Goal: Task Accomplishment & Management: Manage account settings

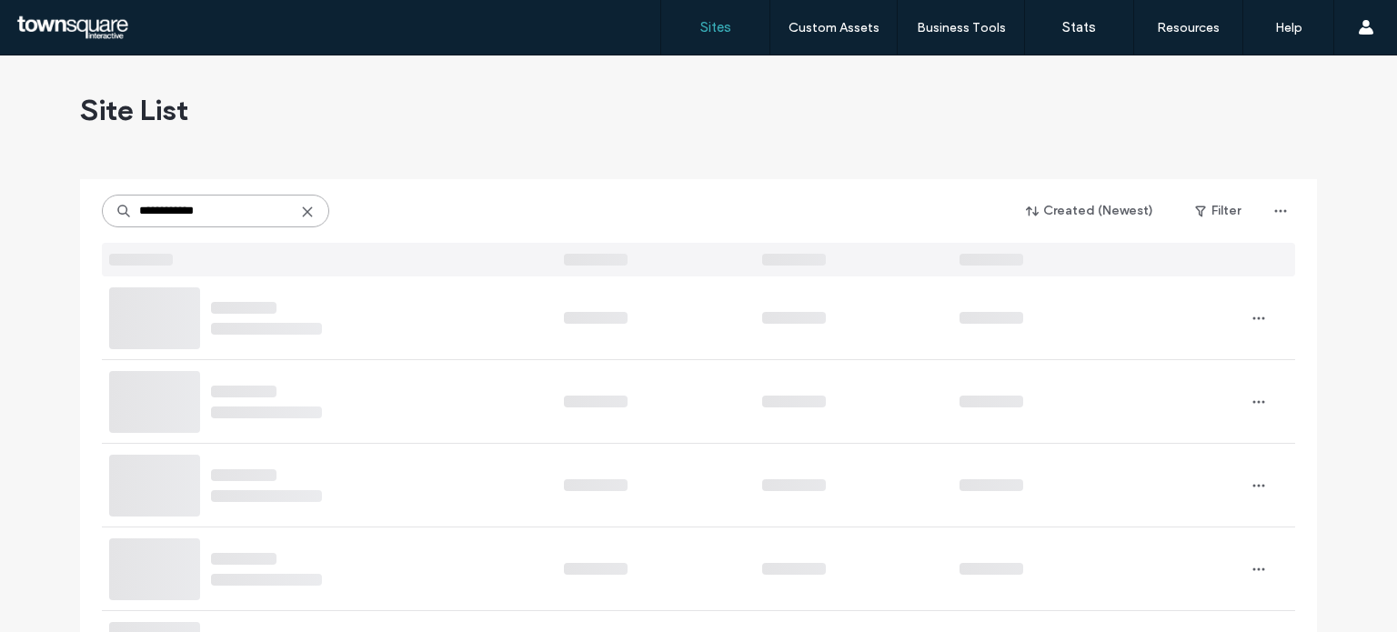
click at [296, 203] on input "**********" at bounding box center [215, 211] width 227 height 33
click at [300, 212] on icon at bounding box center [307, 212] width 15 height 15
click at [235, 219] on input at bounding box center [215, 211] width 227 height 33
paste input "**********"
type input "**********"
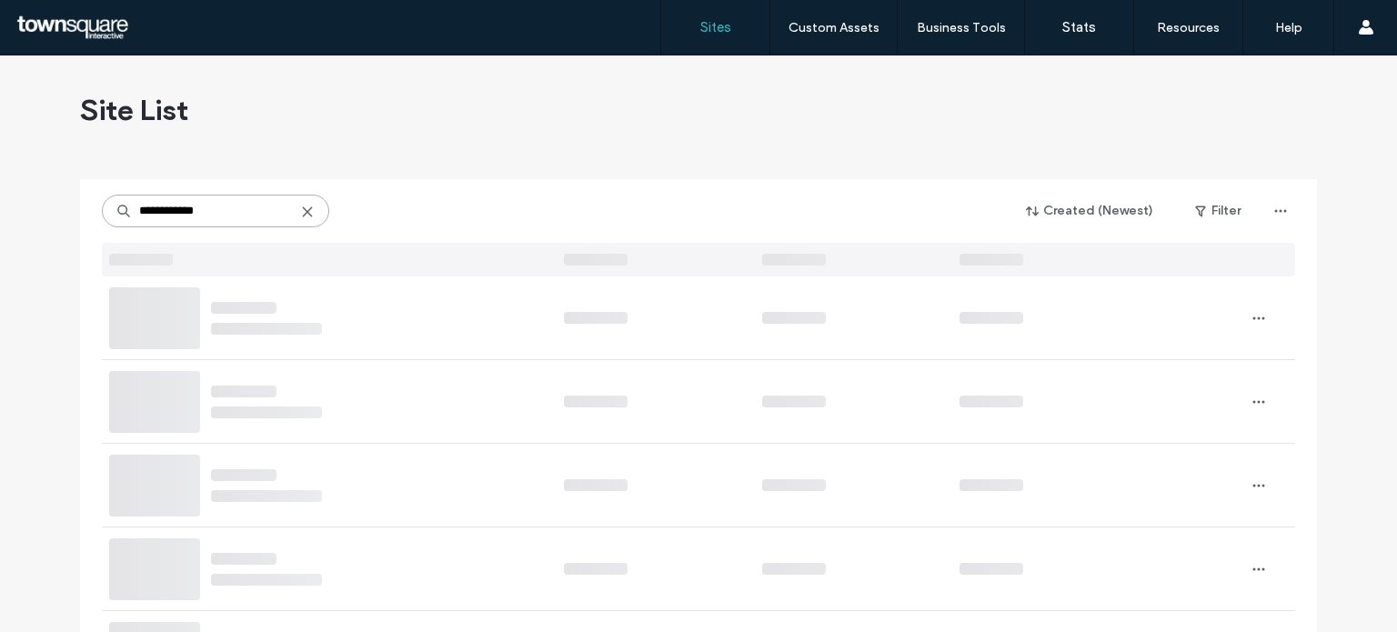
click at [235, 219] on input "**********" at bounding box center [215, 211] width 227 height 33
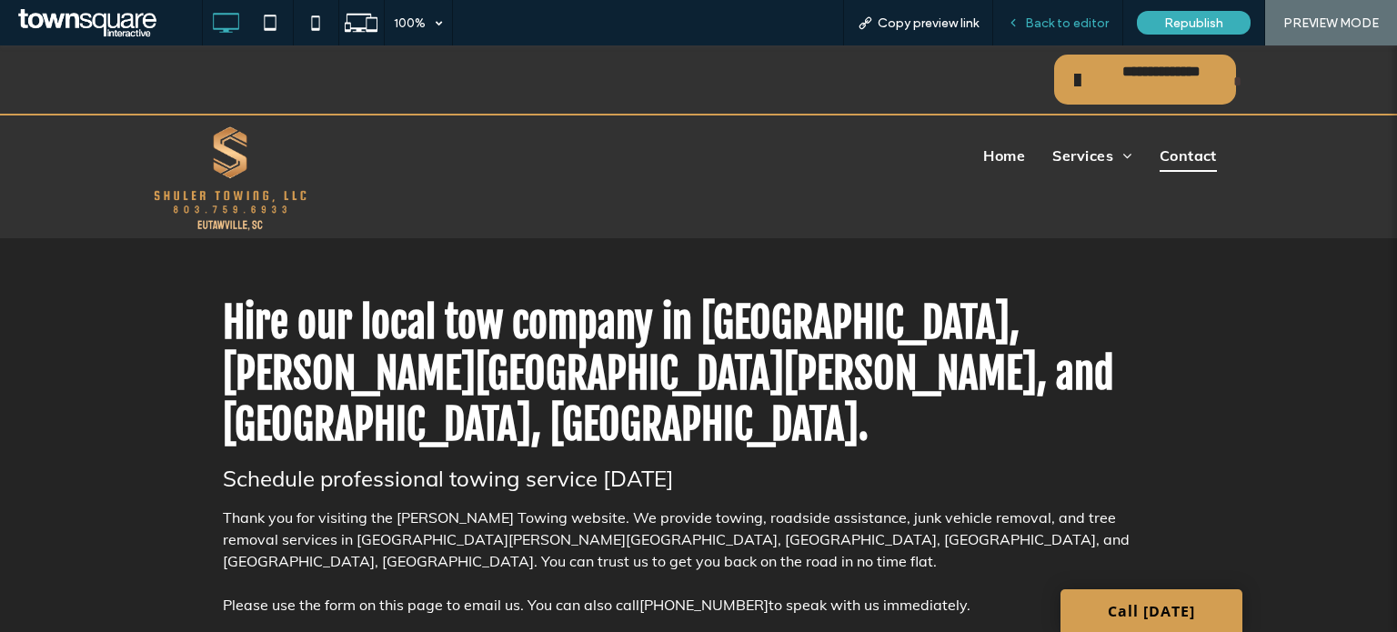
click at [1054, 25] on span "Back to editor" at bounding box center [1067, 22] width 84 height 15
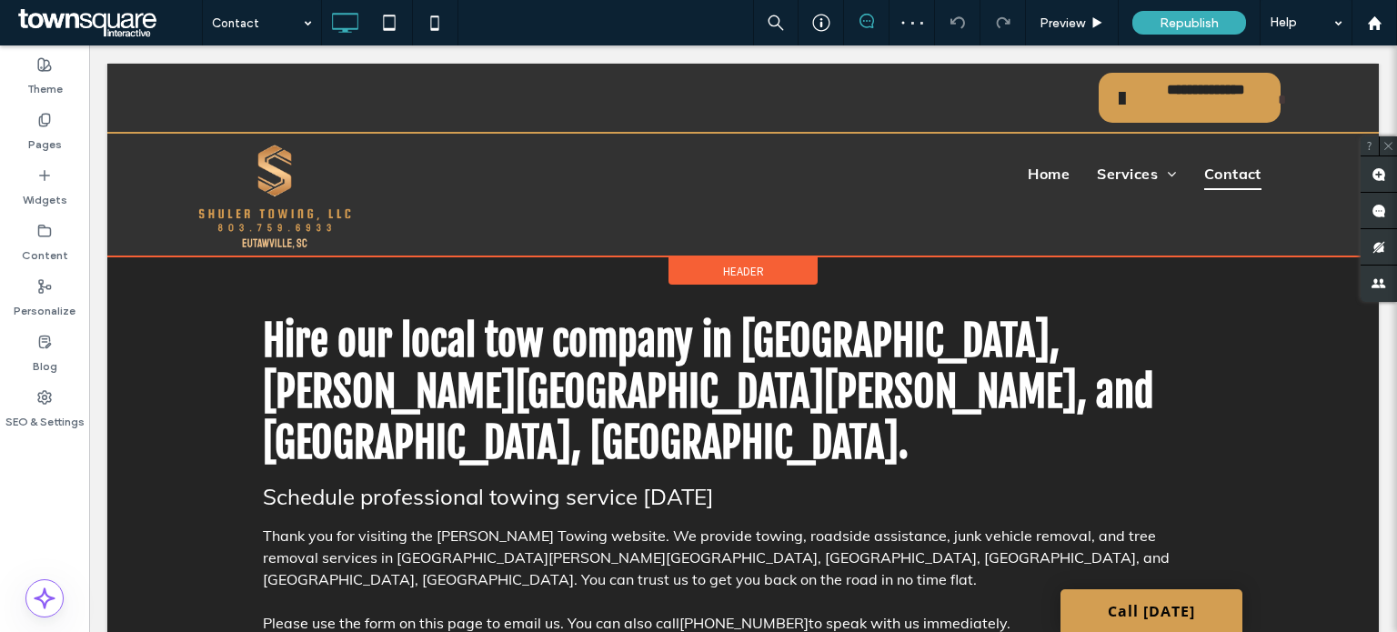
scroll to position [35, 0]
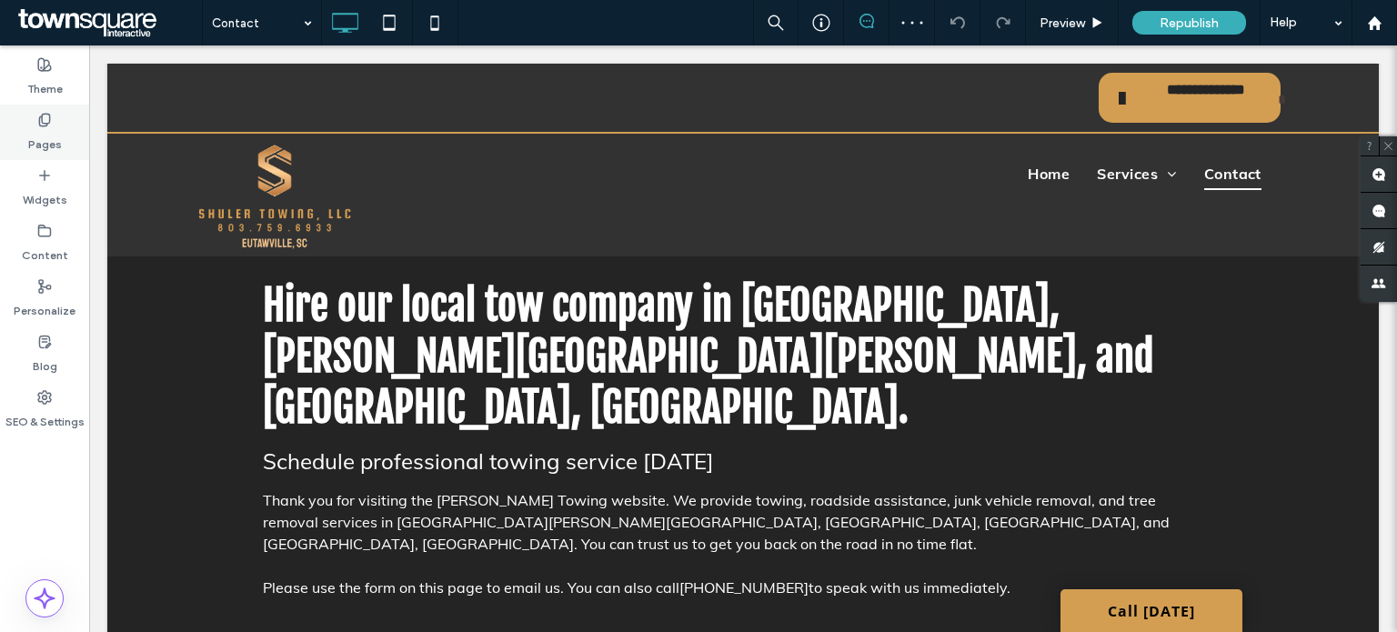
click at [50, 139] on label "Pages" at bounding box center [45, 139] width 34 height 25
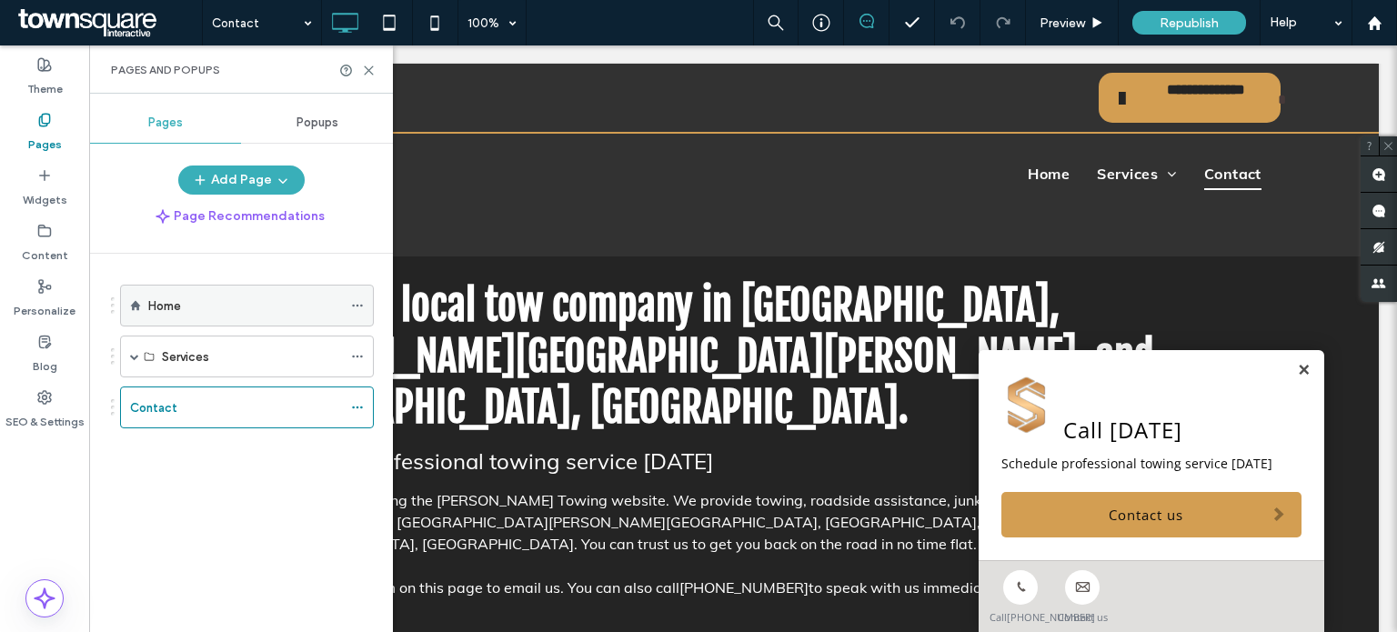
click at [295, 308] on div "Home" at bounding box center [245, 305] width 194 height 19
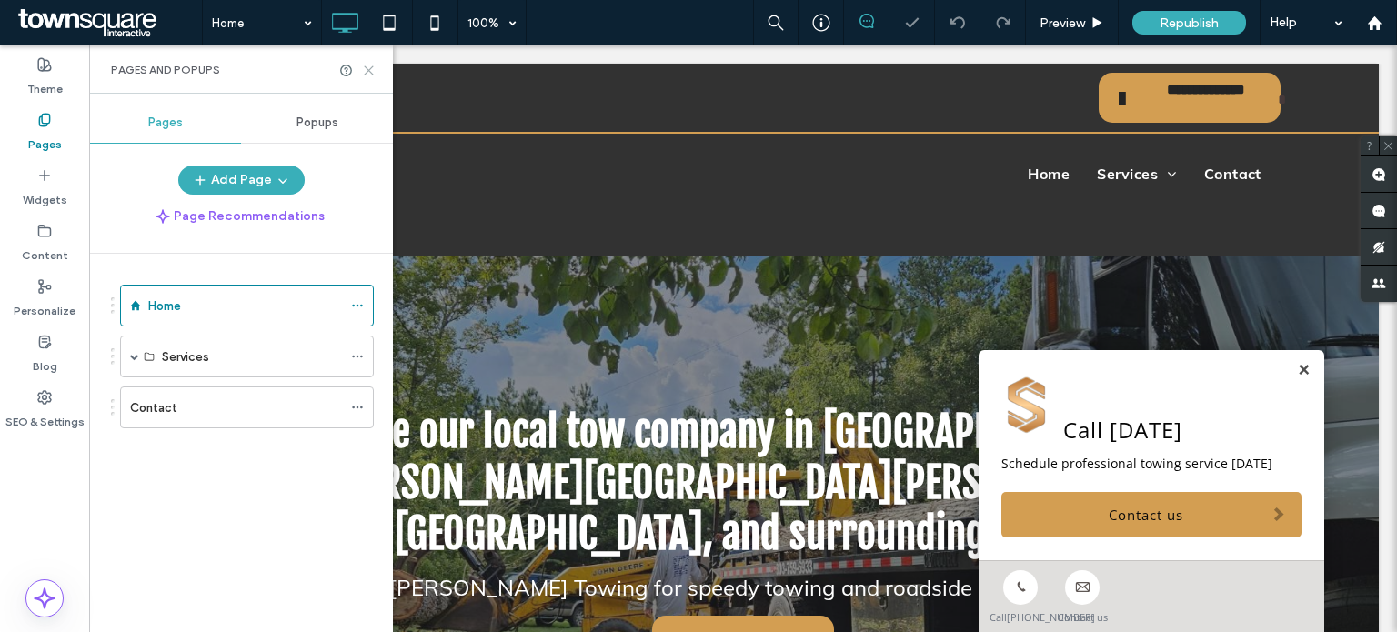
click at [371, 72] on icon at bounding box center [369, 71] width 14 height 14
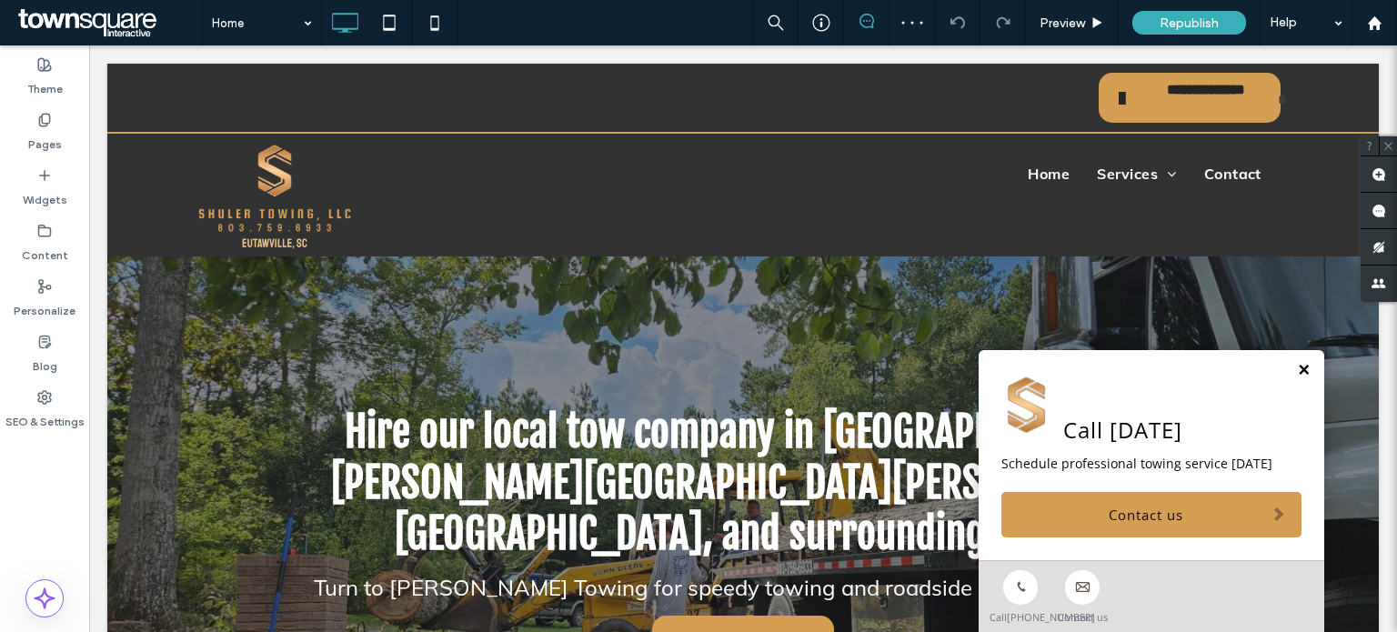
click at [1297, 363] on link at bounding box center [1304, 370] width 14 height 15
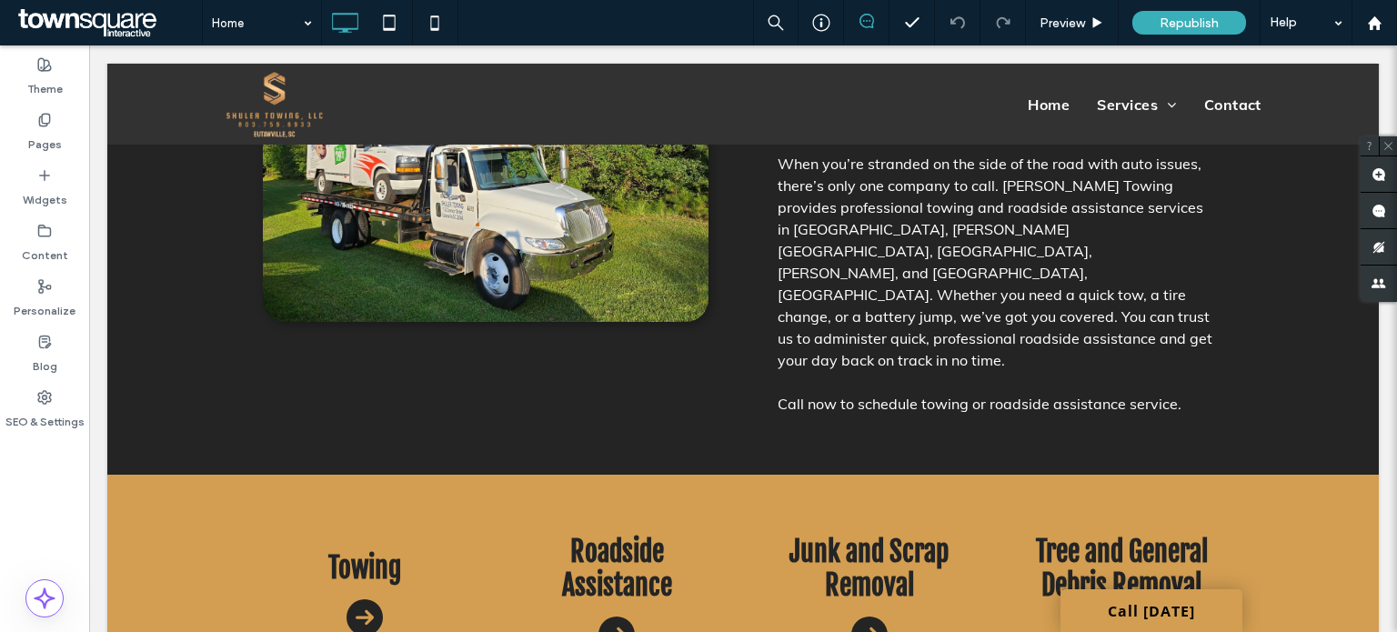
scroll to position [967, 0]
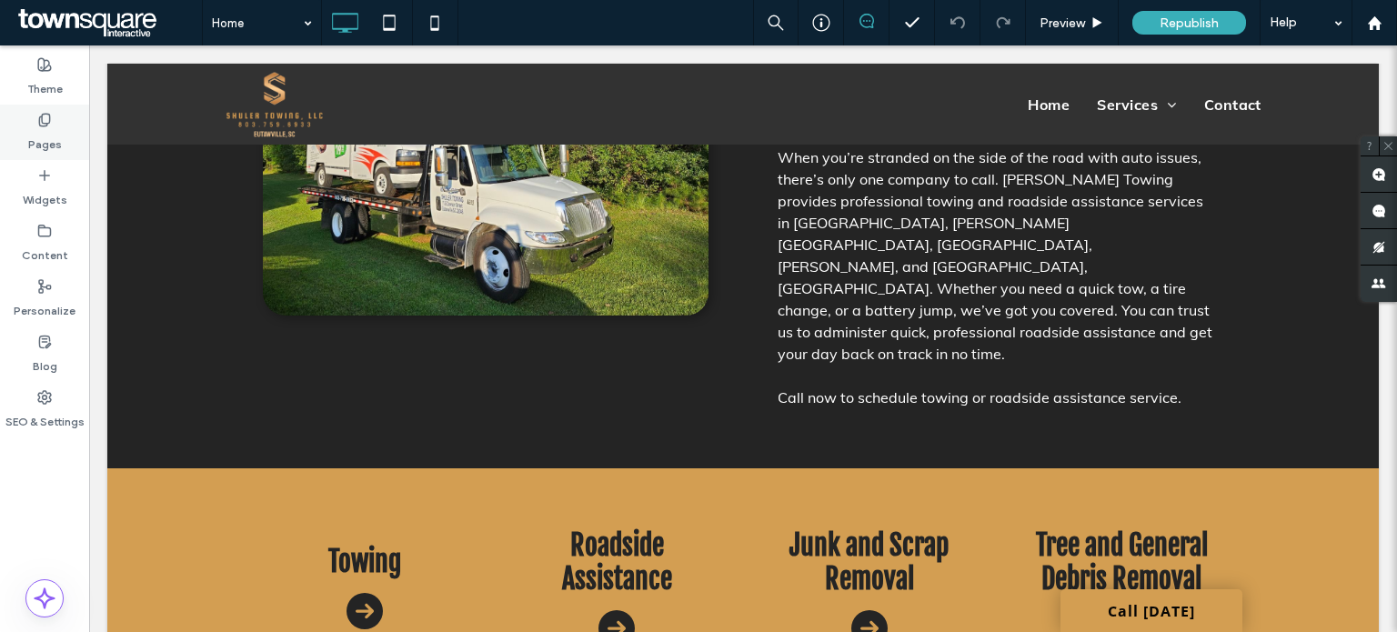
click at [25, 116] on div "Pages" at bounding box center [44, 132] width 89 height 55
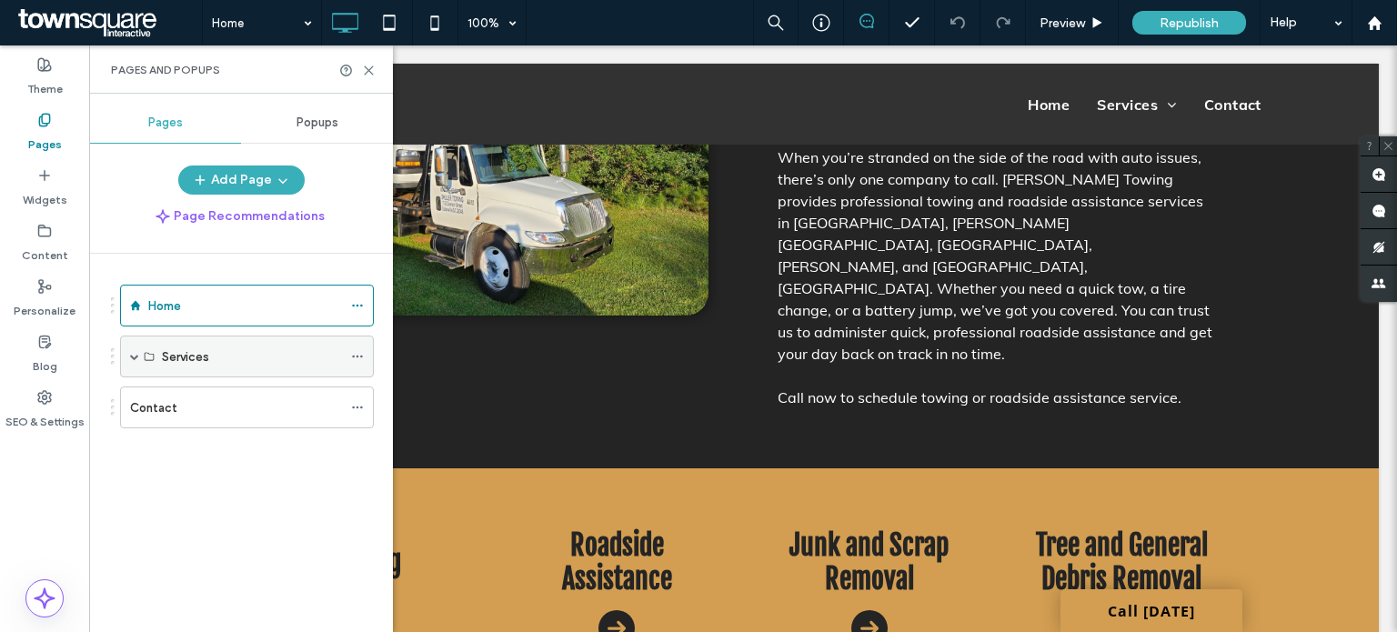
click at [134, 352] on span at bounding box center [134, 356] width 9 height 9
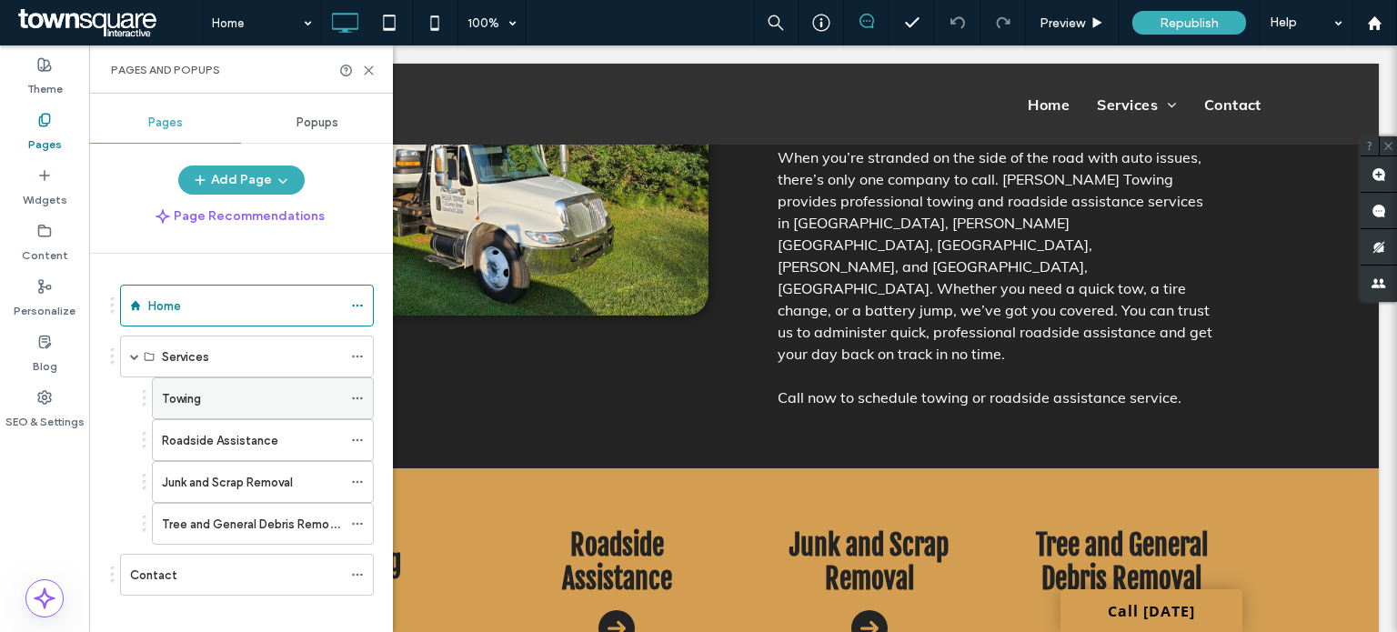
click at [163, 389] on label "Towing" at bounding box center [181, 399] width 39 height 32
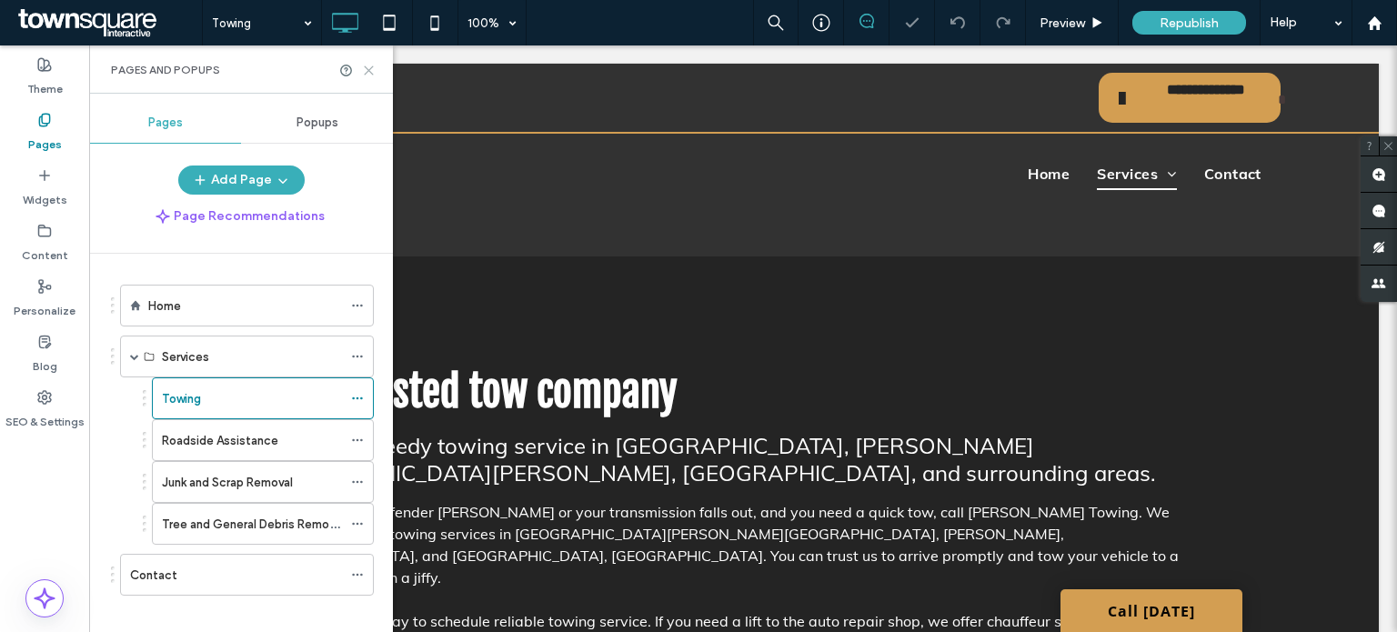
click at [368, 66] on icon at bounding box center [369, 71] width 14 height 14
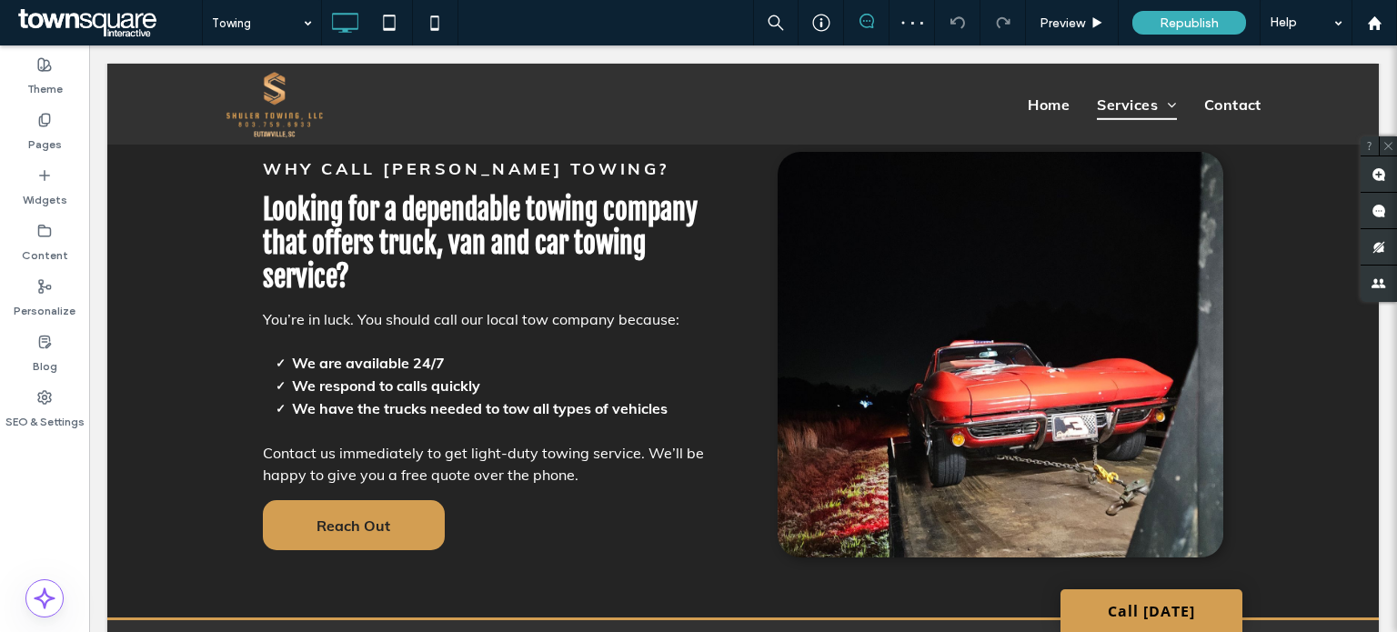
scroll to position [527, 0]
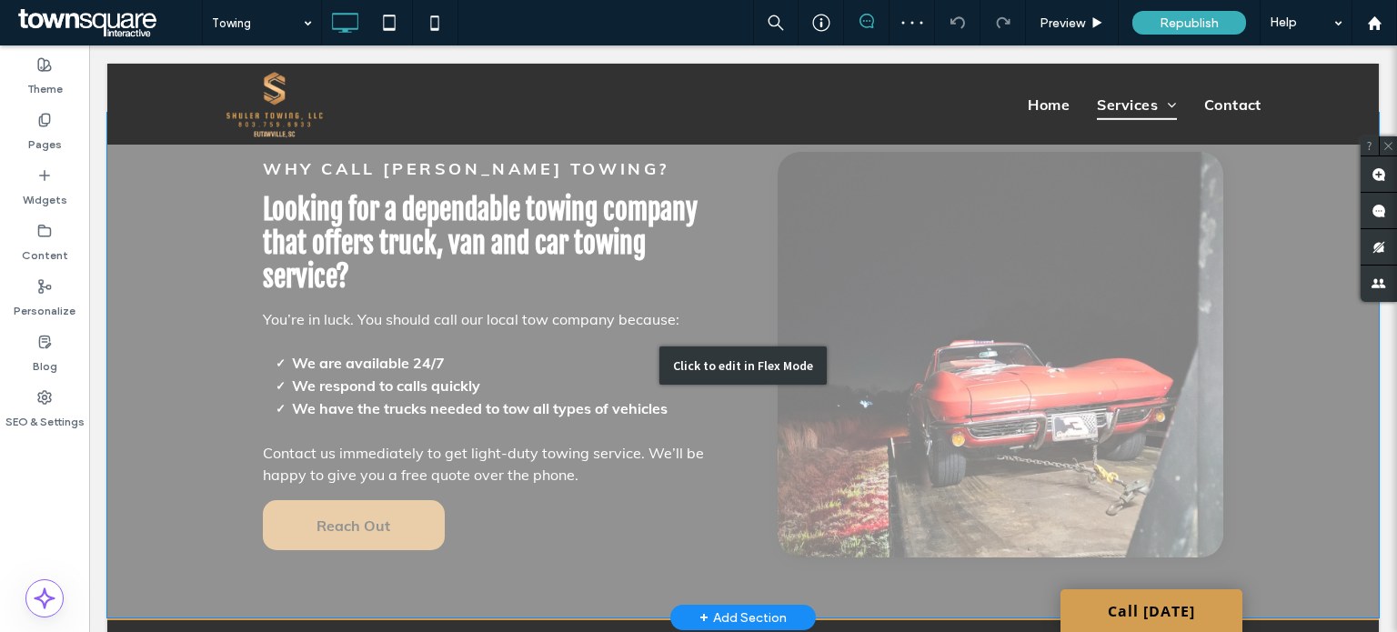
click at [698, 346] on div "Click to edit in Flex Mode" at bounding box center [742, 365] width 167 height 38
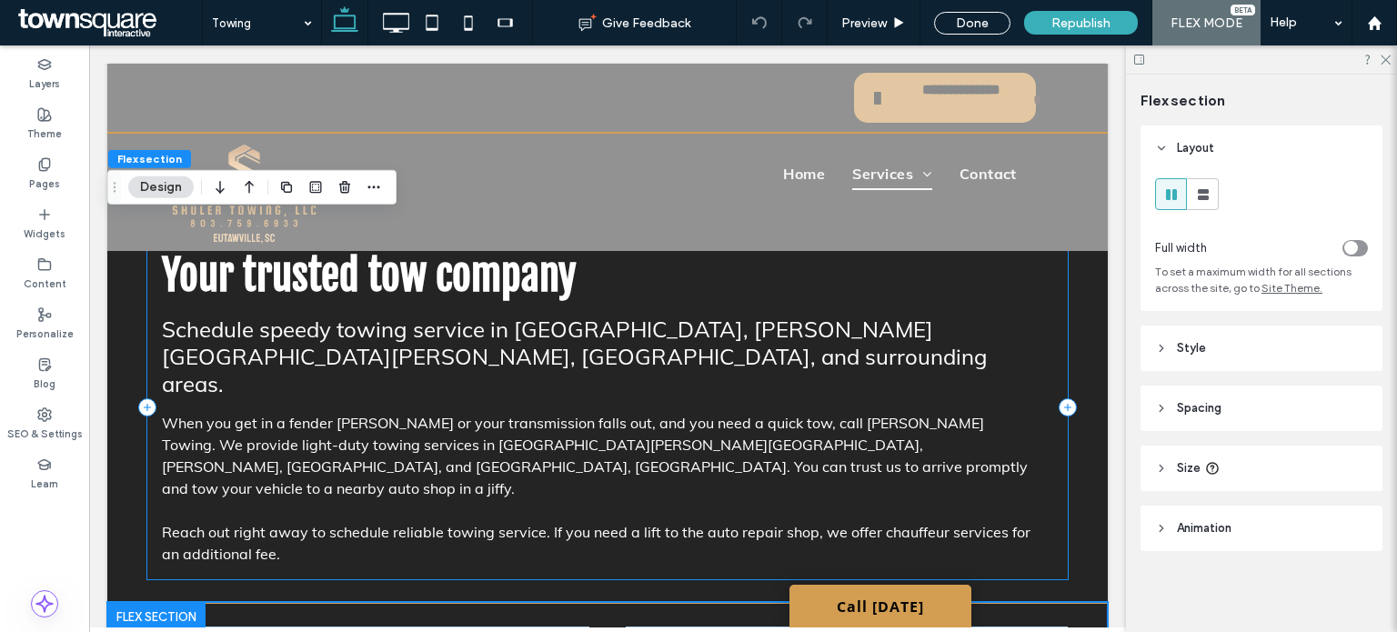
scroll to position [0, 0]
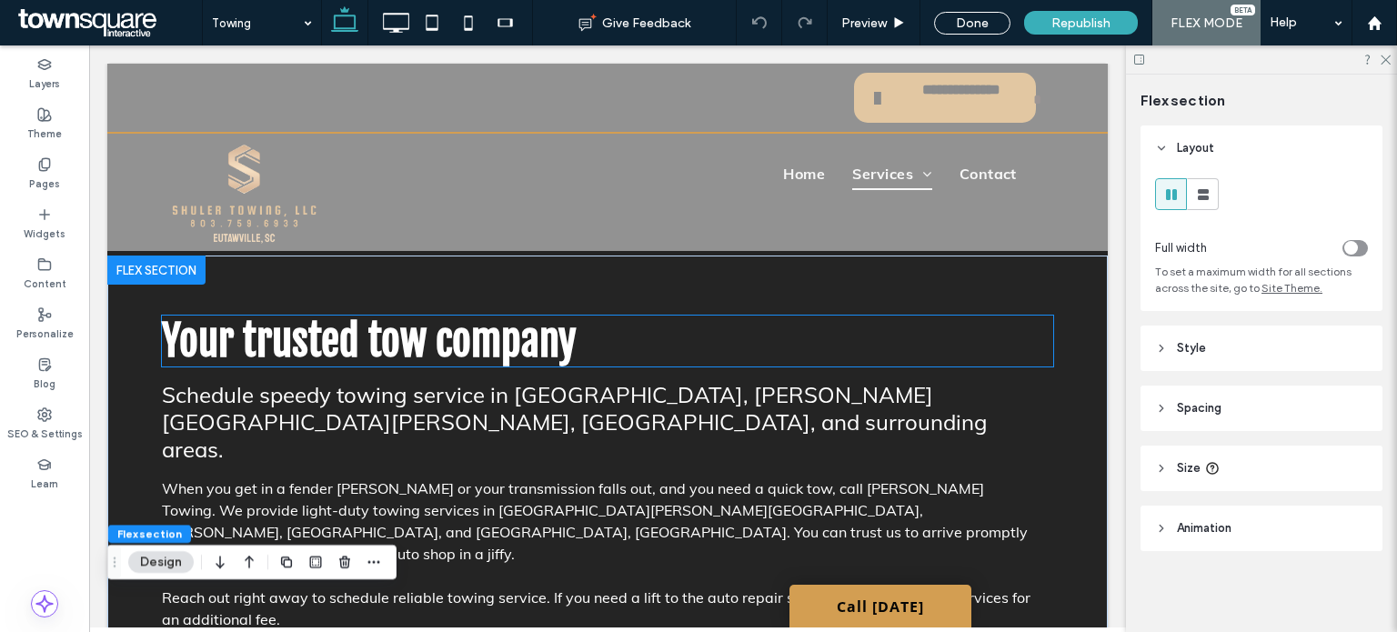
click at [606, 337] on h1 "Your trusted tow company" at bounding box center [607, 341] width 891 height 51
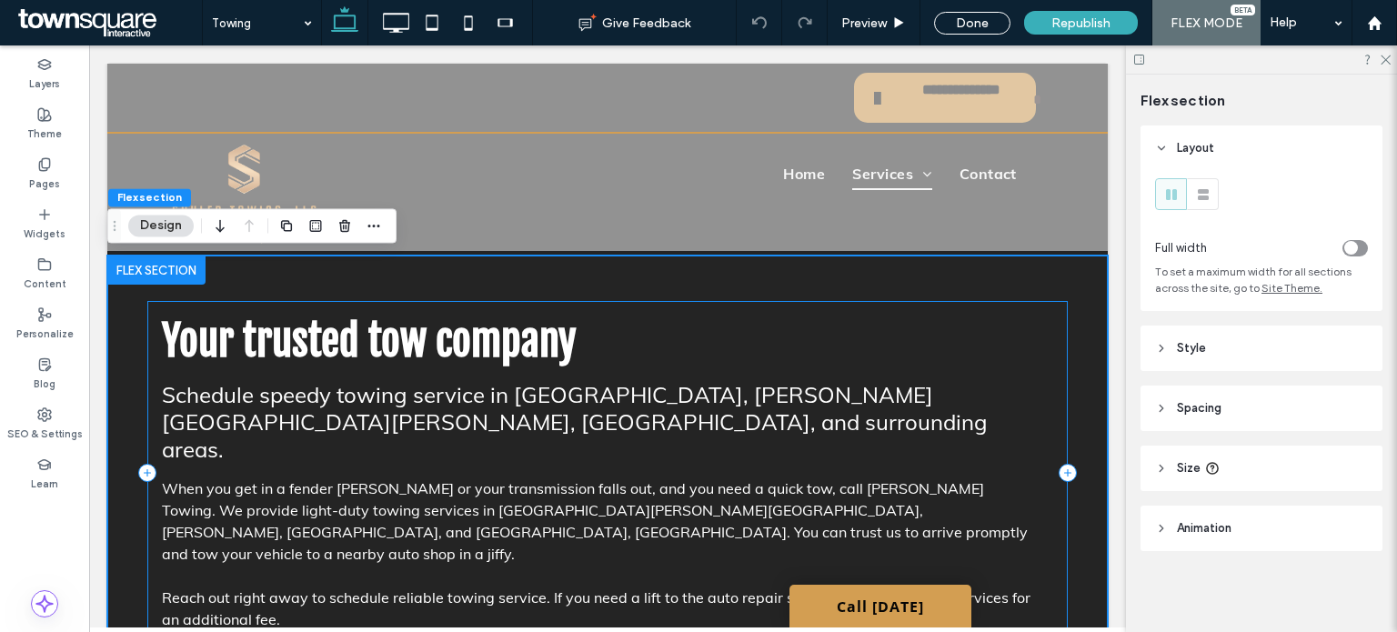
click at [553, 586] on p "Reach out right away to schedule reliable towing service. If you need a lift to…" at bounding box center [600, 608] width 876 height 44
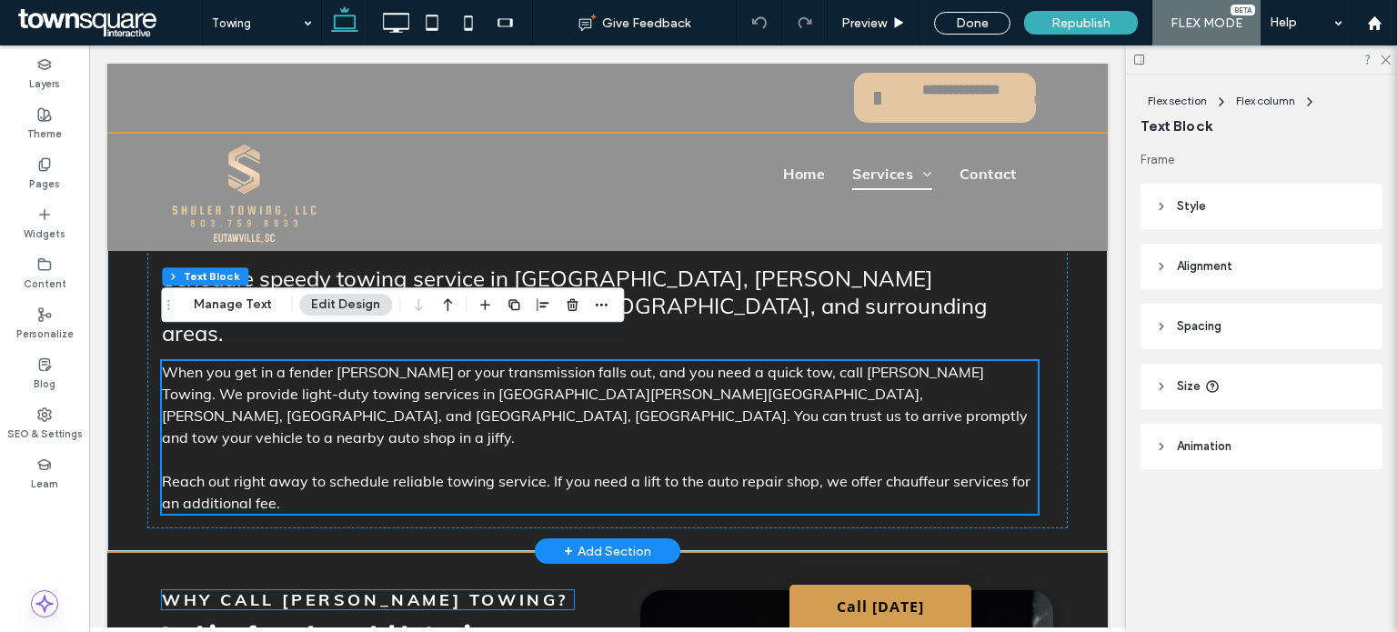
scroll to position [118, 0]
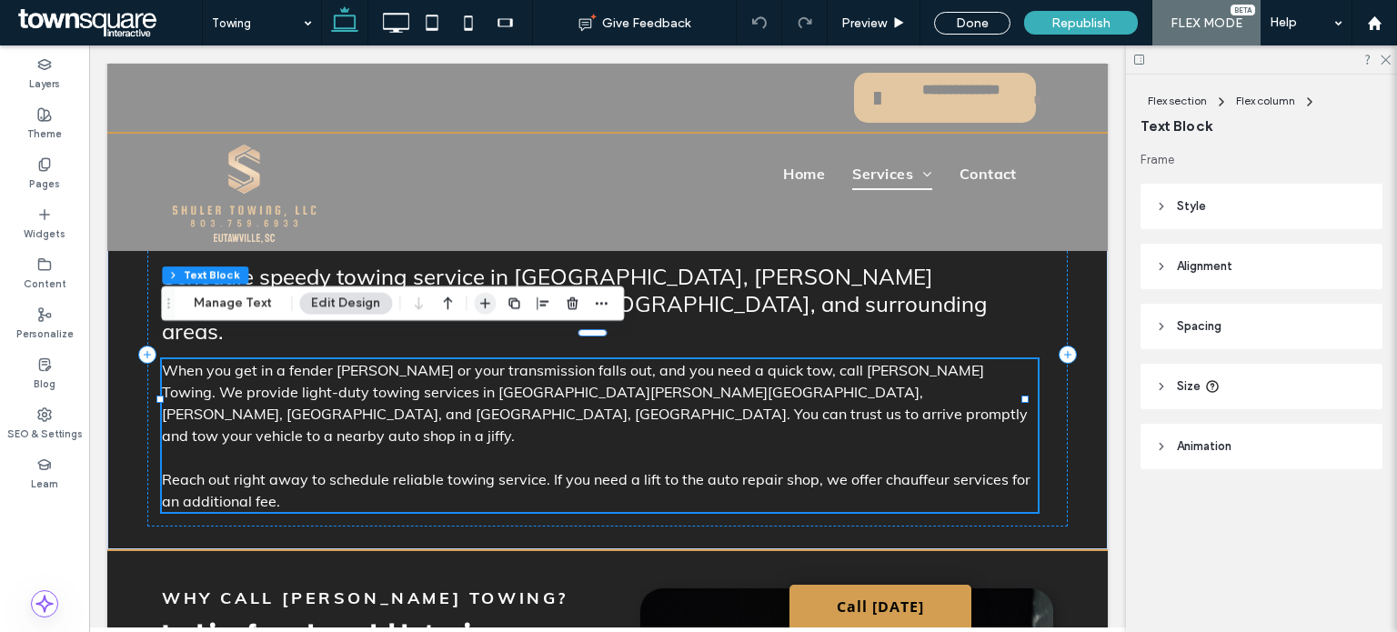
click at [477, 302] on icon "button" at bounding box center [484, 303] width 15 height 15
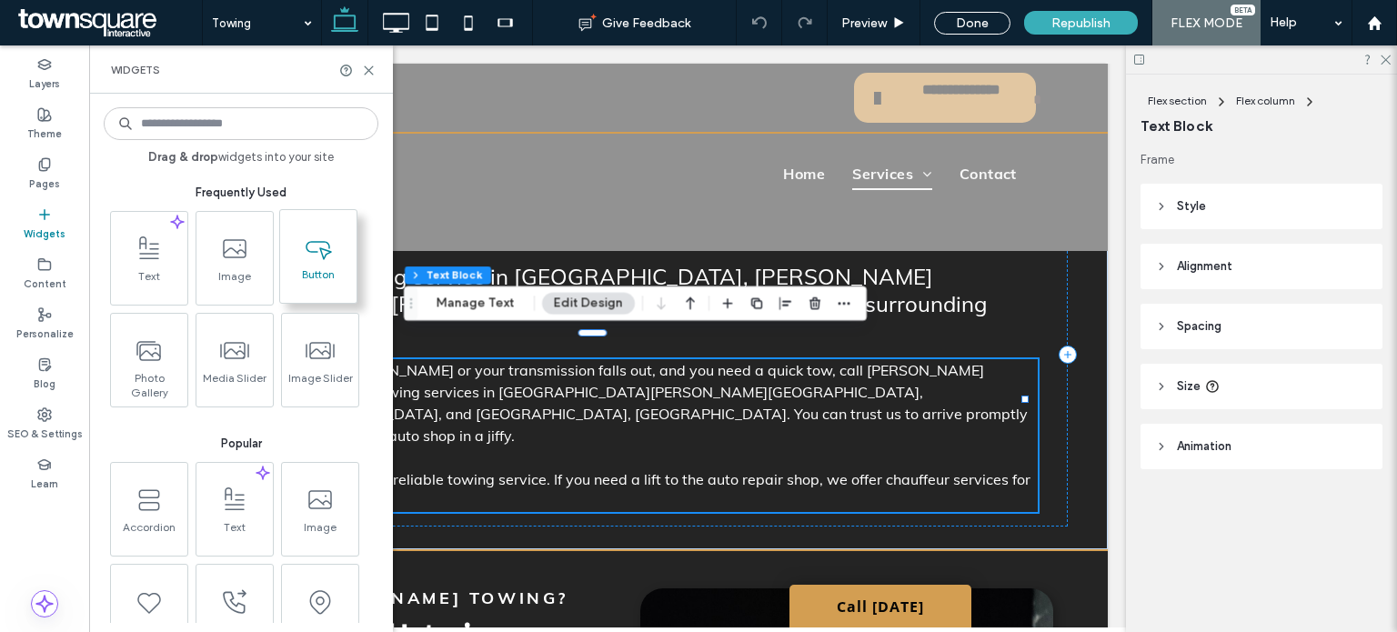
click at [337, 267] on span "Button" at bounding box center [318, 279] width 76 height 25
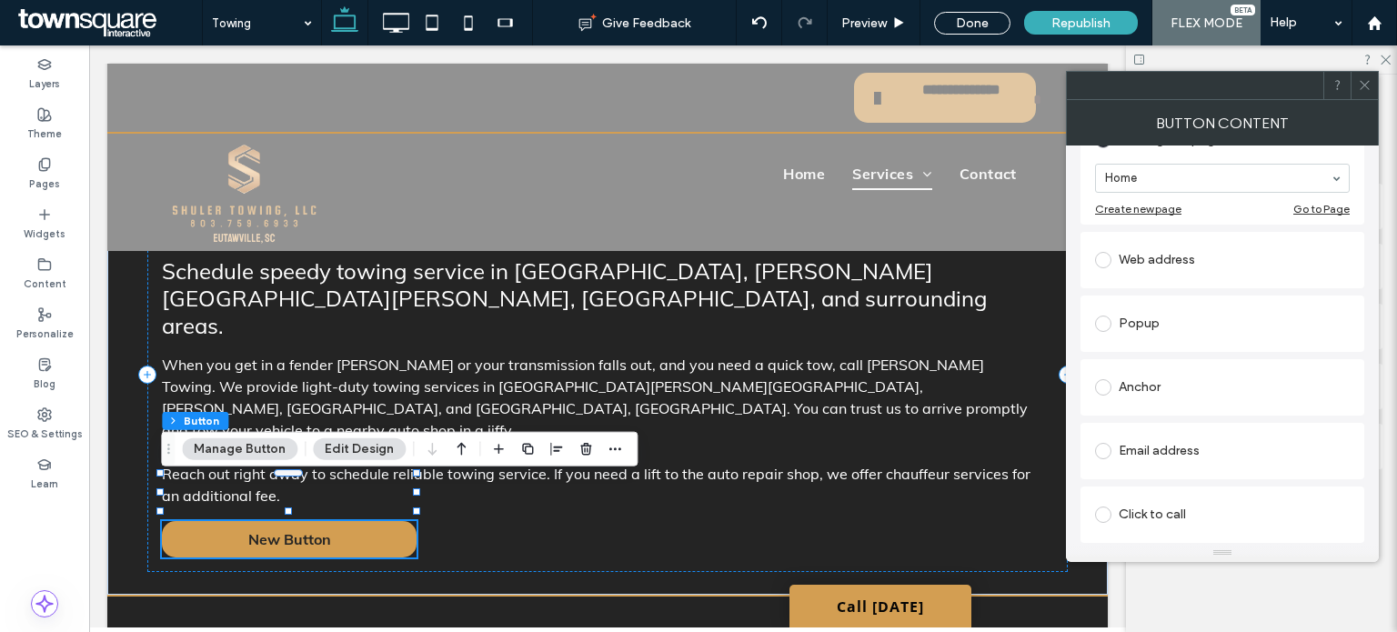
scroll to position [288, 0]
click at [1201, 426] on div "Click to call" at bounding box center [1222, 452] width 284 height 56
click at [1200, 451] on div "Click to call" at bounding box center [1222, 451] width 255 height 29
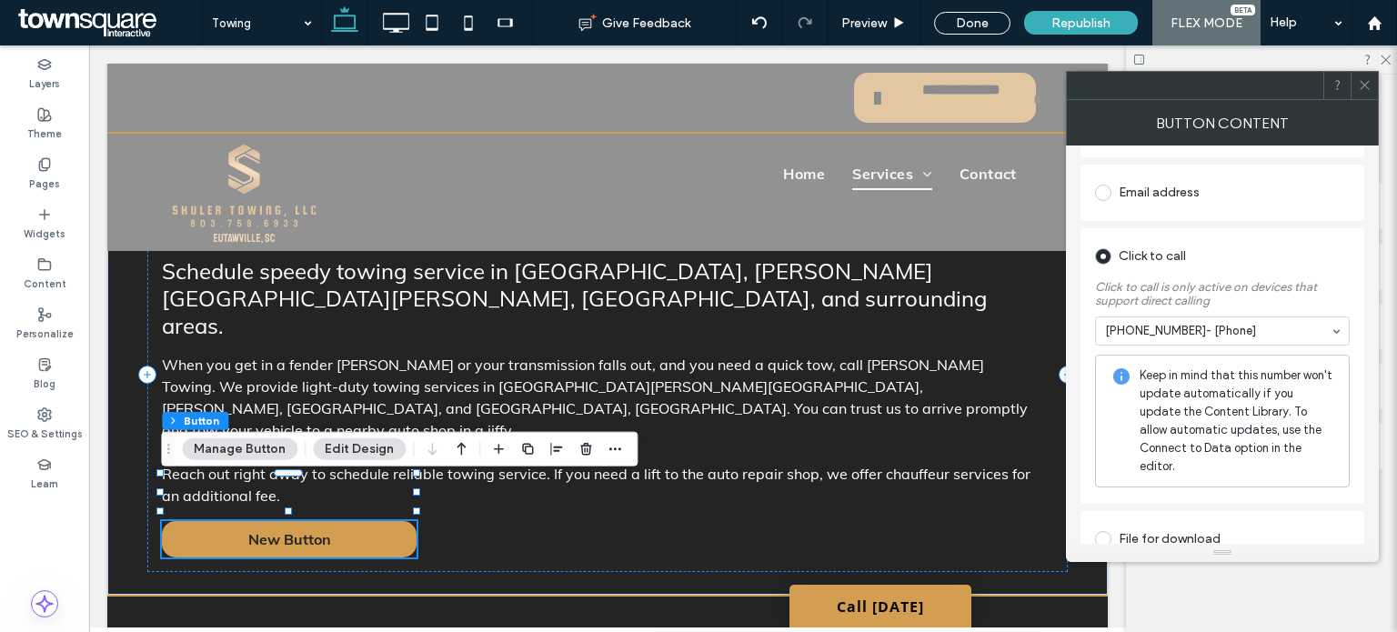
scroll to position [0, 0]
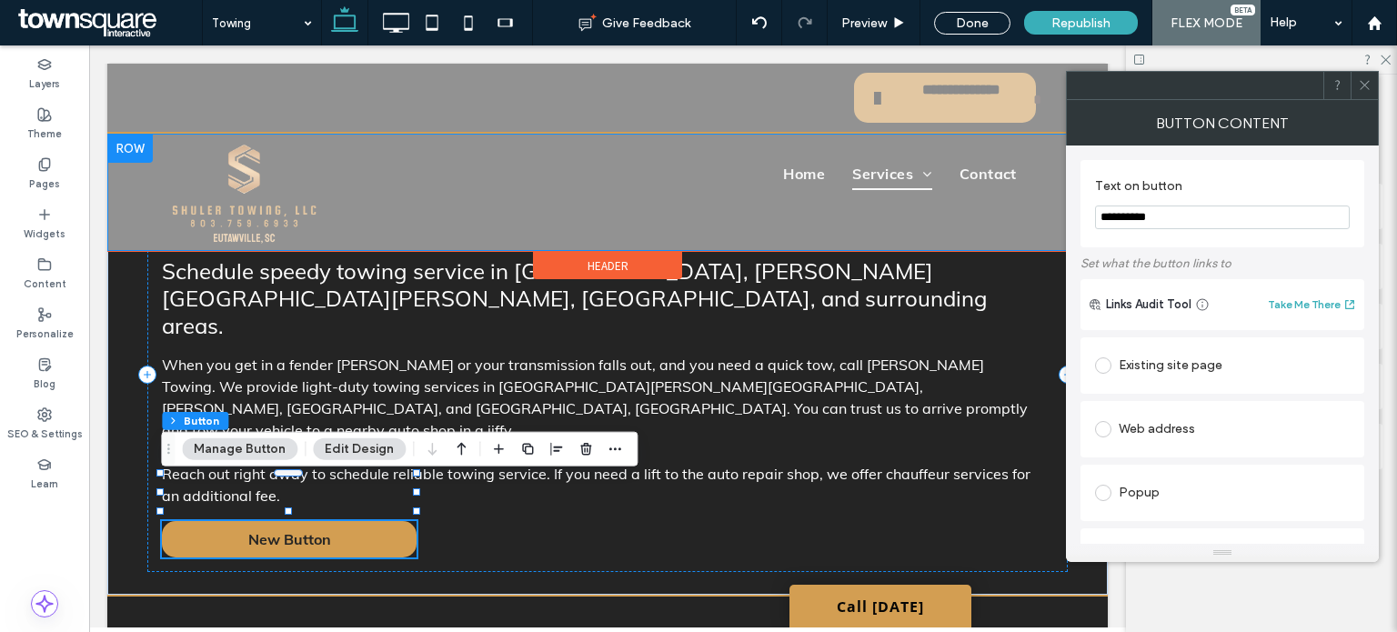
drag, startPoint x: 1278, startPoint y: 273, endPoint x: 1058, endPoint y: 221, distance: 225.2
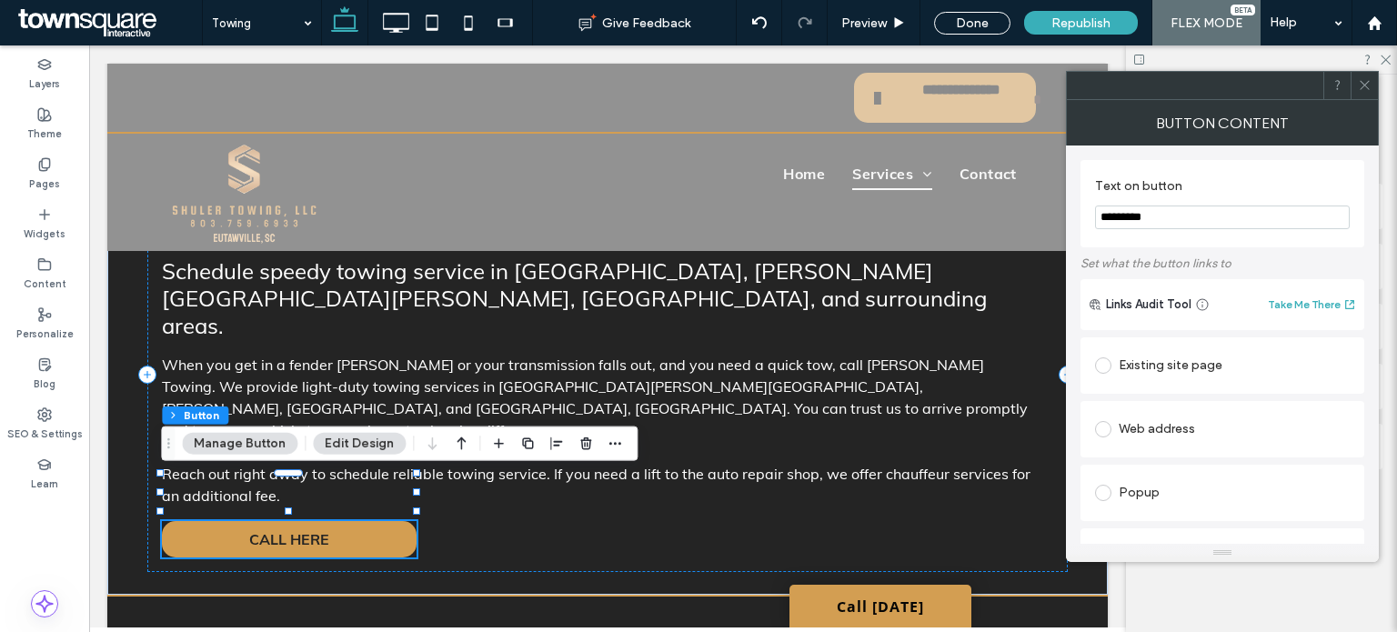
click at [1167, 216] on input "*********" at bounding box center [1222, 218] width 255 height 24
type input "*******"
click at [1368, 96] on span at bounding box center [1365, 85] width 14 height 27
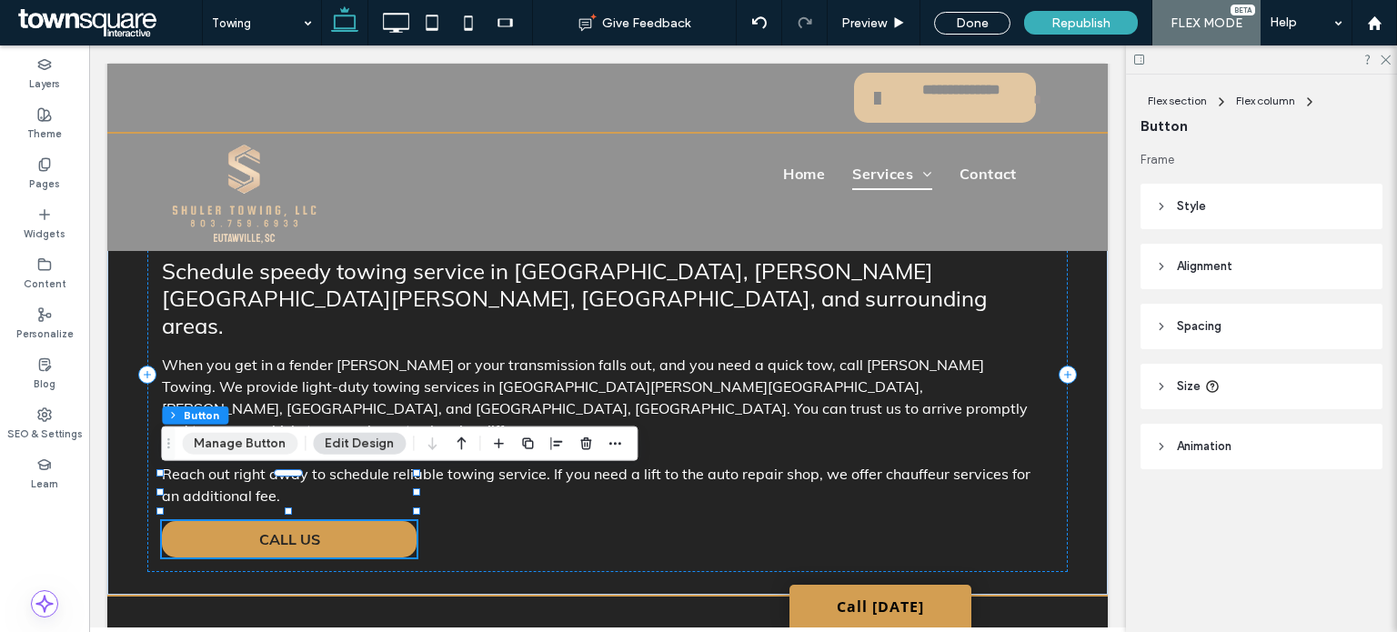
click at [269, 436] on button "Manage Button" at bounding box center [239, 444] width 115 height 22
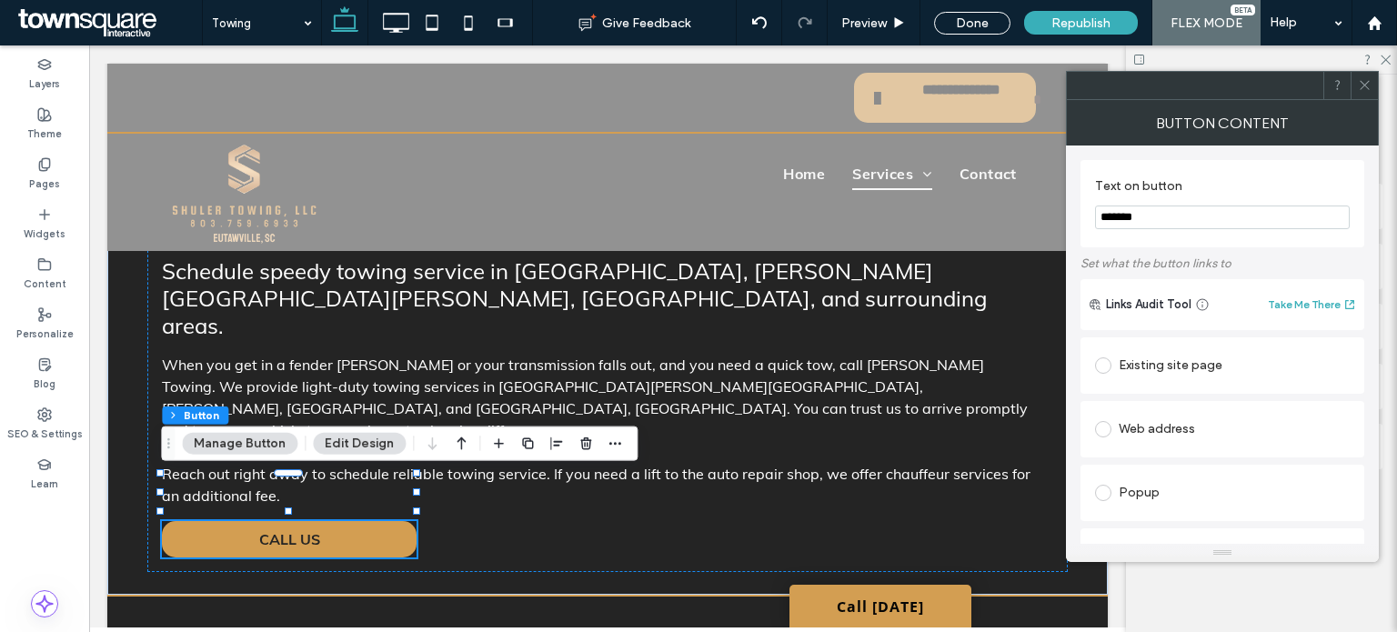
click at [1360, 92] on span at bounding box center [1365, 85] width 14 height 27
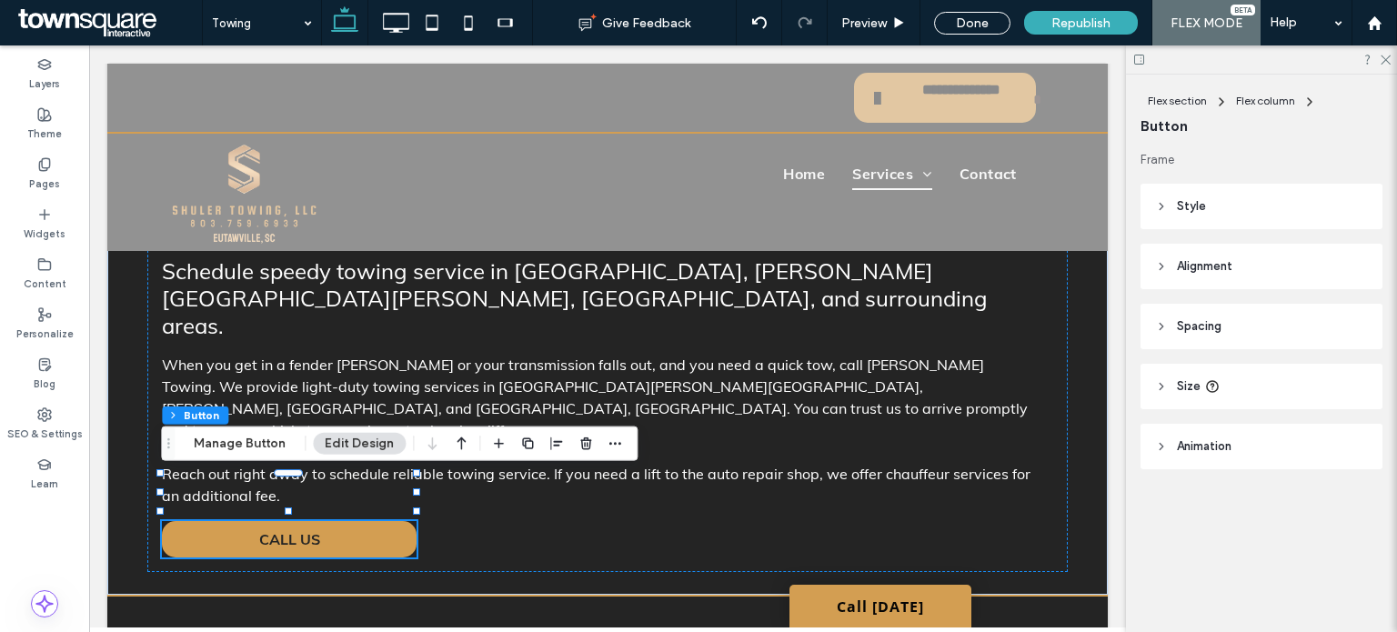
click at [1224, 346] on header "Spacing" at bounding box center [1261, 326] width 242 height 45
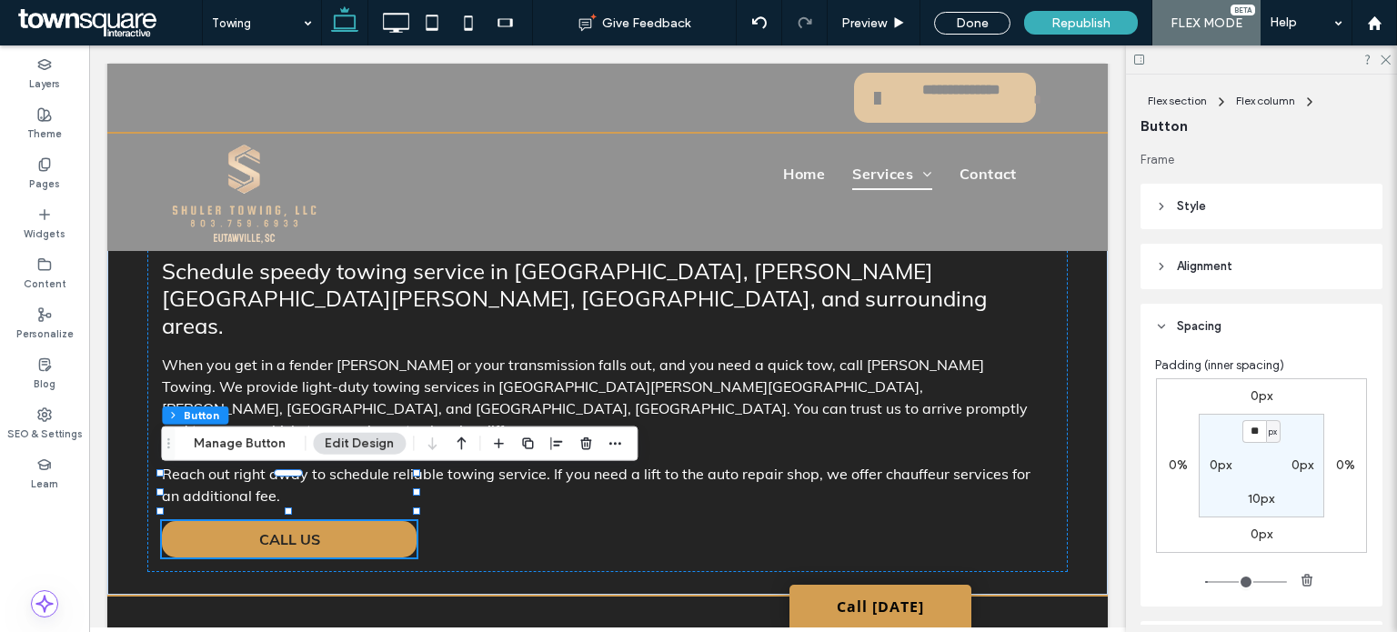
click at [1214, 461] on label "0px" at bounding box center [1220, 464] width 22 height 15
type input "*"
type input "**"
type input "*"
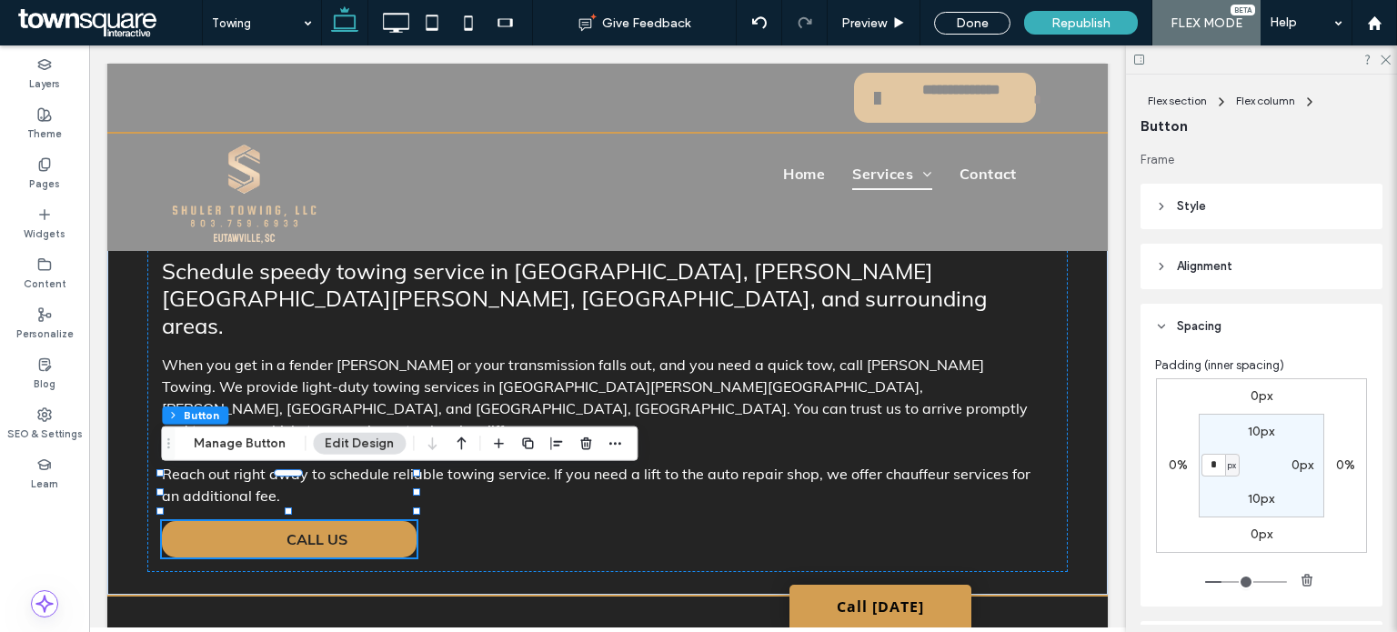
type input "*"
click at [1174, 461] on label "0%" at bounding box center [1177, 464] width 19 height 15
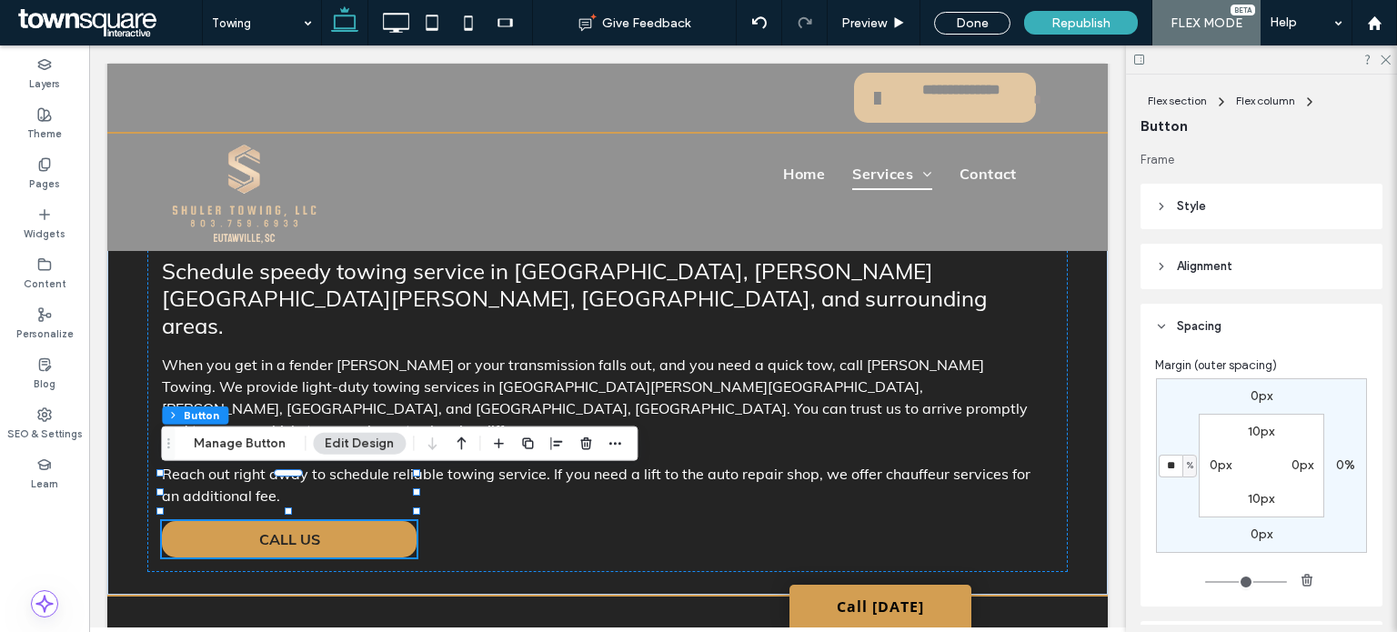
type input "**"
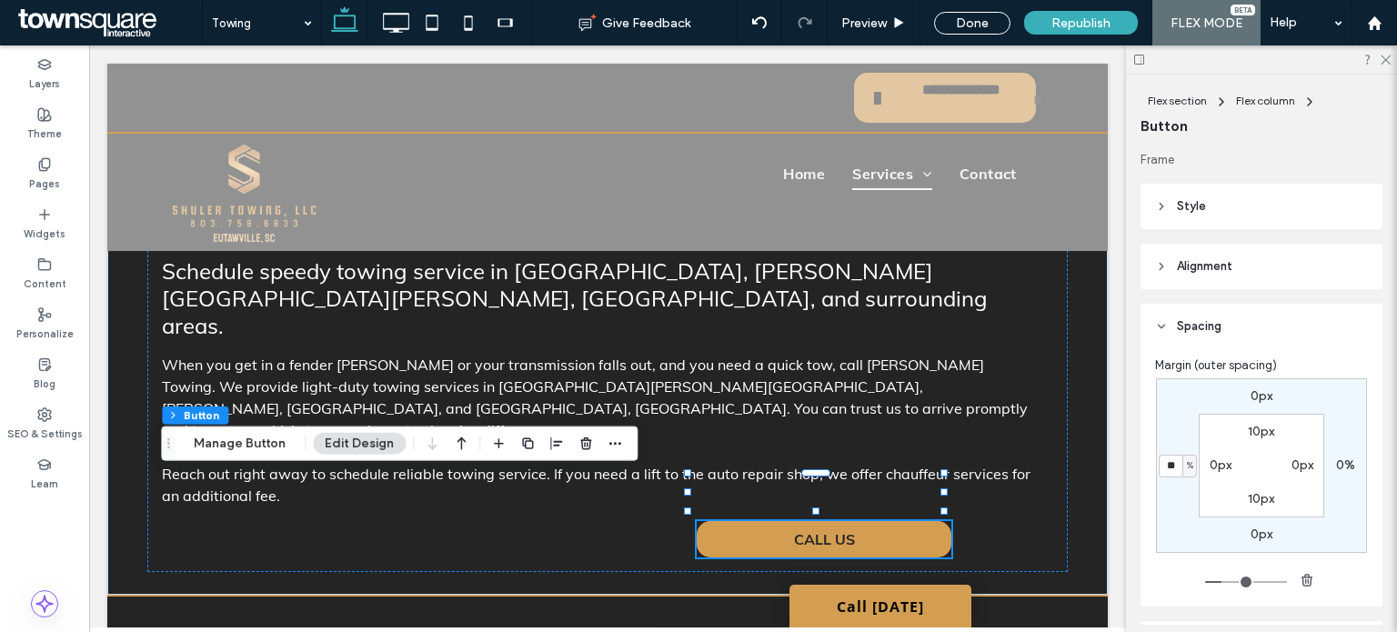
type input "*"
type input "**"
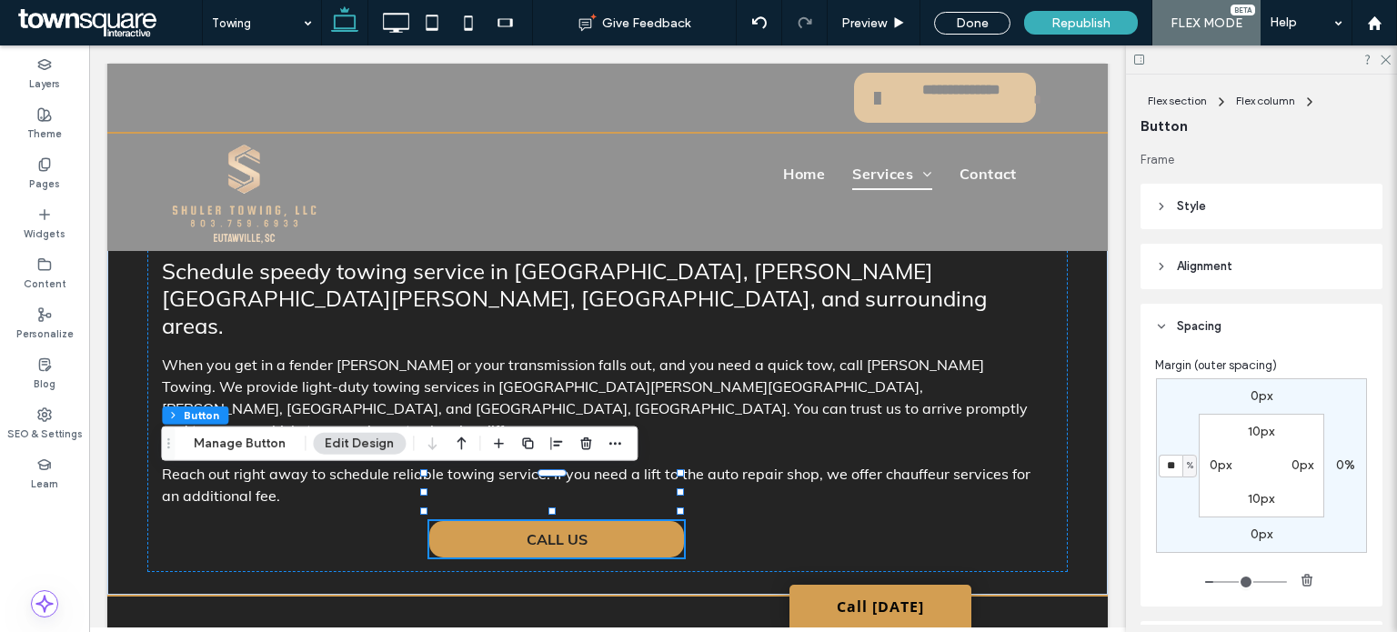
type input "**"
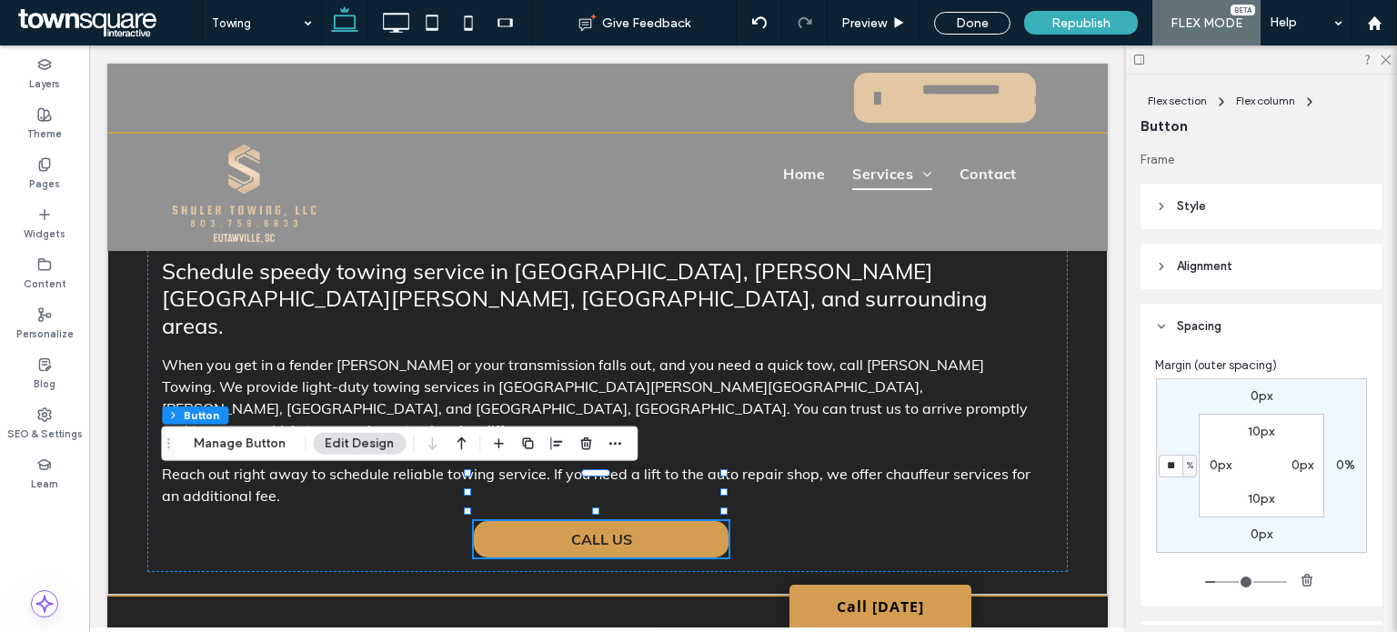
type input "**"
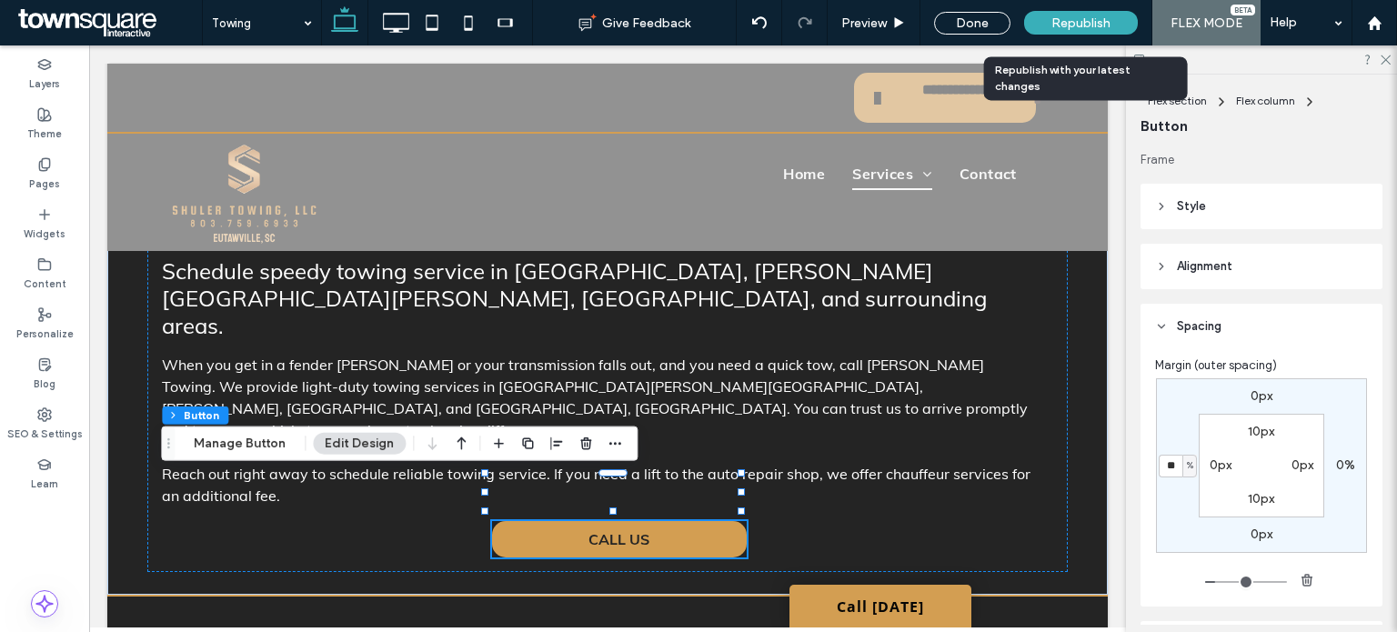
click at [1066, 32] on div "Republish" at bounding box center [1081, 23] width 114 height 24
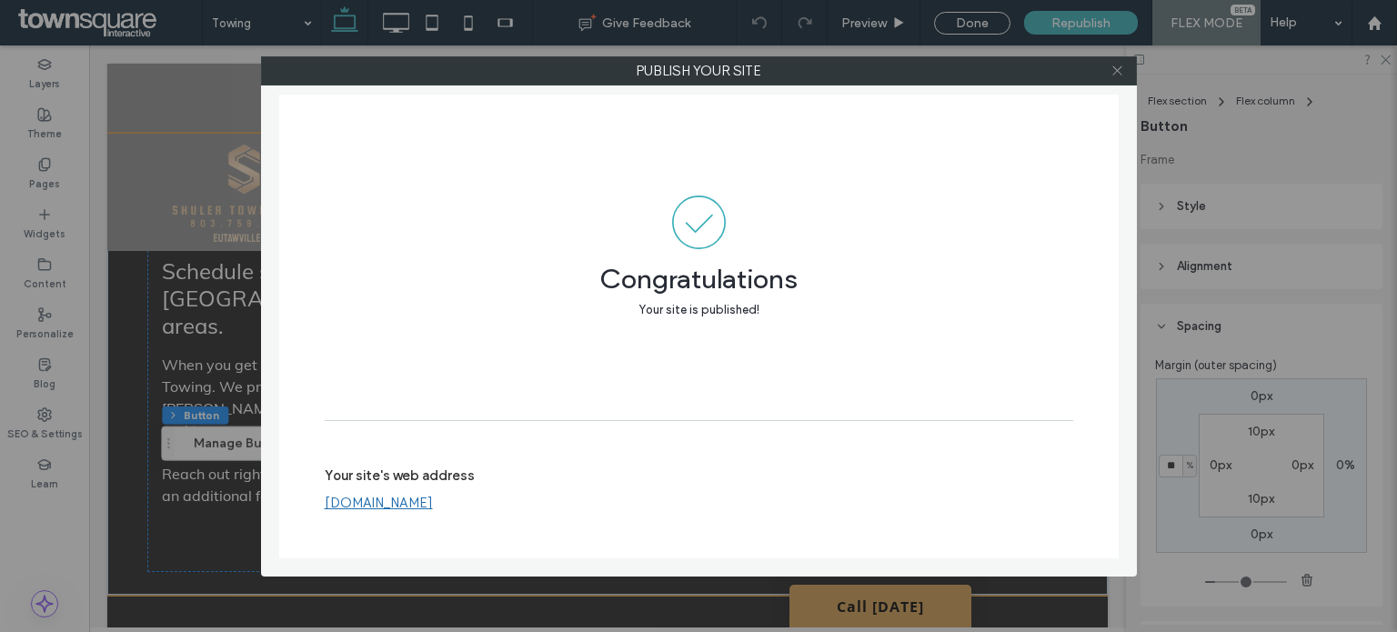
click at [1120, 69] on icon at bounding box center [1117, 71] width 14 height 14
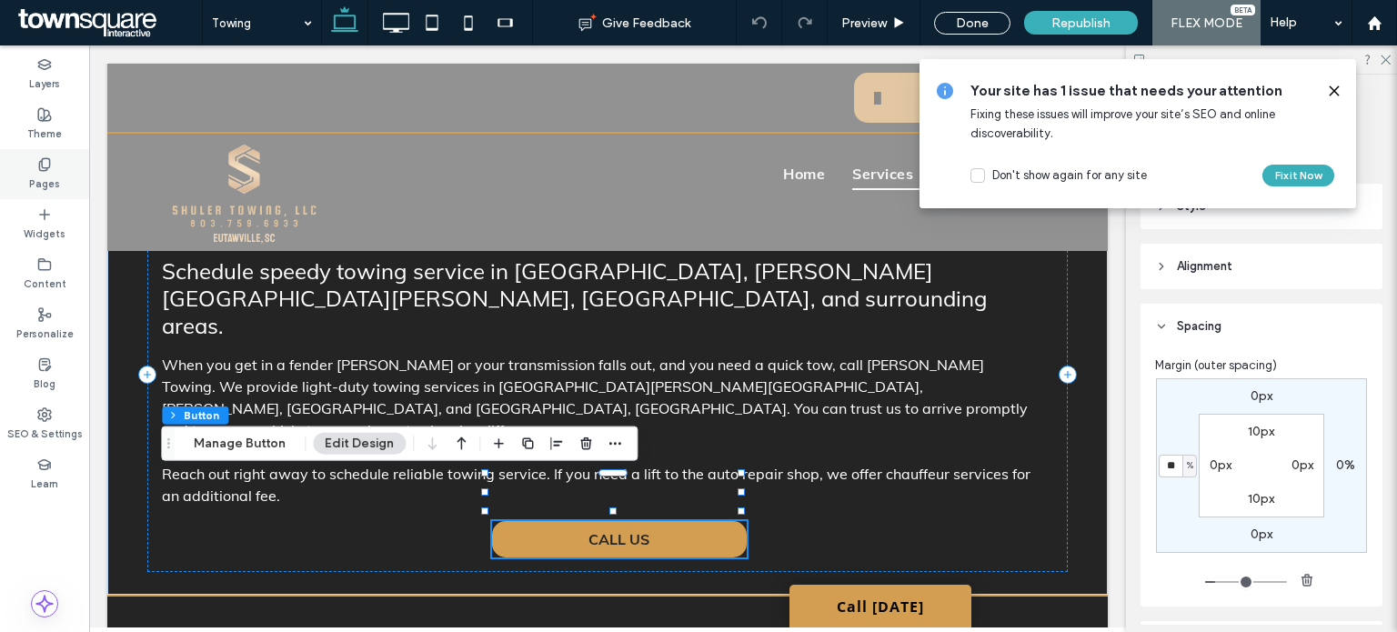
click at [41, 169] on icon at bounding box center [44, 164] width 15 height 15
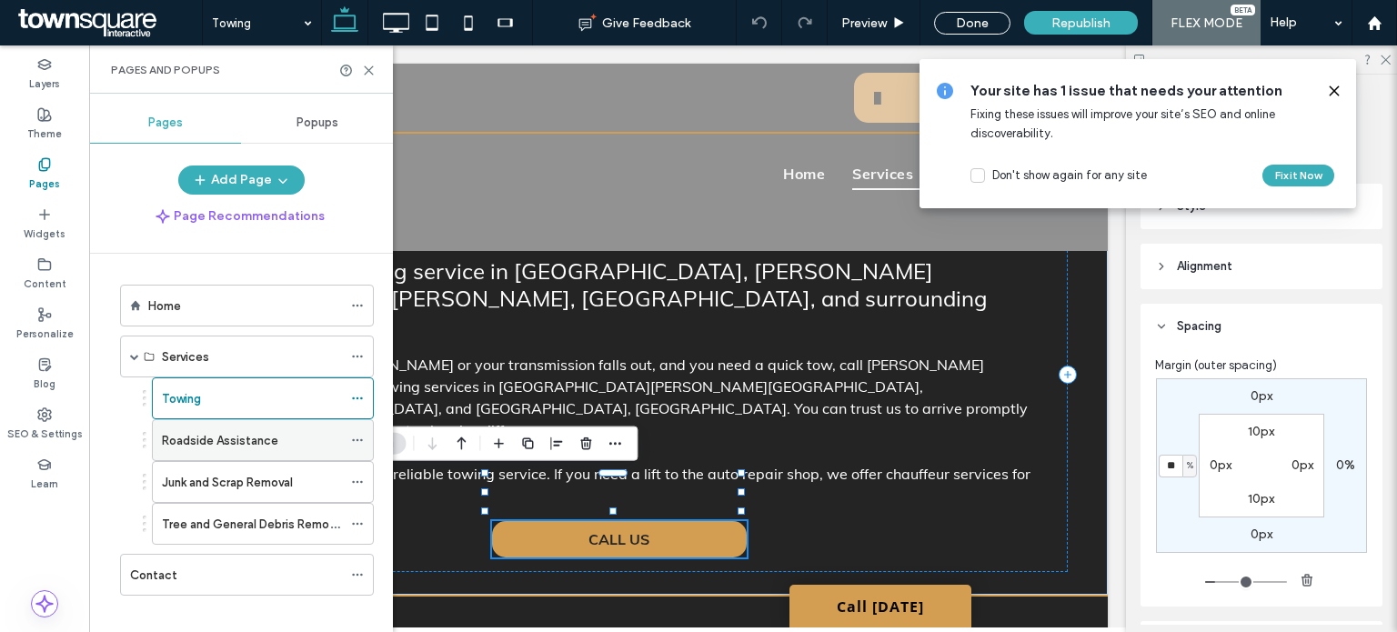
click at [233, 432] on label "Roadside Assistance" at bounding box center [220, 441] width 116 height 32
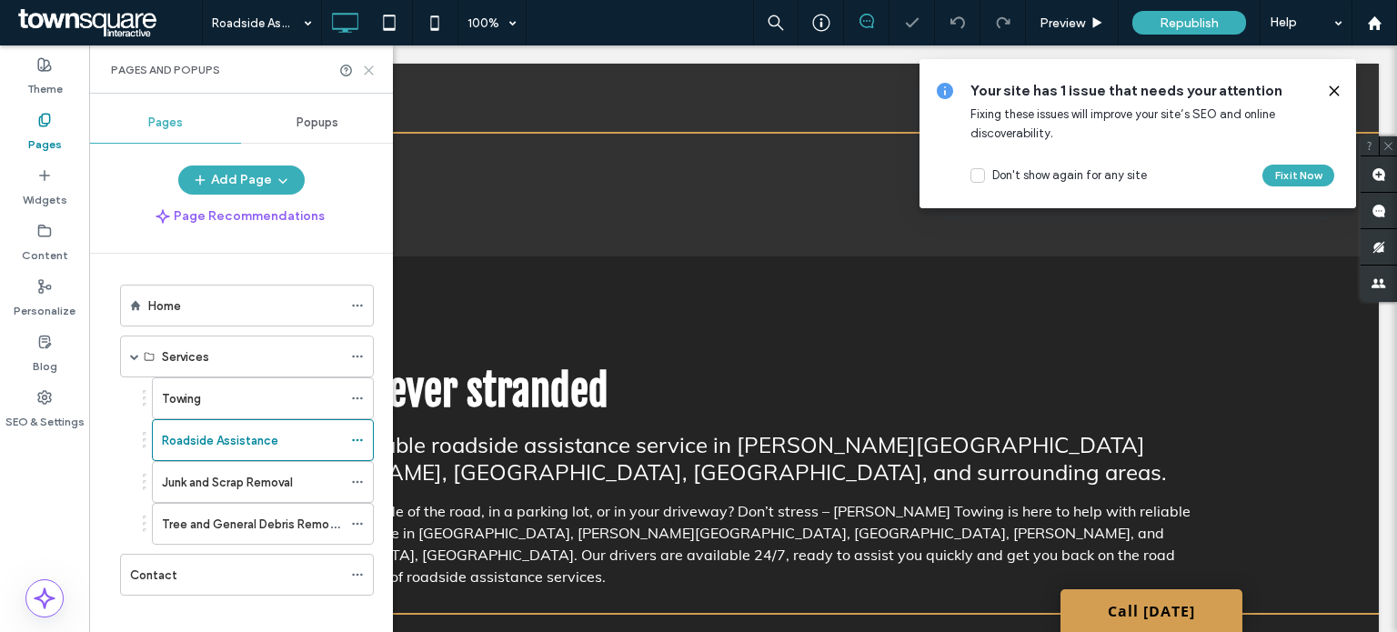
click at [367, 67] on icon at bounding box center [369, 71] width 14 height 14
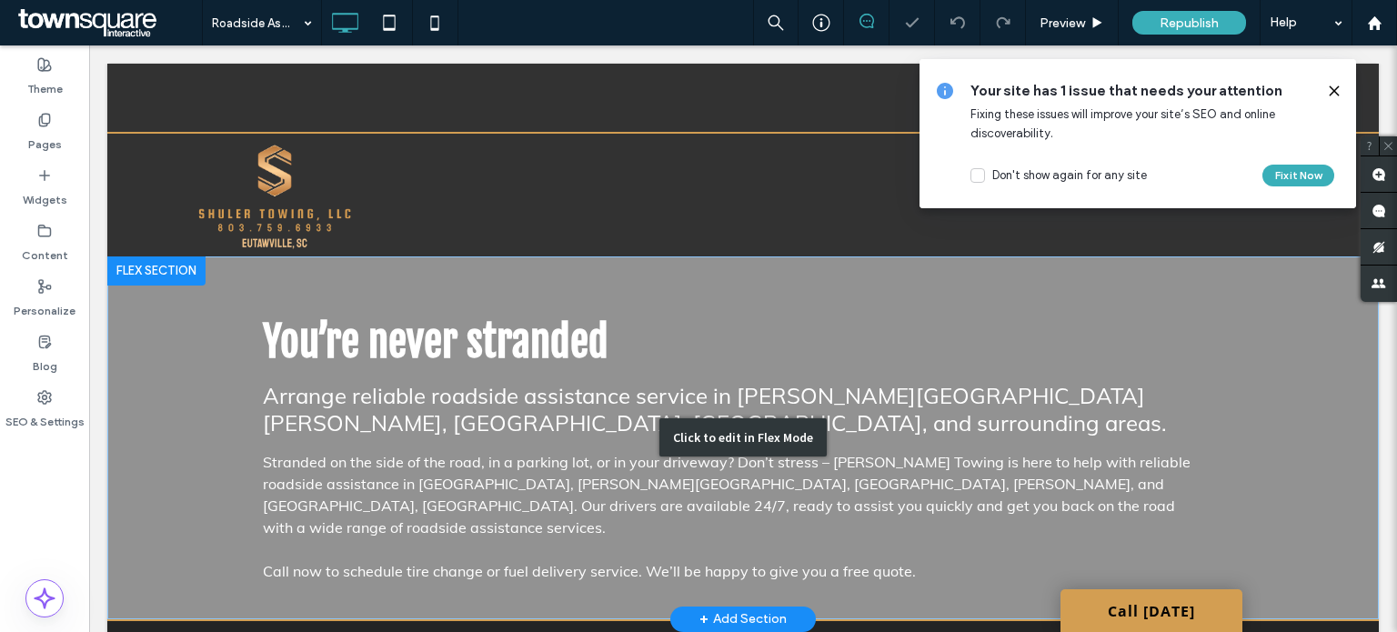
click at [708, 425] on div "Click to edit in Flex Mode" at bounding box center [742, 437] width 167 height 38
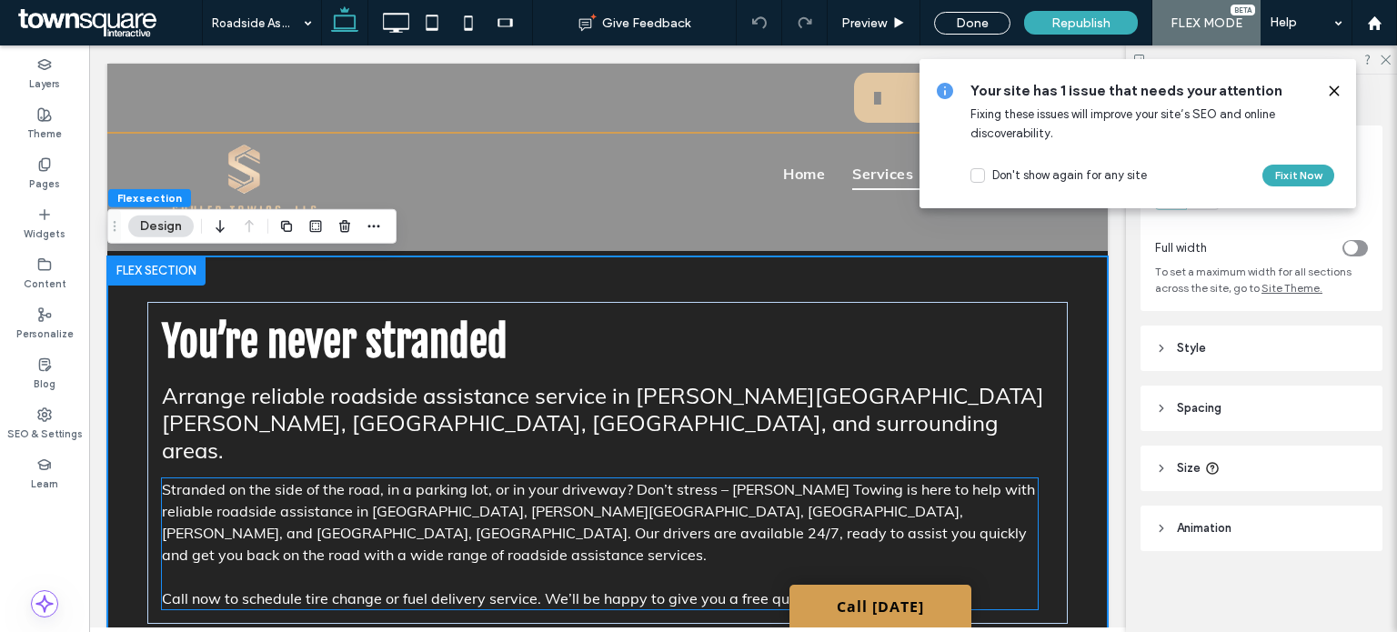
click at [704, 589] on span "Call now to schedule tire change or fuel delivery service. We’ll be happy to gi…" at bounding box center [488, 598] width 653 height 18
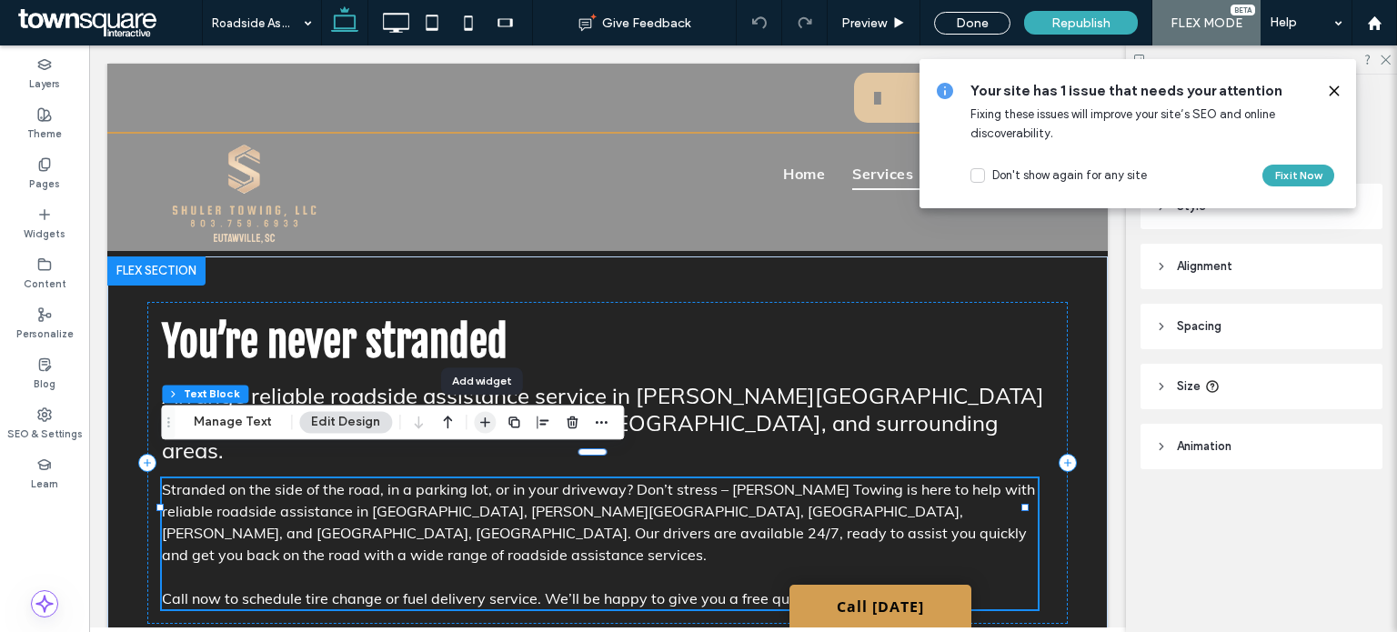
click at [486, 418] on icon "button" at bounding box center [484, 422] width 15 height 15
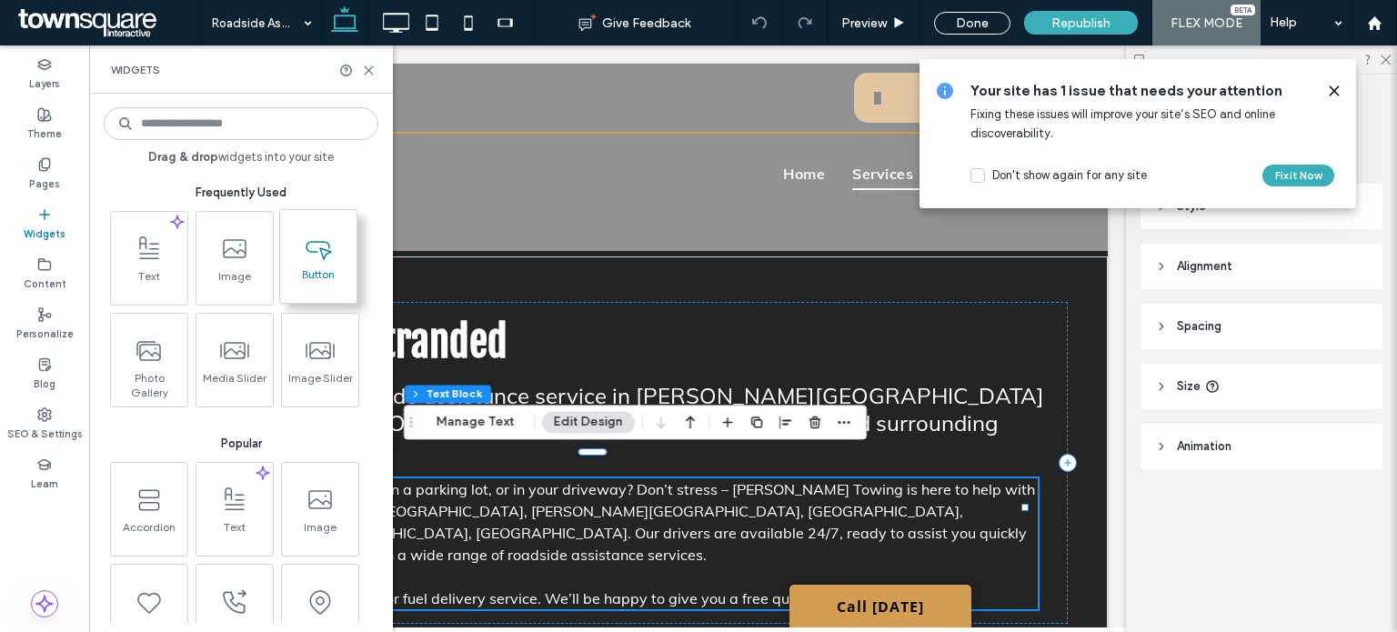
click at [309, 265] on span at bounding box center [318, 246] width 76 height 41
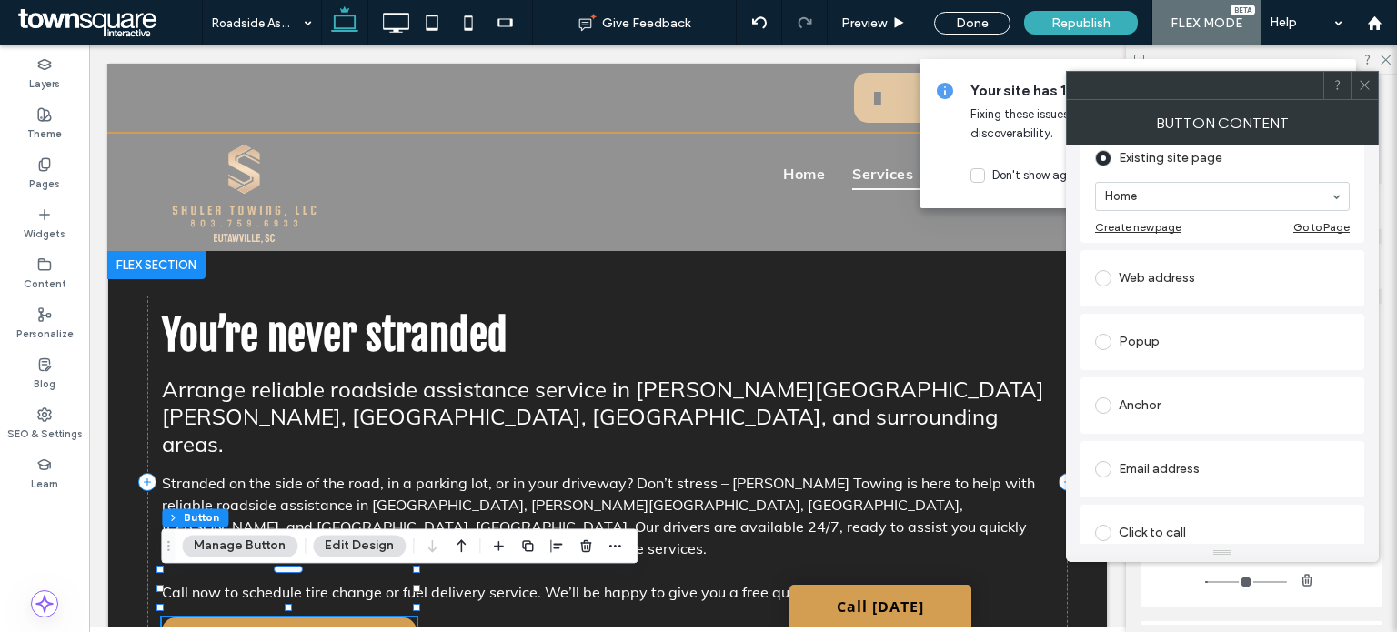
scroll to position [211, 0]
click at [1233, 522] on div "Click to call" at bounding box center [1222, 529] width 255 height 29
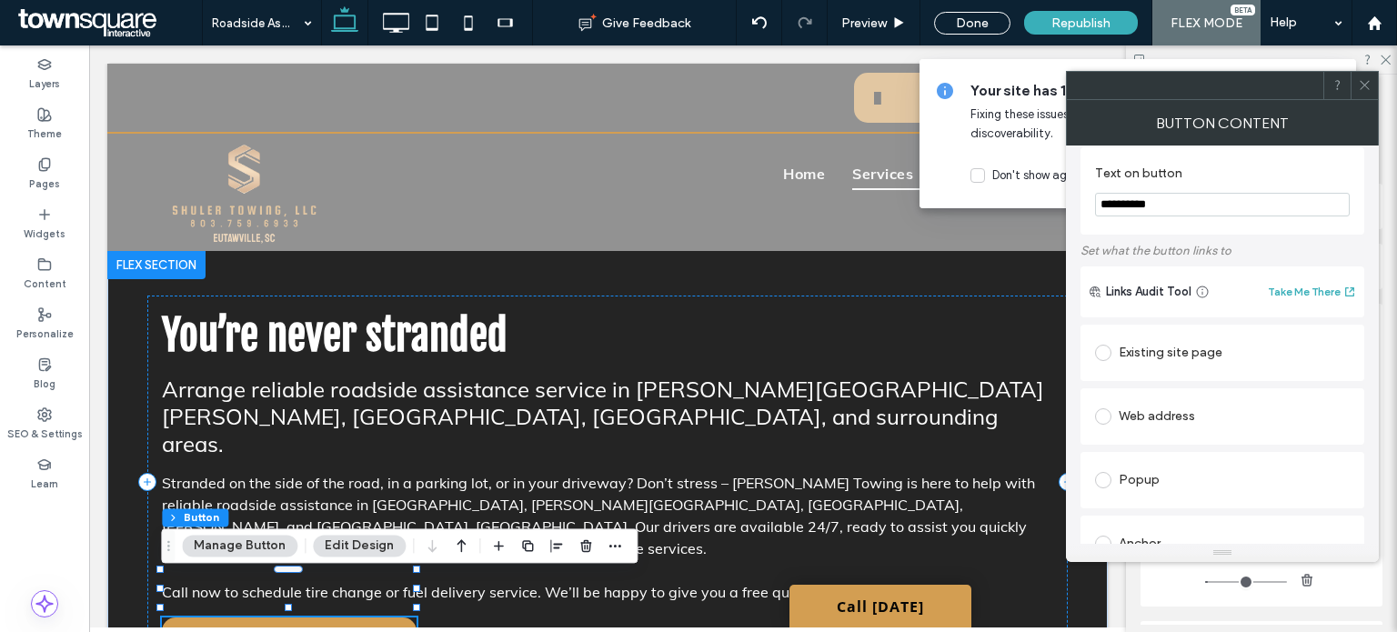
scroll to position [11, 0]
drag, startPoint x: 1098, startPoint y: 204, endPoint x: 1038, endPoint y: 201, distance: 61.0
click at [1038, 201] on body ".wqwq-1{fill:#231f20;} .cls-1q, .cls-2q { fill-rule: evenodd; } .cls-2q { fill:…" at bounding box center [698, 316] width 1397 height 632
type input "*******"
click at [1364, 80] on icon at bounding box center [1365, 85] width 14 height 14
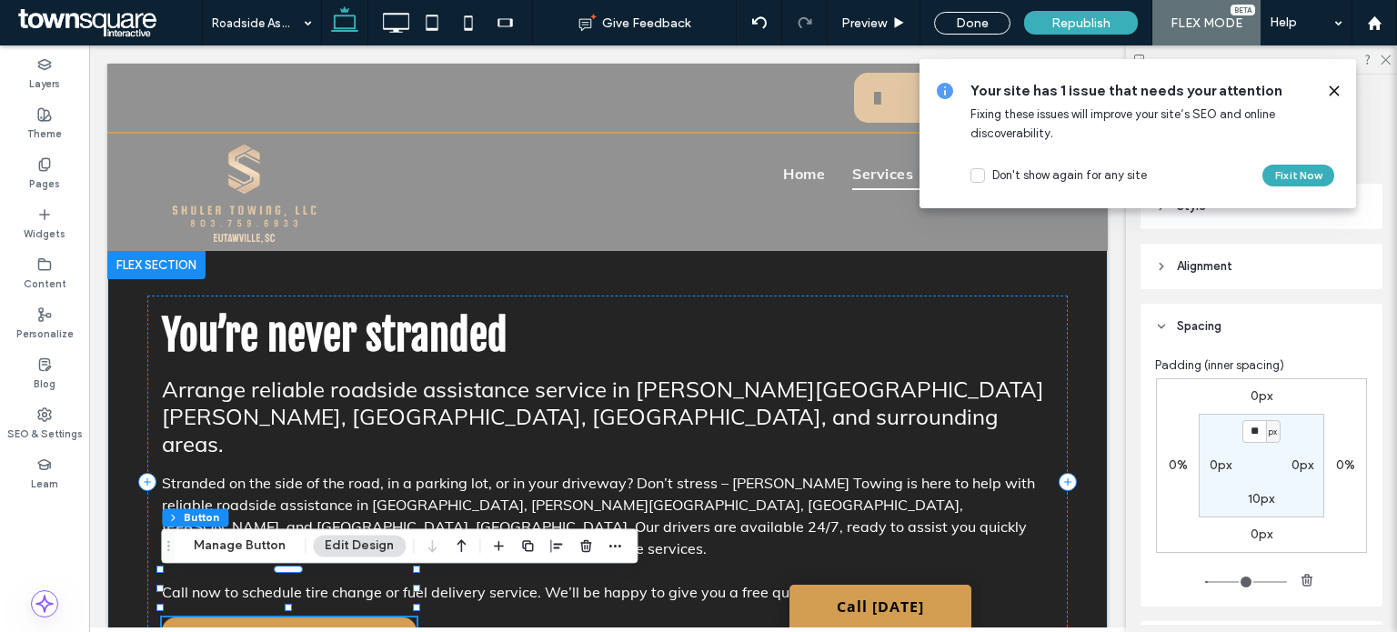
click at [1215, 475] on section "** px 0px 10px 0px" at bounding box center [1260, 466] width 125 height 104
click at [1218, 465] on label "0px" at bounding box center [1220, 464] width 22 height 15
type input "*"
click at [1168, 464] on label "0%" at bounding box center [1177, 464] width 19 height 15
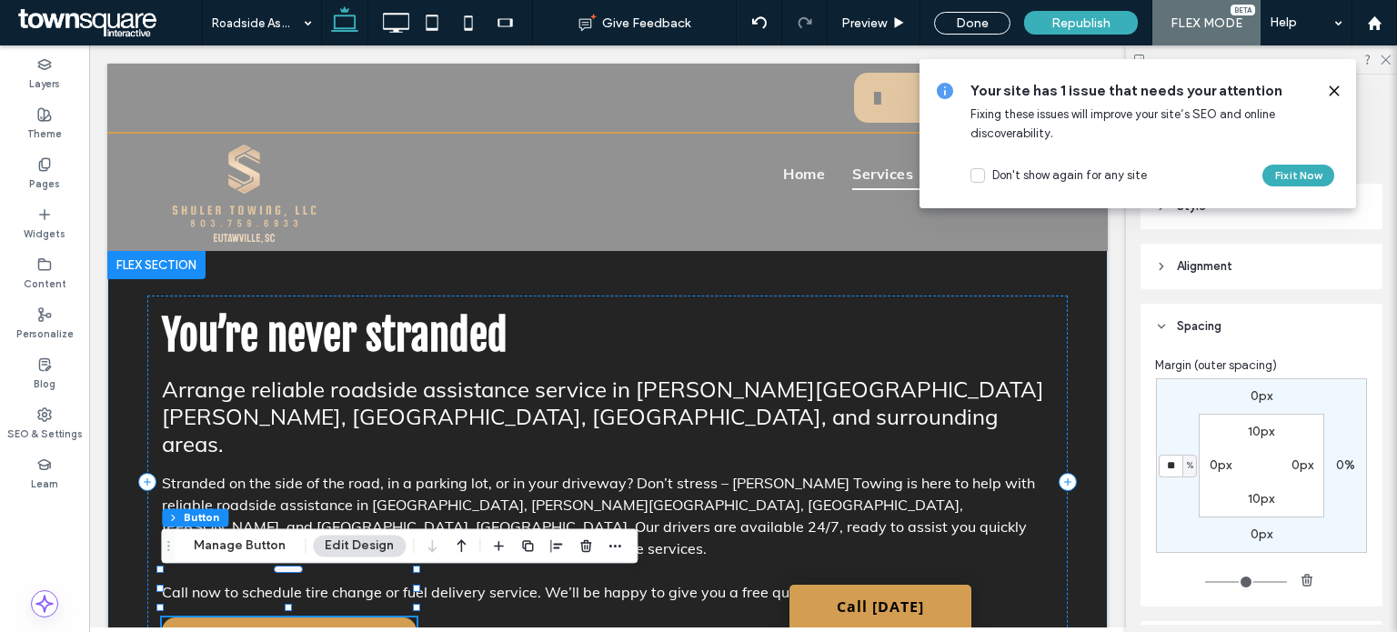
type input "**"
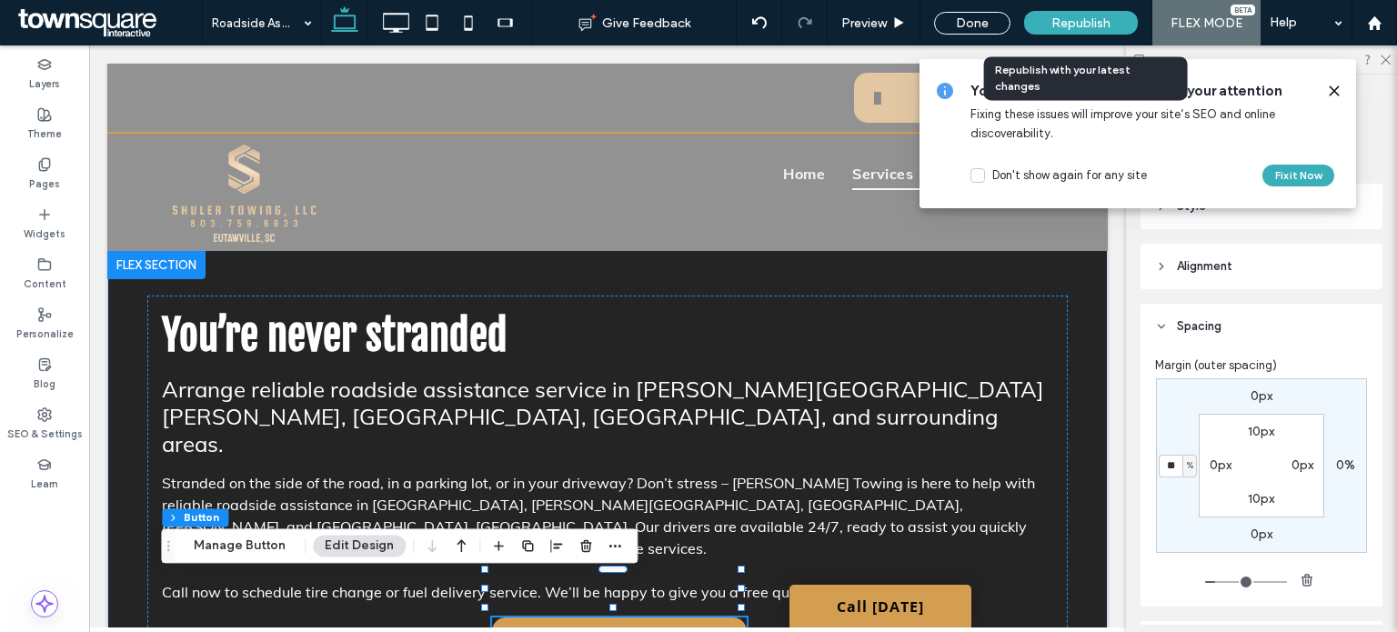
click at [1117, 24] on div "Republish" at bounding box center [1081, 23] width 114 height 24
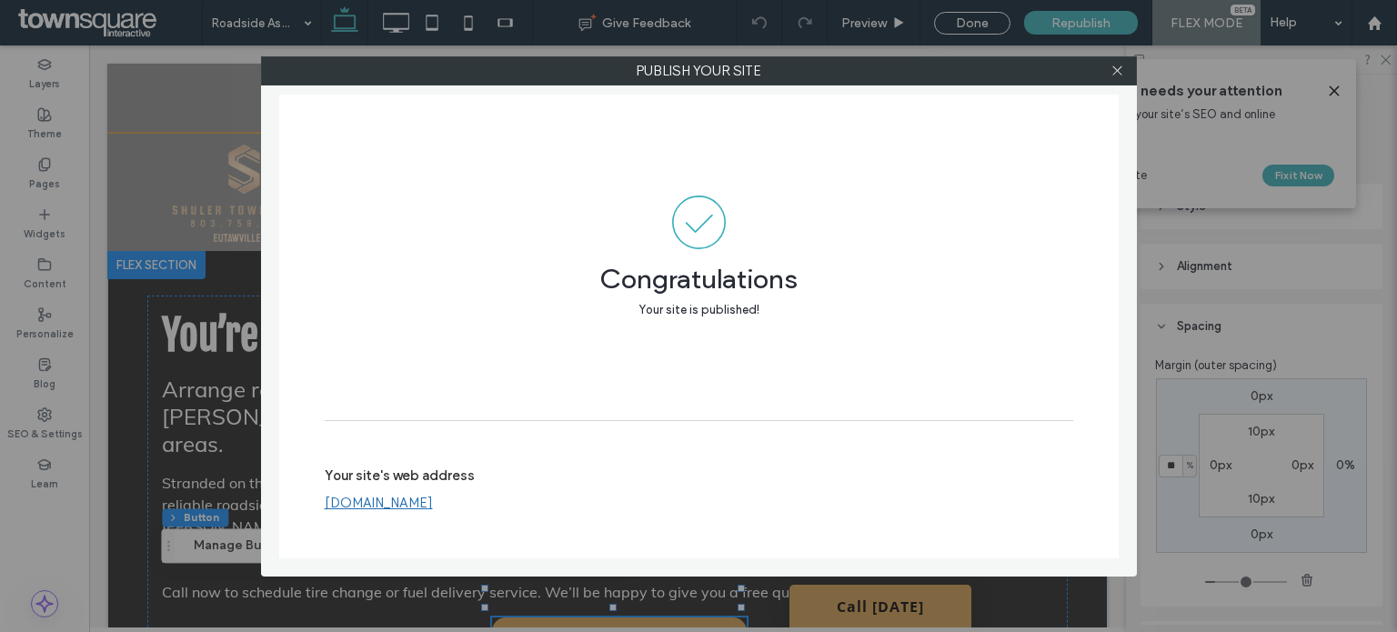
click at [42, 164] on div "Publish your site Congratulations Your site is published! Your site's web addre…" at bounding box center [698, 316] width 1397 height 632
click at [1115, 71] on icon at bounding box center [1117, 71] width 14 height 14
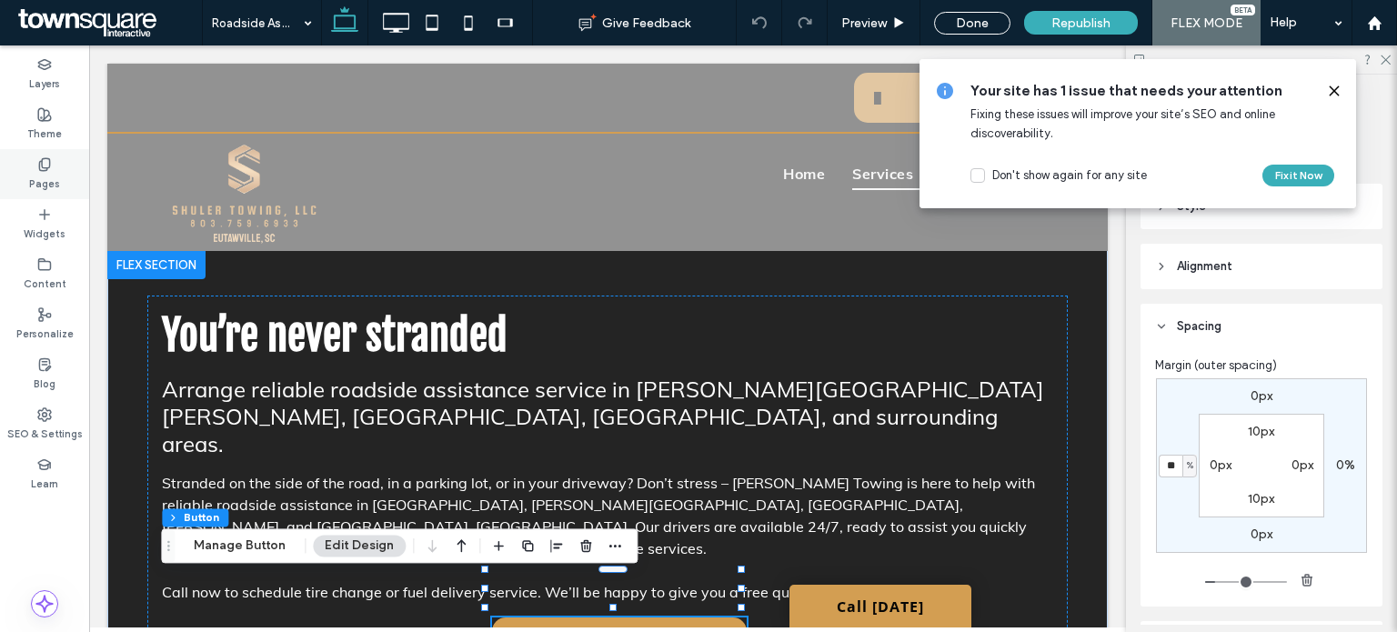
click at [47, 165] on icon at bounding box center [44, 164] width 15 height 15
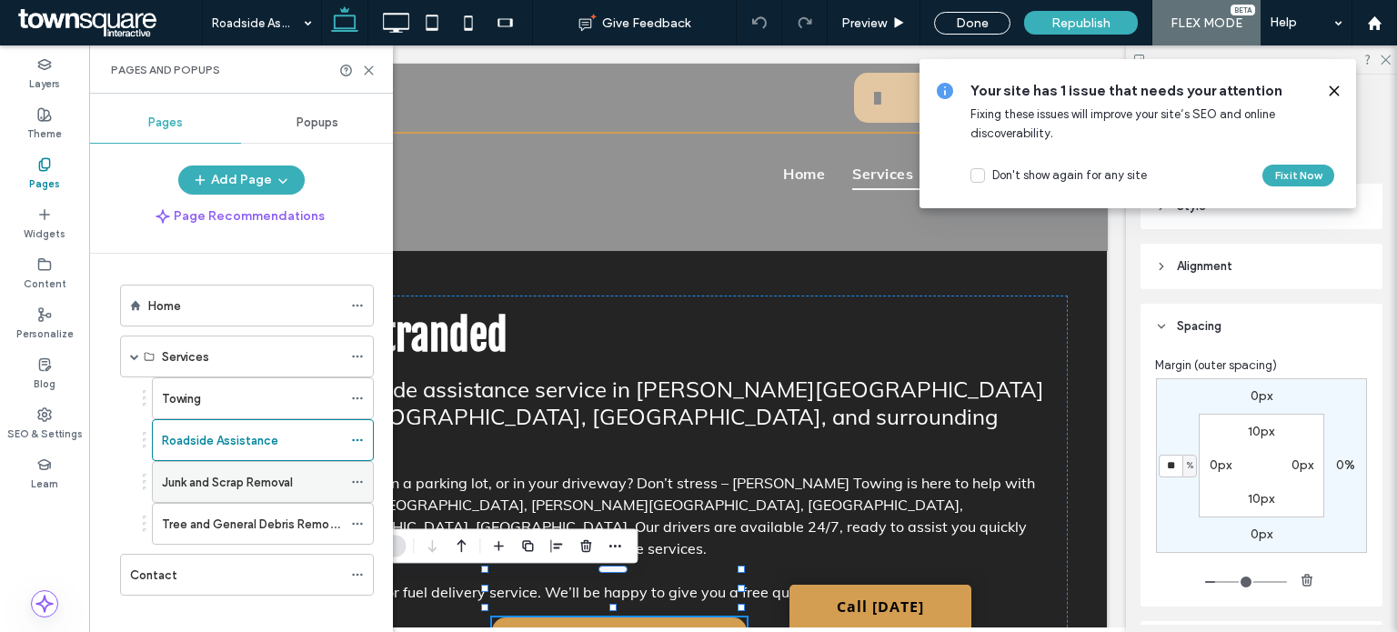
click at [200, 486] on label "Junk and Scrap Removal" at bounding box center [227, 482] width 131 height 32
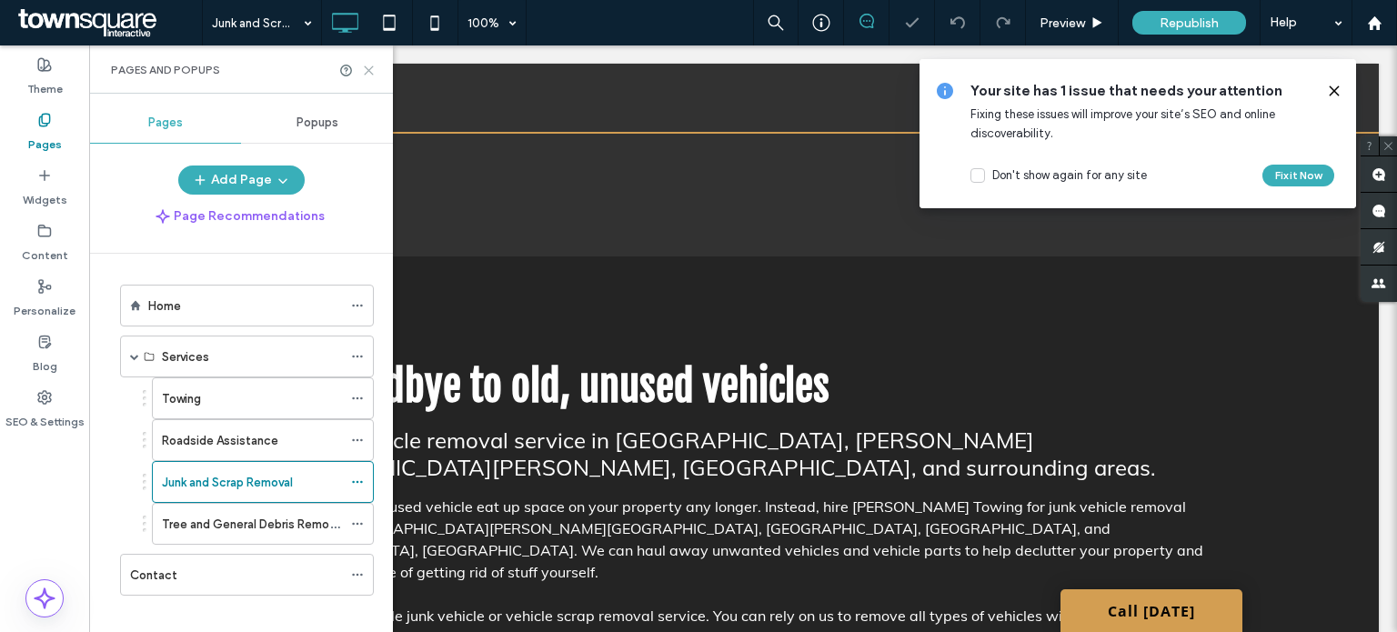
click at [366, 74] on icon at bounding box center [369, 71] width 14 height 14
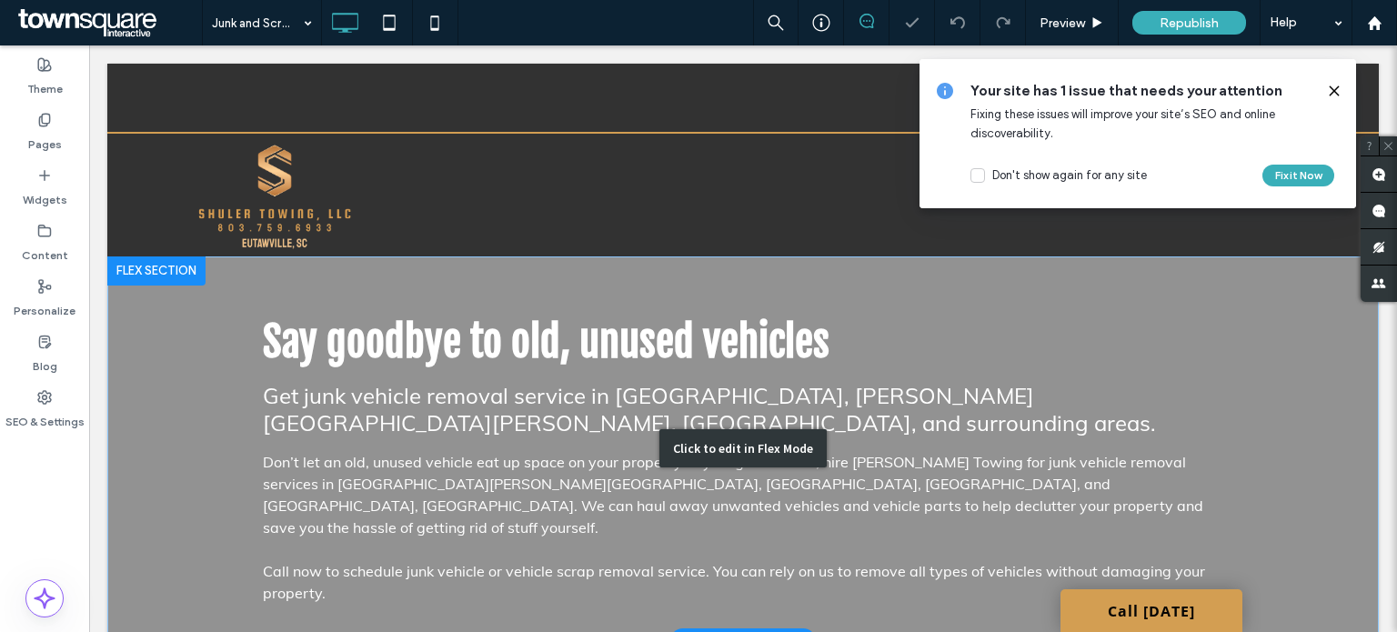
scroll to position [101, 0]
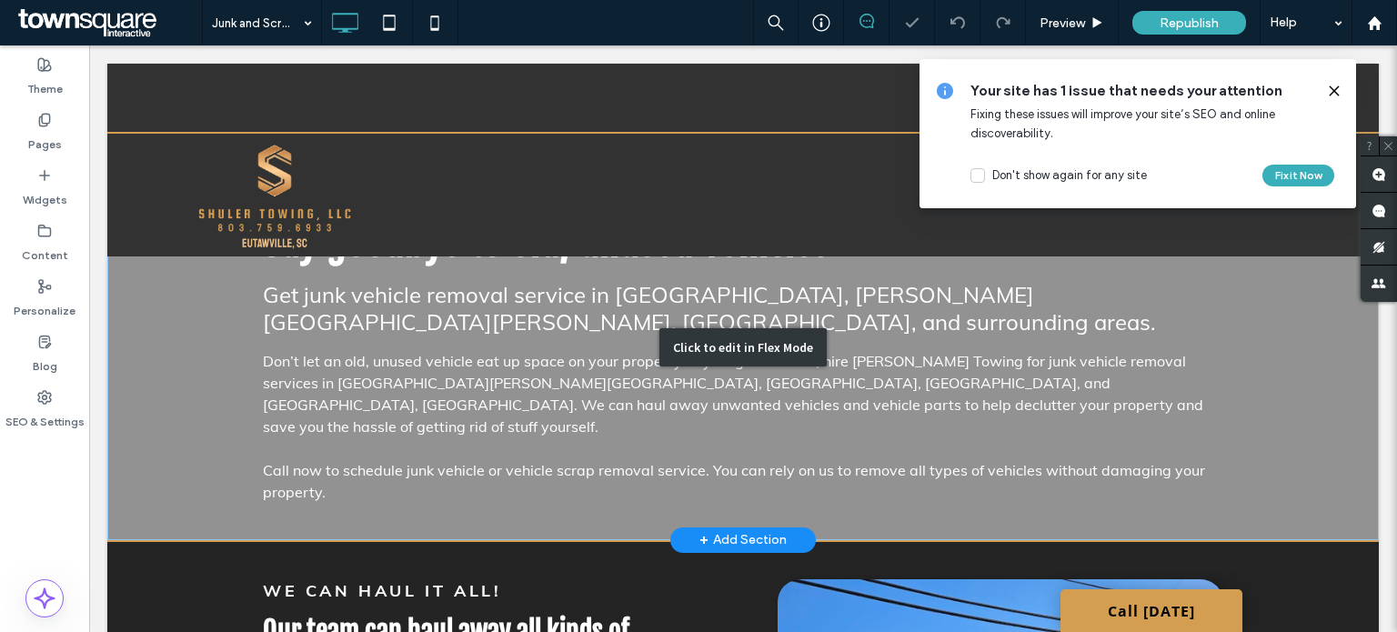
click at [688, 392] on div "Click to edit in Flex Mode" at bounding box center [742, 347] width 1271 height 385
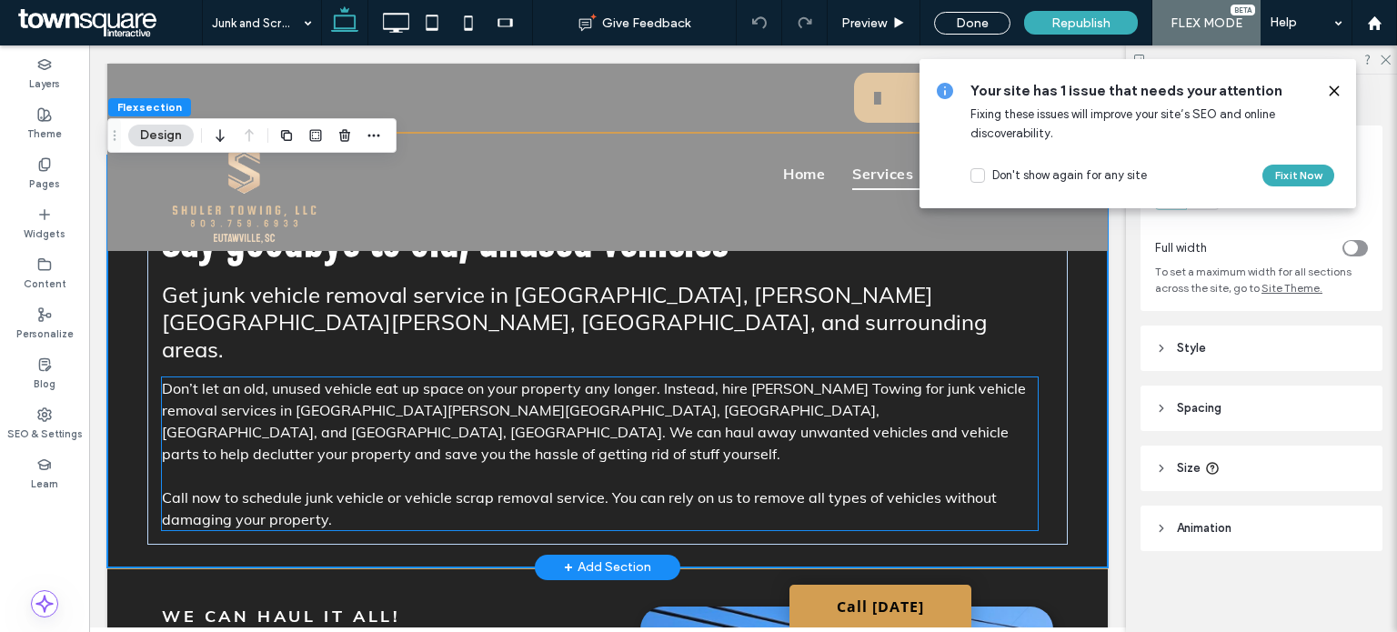
click at [633, 486] on p "Call now to schedule junk vehicle or vehicle scrap removal service. You can rel…" at bounding box center [600, 508] width 876 height 44
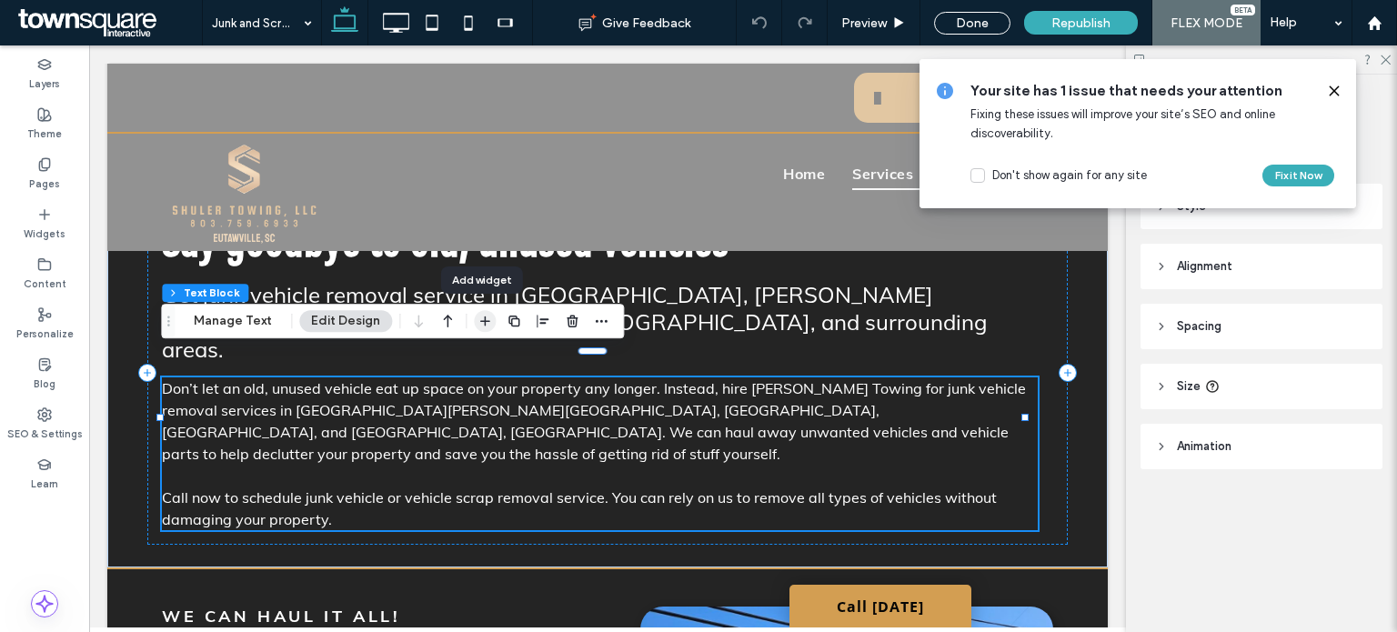
click at [477, 326] on icon "button" at bounding box center [484, 321] width 15 height 15
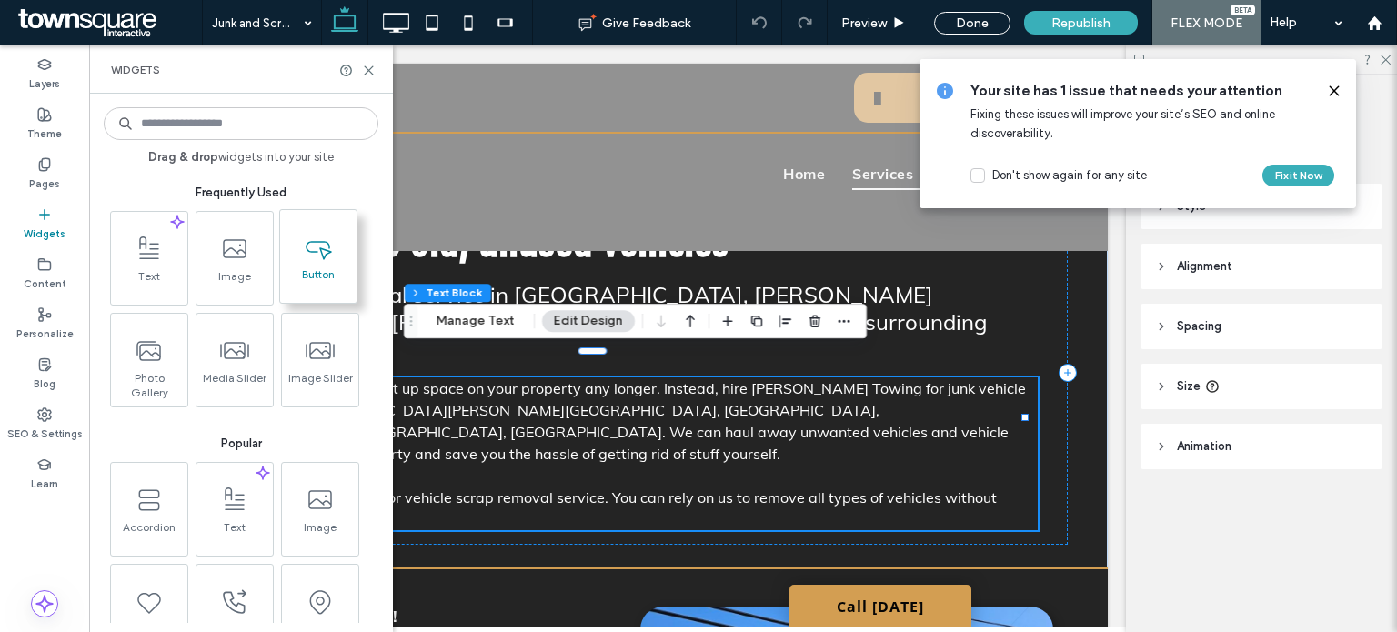
click at [311, 268] on span "Button" at bounding box center [318, 279] width 76 height 25
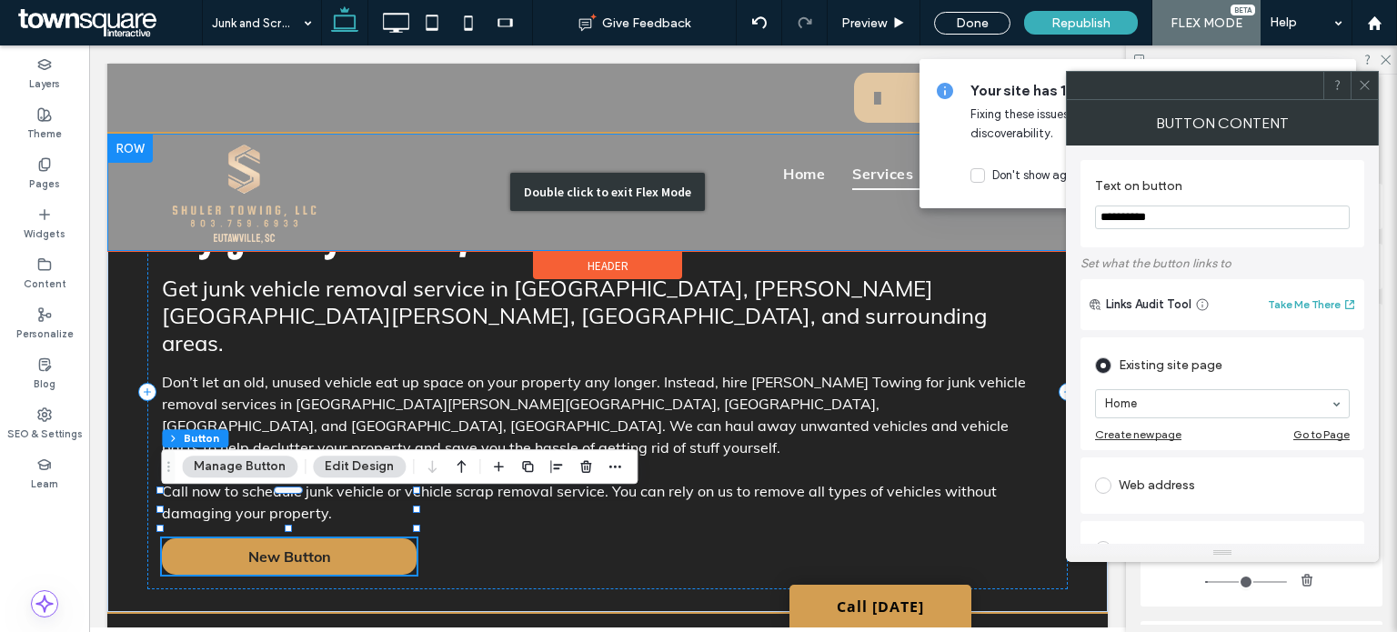
drag, startPoint x: 1311, startPoint y: 269, endPoint x: 919, endPoint y: 228, distance: 394.0
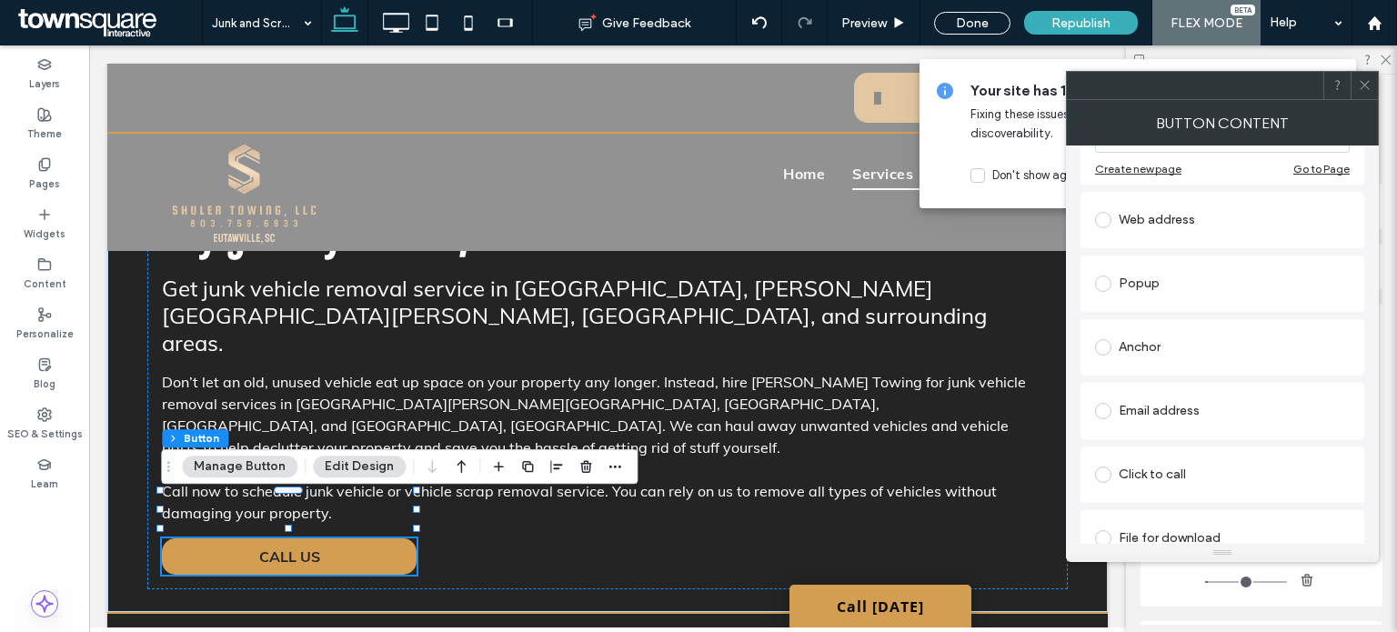
scroll to position [288, 0]
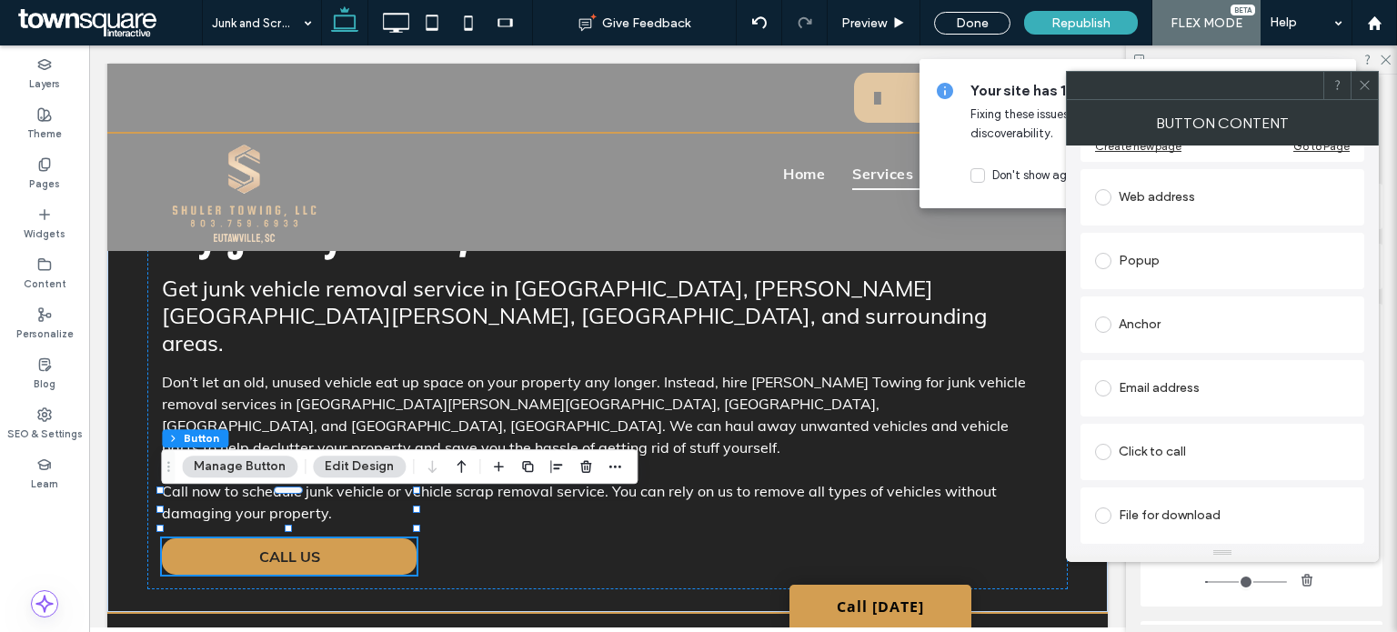
type input "*******"
click at [1179, 431] on div "Click to call" at bounding box center [1222, 452] width 284 height 56
click at [1182, 448] on div "Click to call" at bounding box center [1222, 451] width 255 height 29
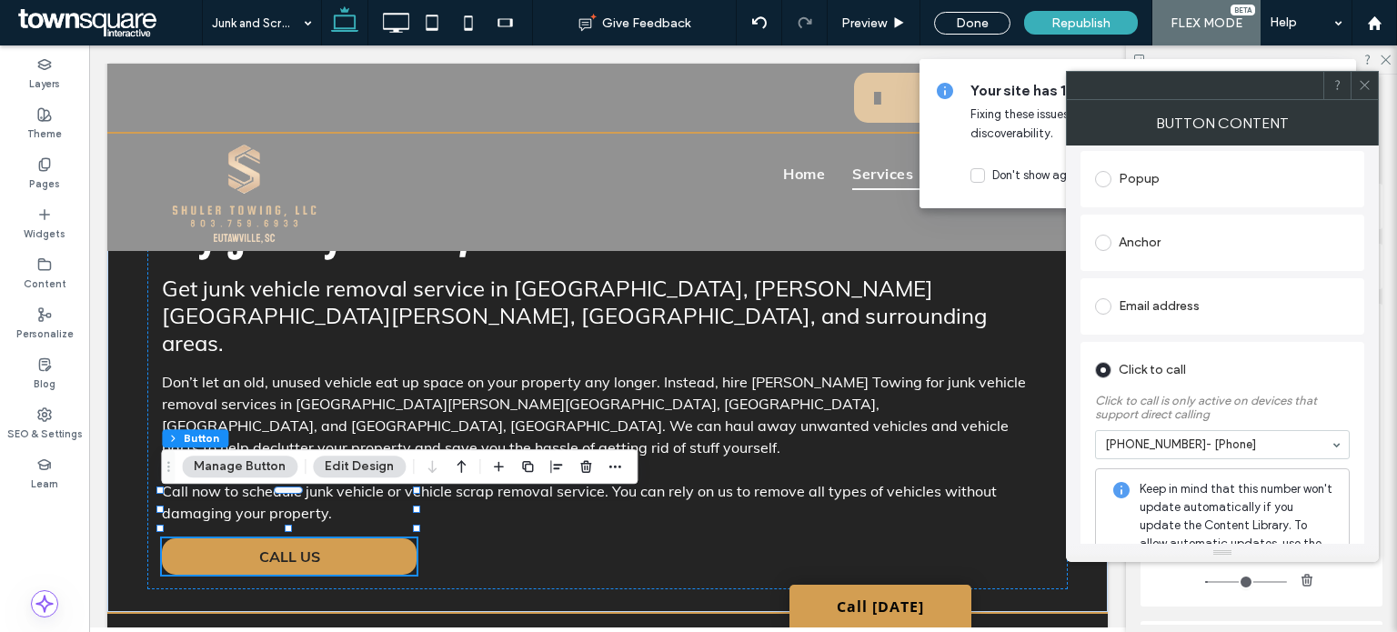
scroll to position [454, 0]
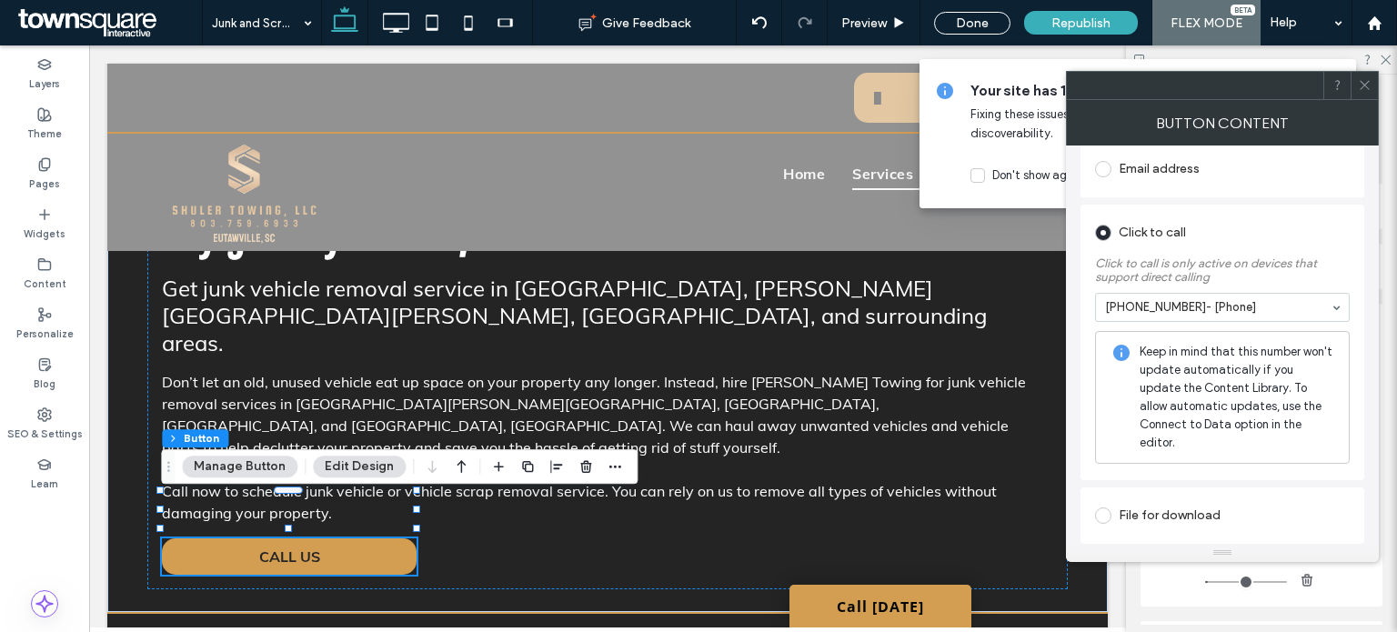
click at [1361, 96] on span at bounding box center [1365, 85] width 14 height 27
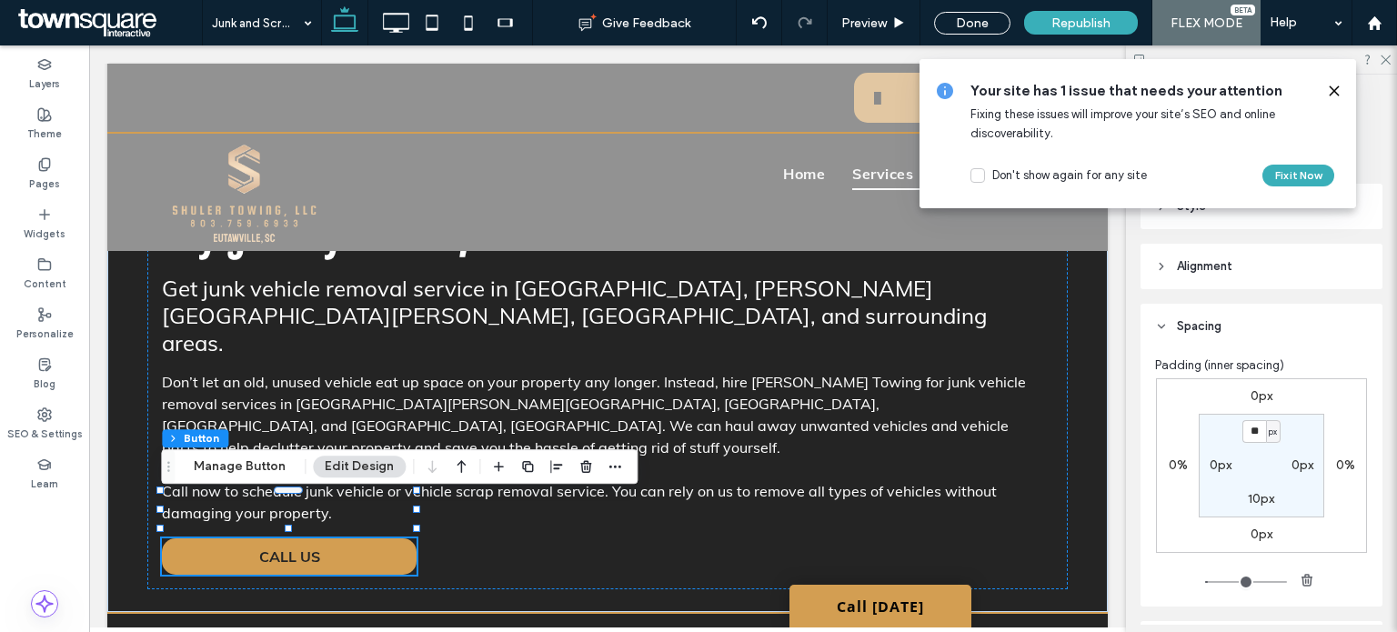
click at [1173, 450] on div "0px 0% 0px 0% ** px 0px 10px 0px" at bounding box center [1261, 465] width 211 height 175
click at [1171, 454] on div "0px 0% 0px 0% ** px 0px 10px 0px" at bounding box center [1261, 465] width 211 height 175
click at [1171, 458] on label "0%" at bounding box center [1177, 464] width 19 height 15
type input "*"
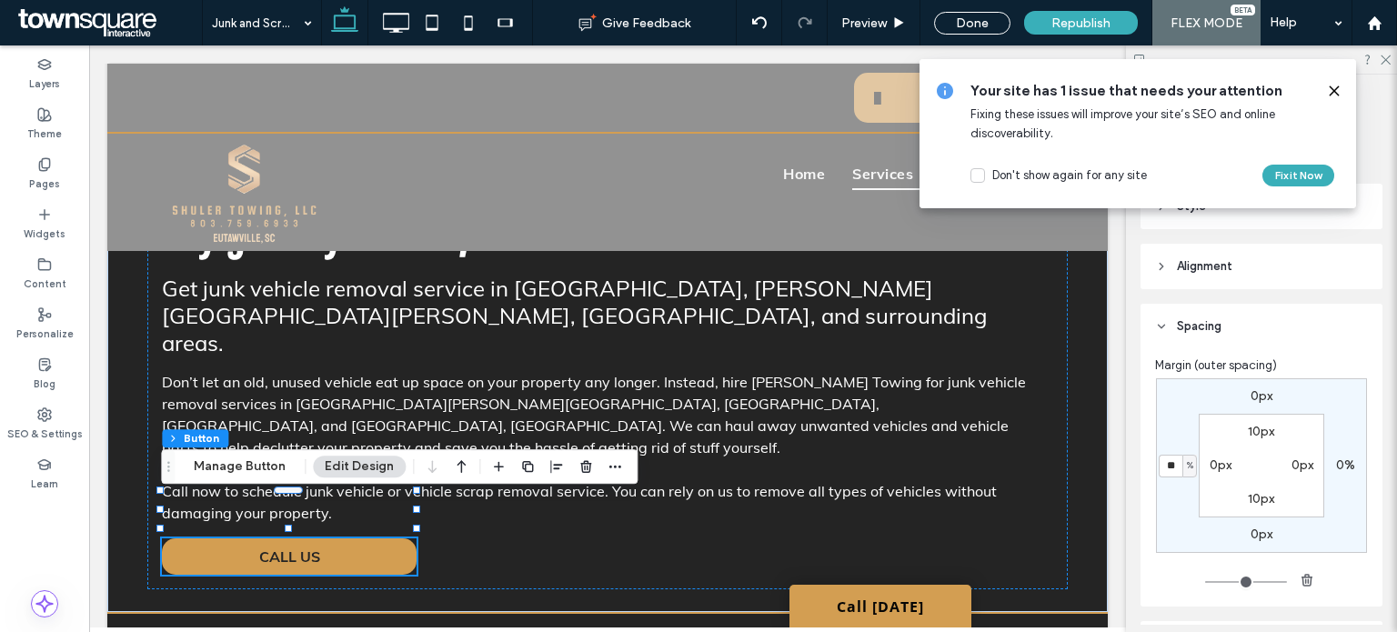
type input "**"
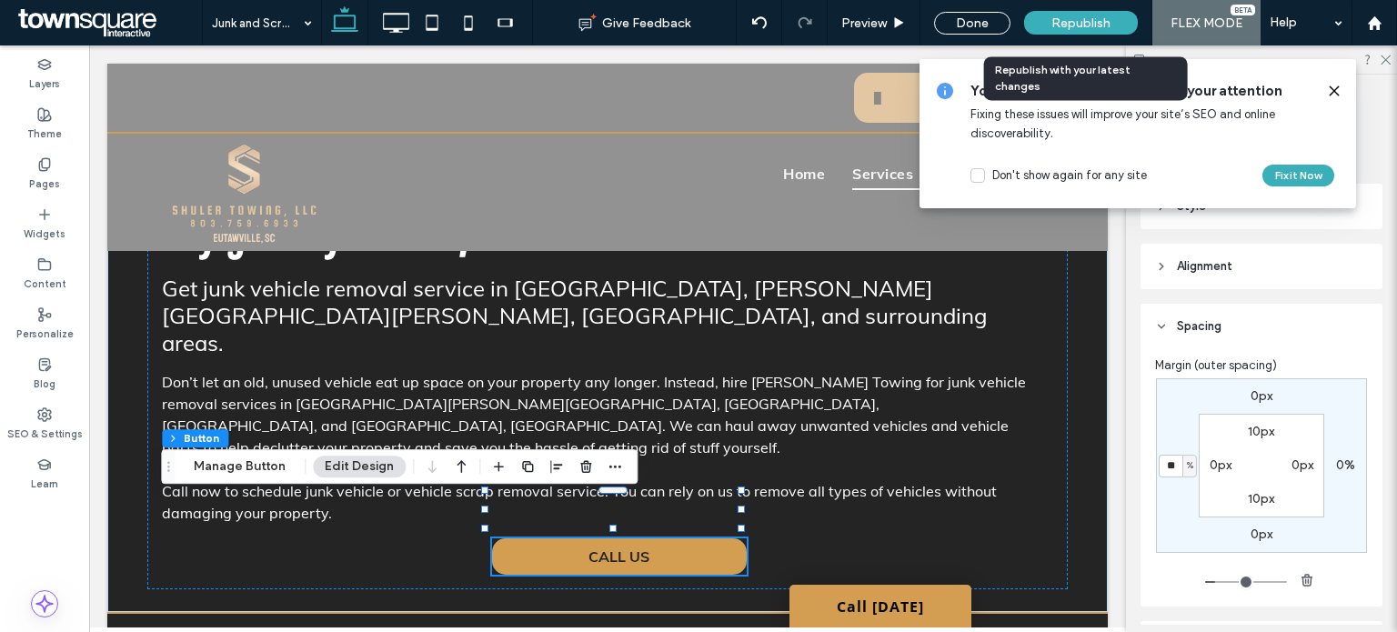
click at [1075, 30] on div "Republish" at bounding box center [1081, 23] width 114 height 24
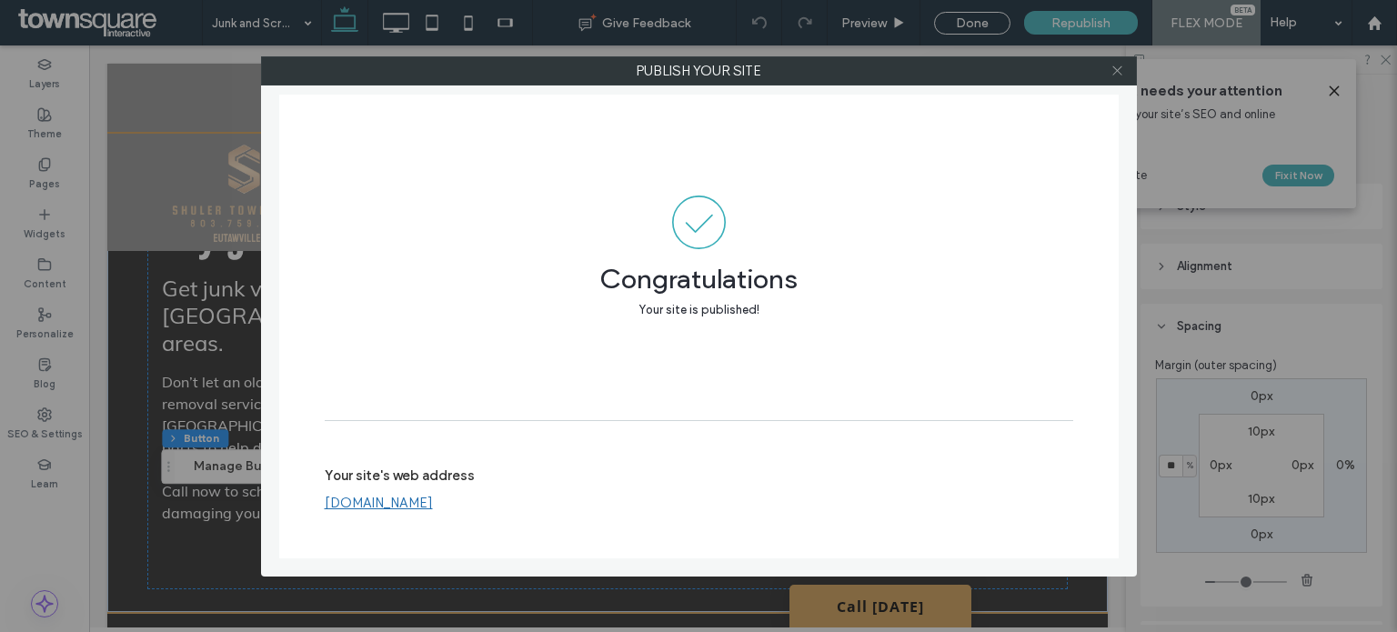
click at [1117, 67] on icon at bounding box center [1117, 71] width 14 height 14
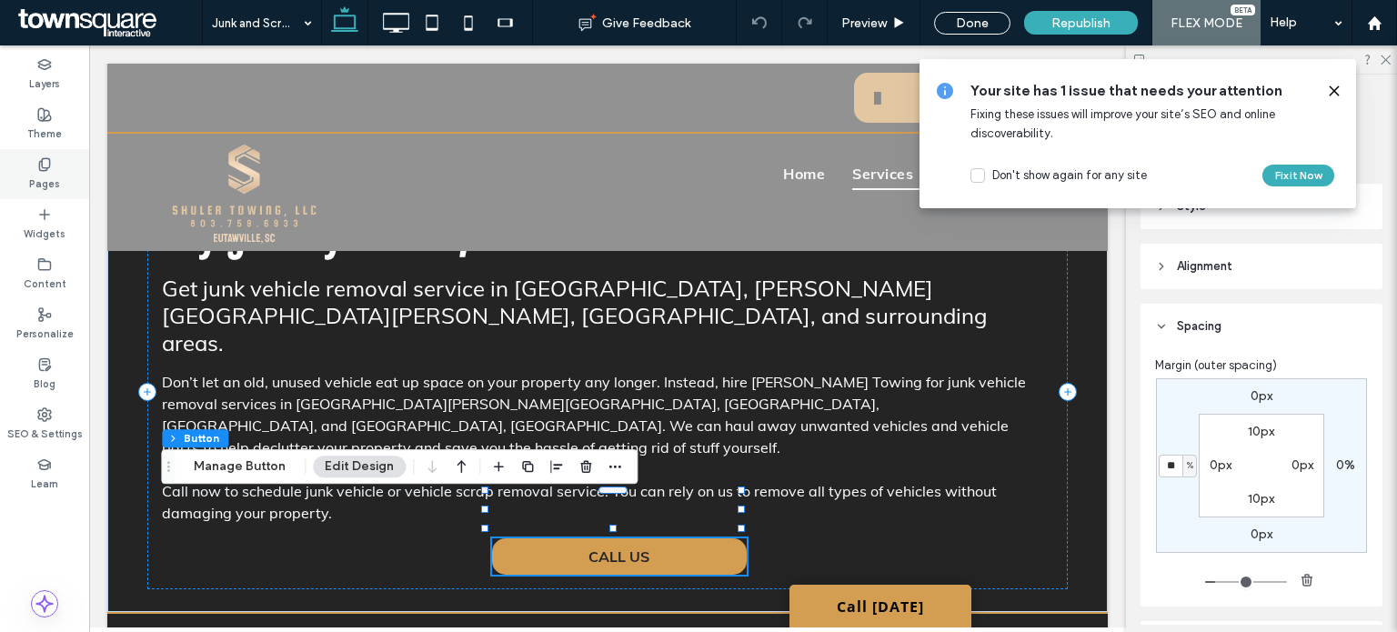
click at [51, 169] on icon at bounding box center [44, 164] width 15 height 15
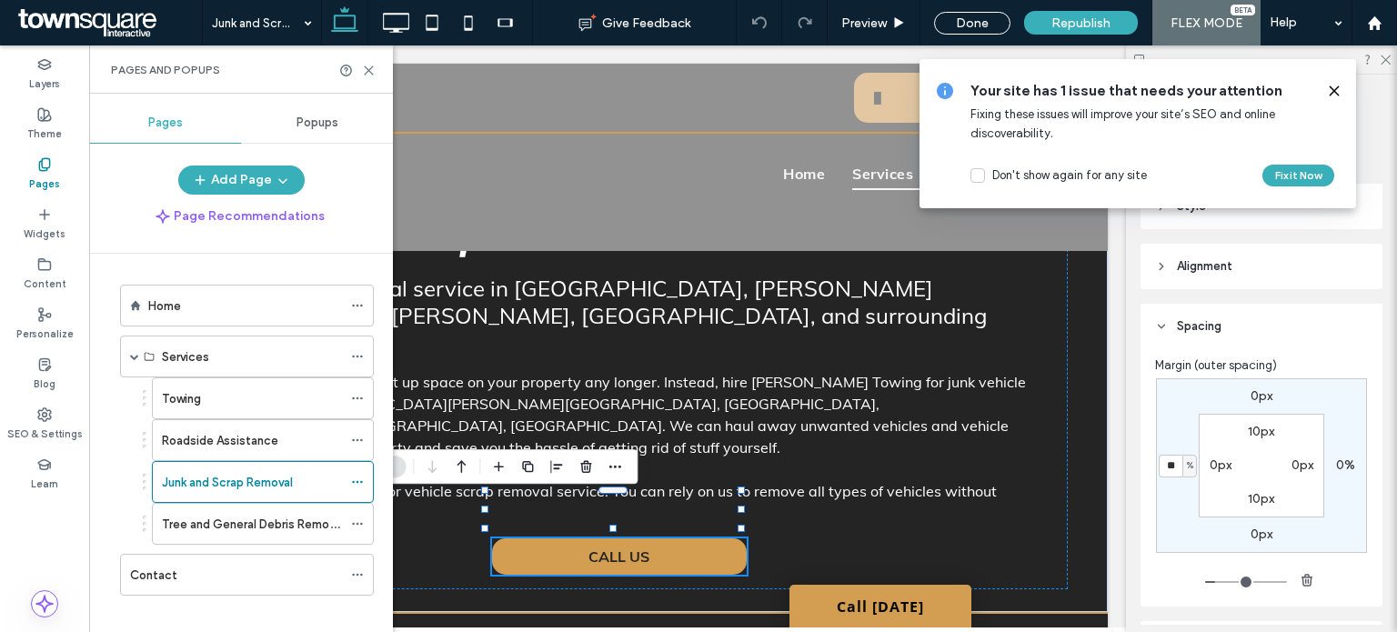
click at [292, 530] on label "Tree and General Debris Removal" at bounding box center [253, 524] width 182 height 32
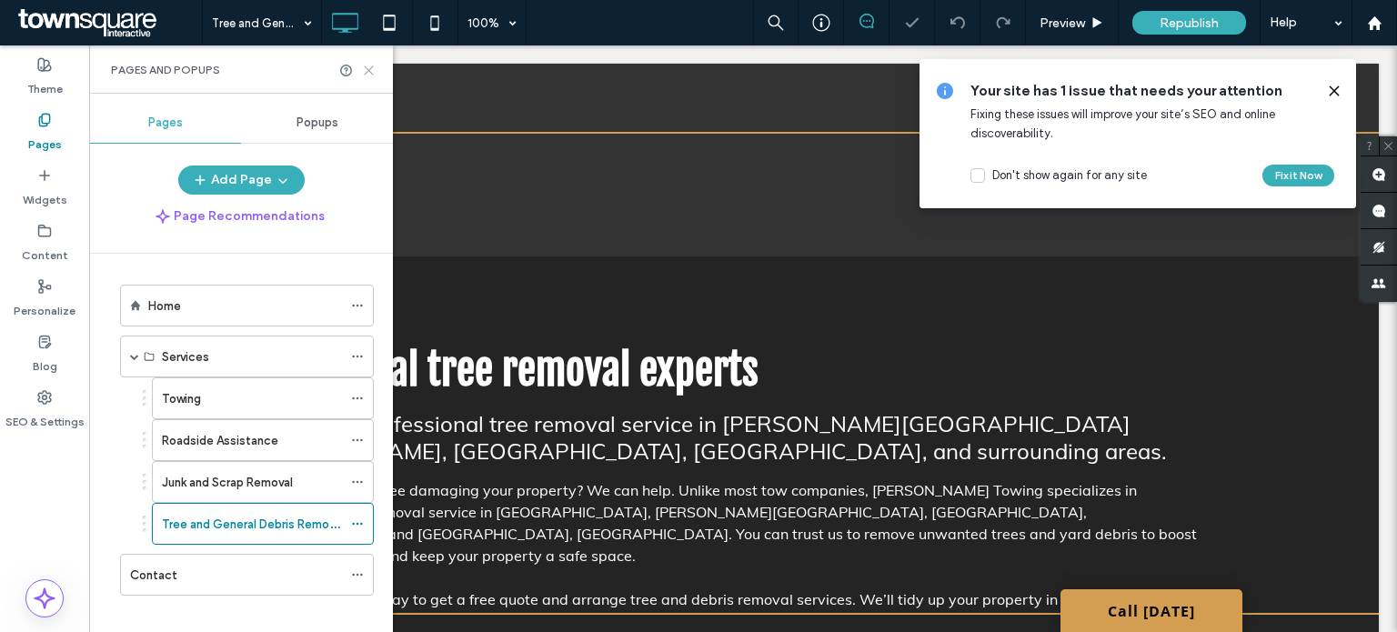
click at [368, 68] on icon at bounding box center [369, 71] width 14 height 14
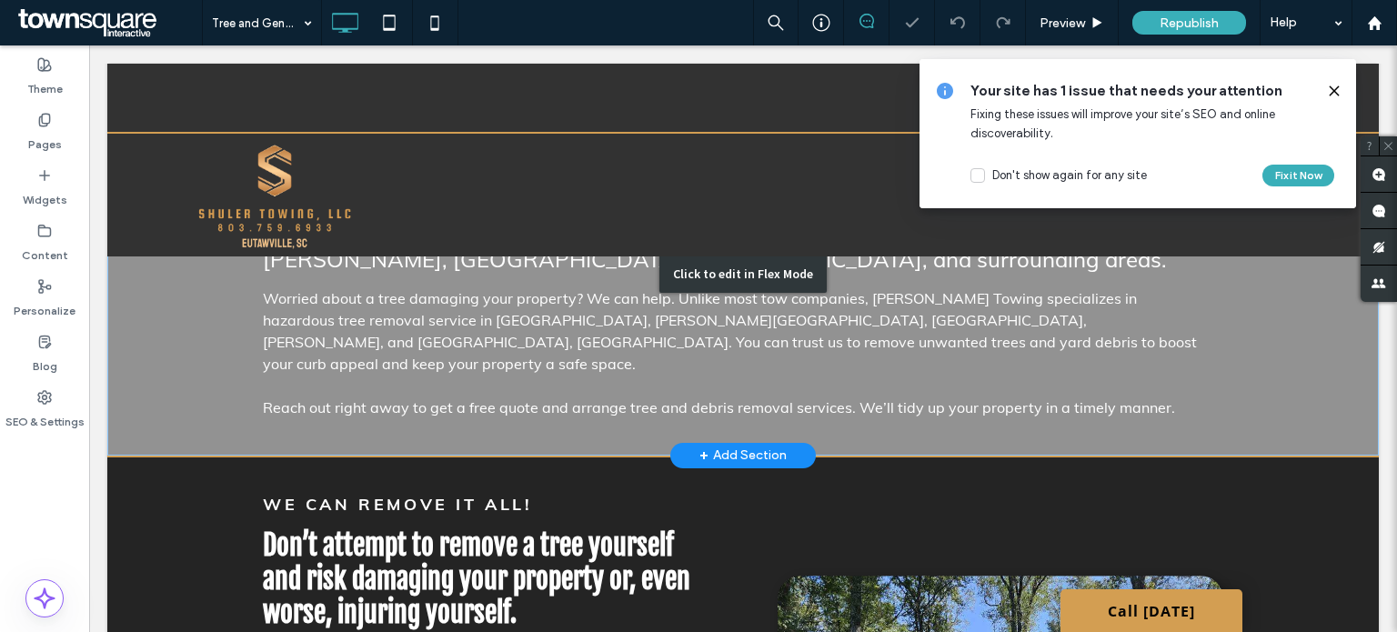
scroll to position [164, 0]
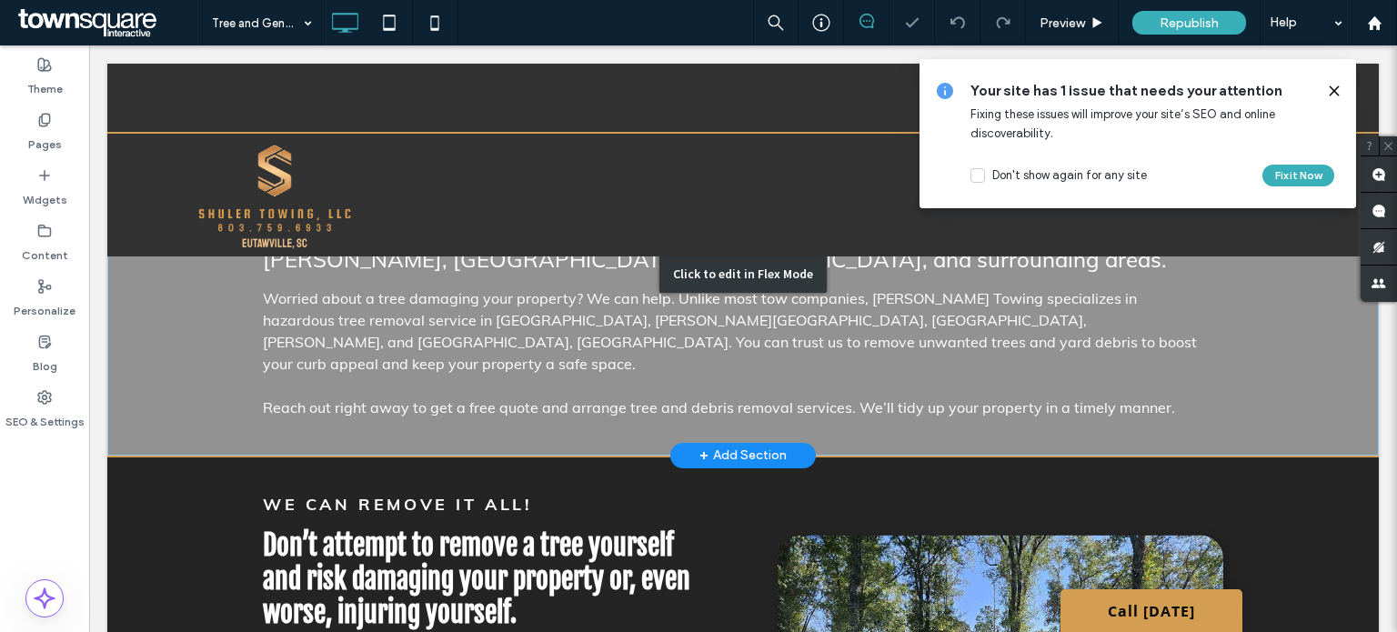
click at [710, 398] on div "Click to edit in Flex Mode" at bounding box center [742, 274] width 1271 height 363
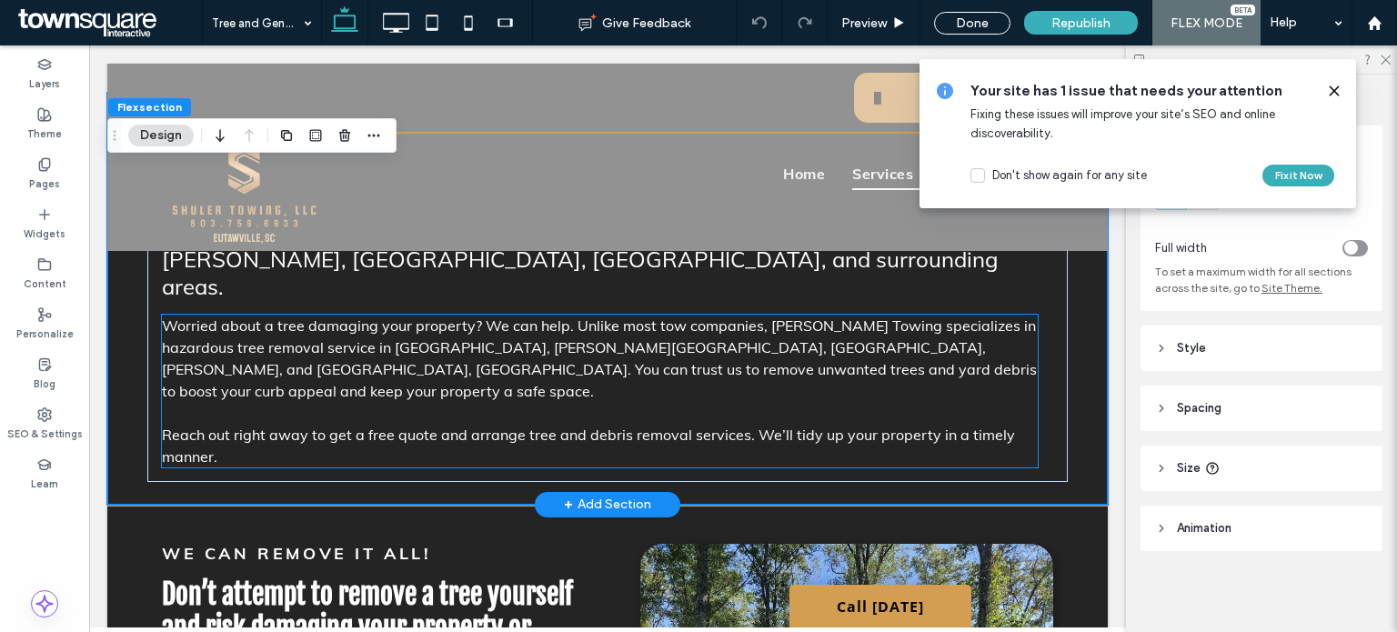
click at [578, 424] on p "Reach out right away to get a free quote and arrange tree and debris removal se…" at bounding box center [600, 446] width 876 height 44
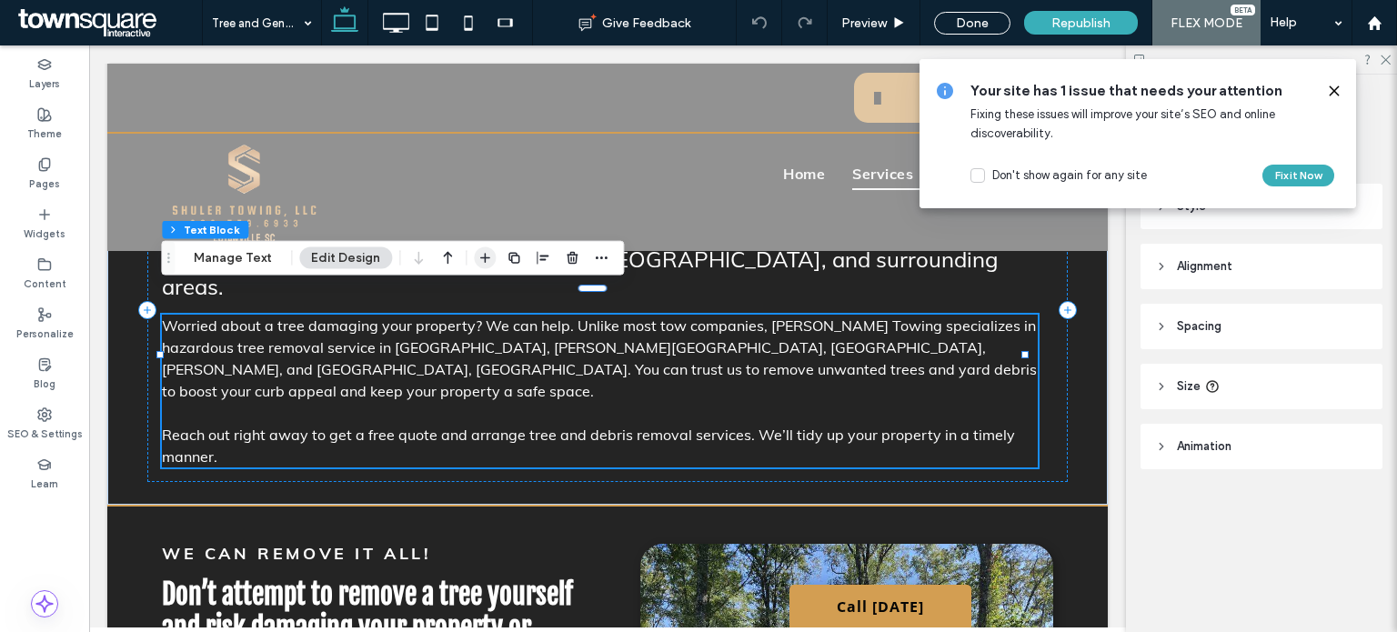
click at [488, 261] on span "button" at bounding box center [485, 258] width 22 height 22
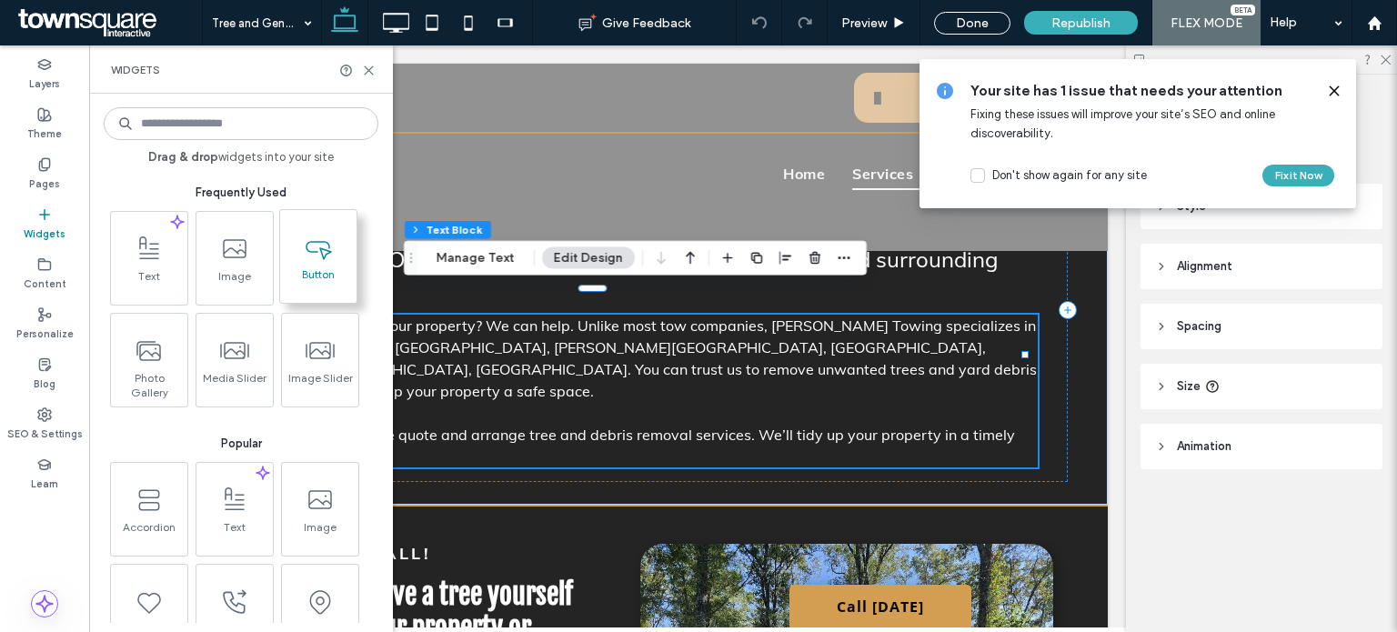
click at [348, 250] on span at bounding box center [318, 246] width 76 height 41
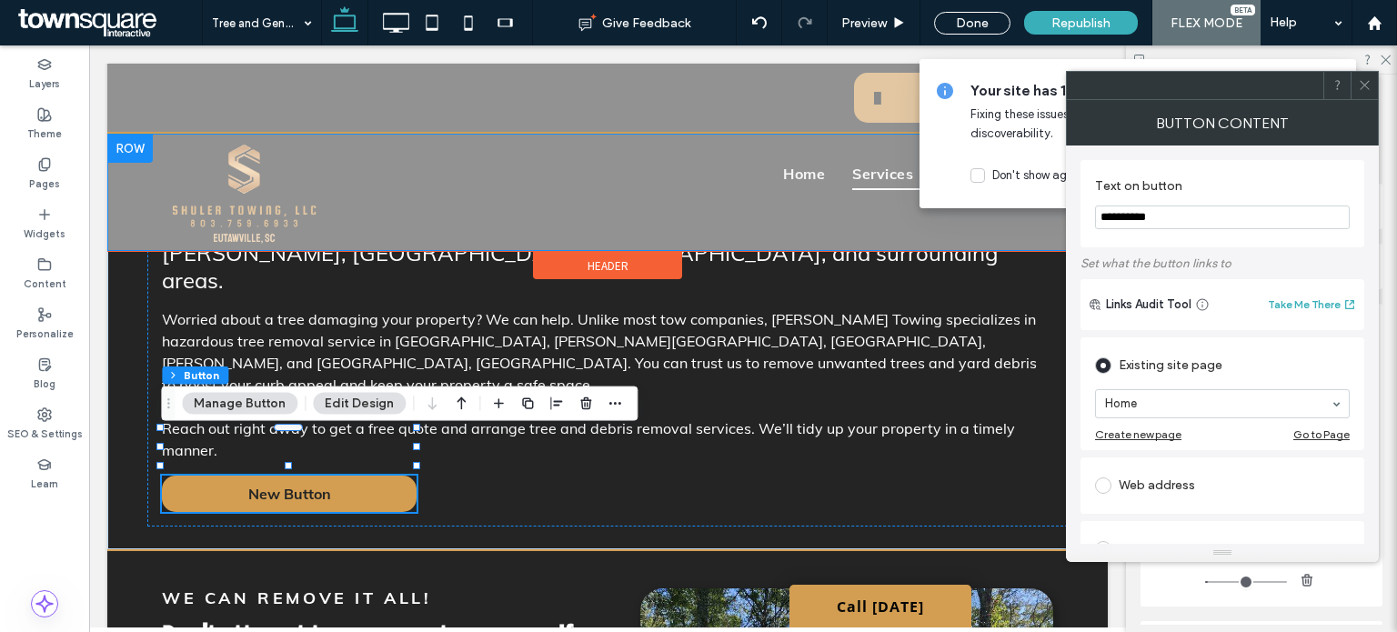
drag, startPoint x: 1296, startPoint y: 274, endPoint x: 1028, endPoint y: 230, distance: 270.9
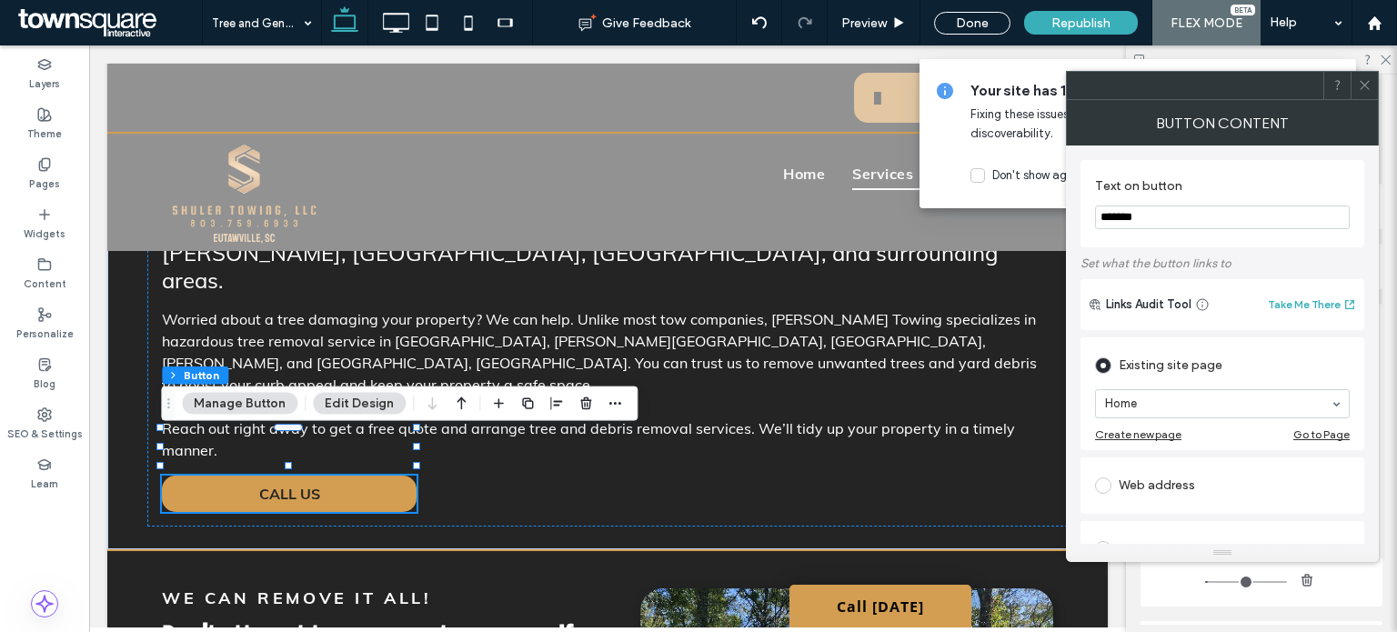
scroll to position [288, 0]
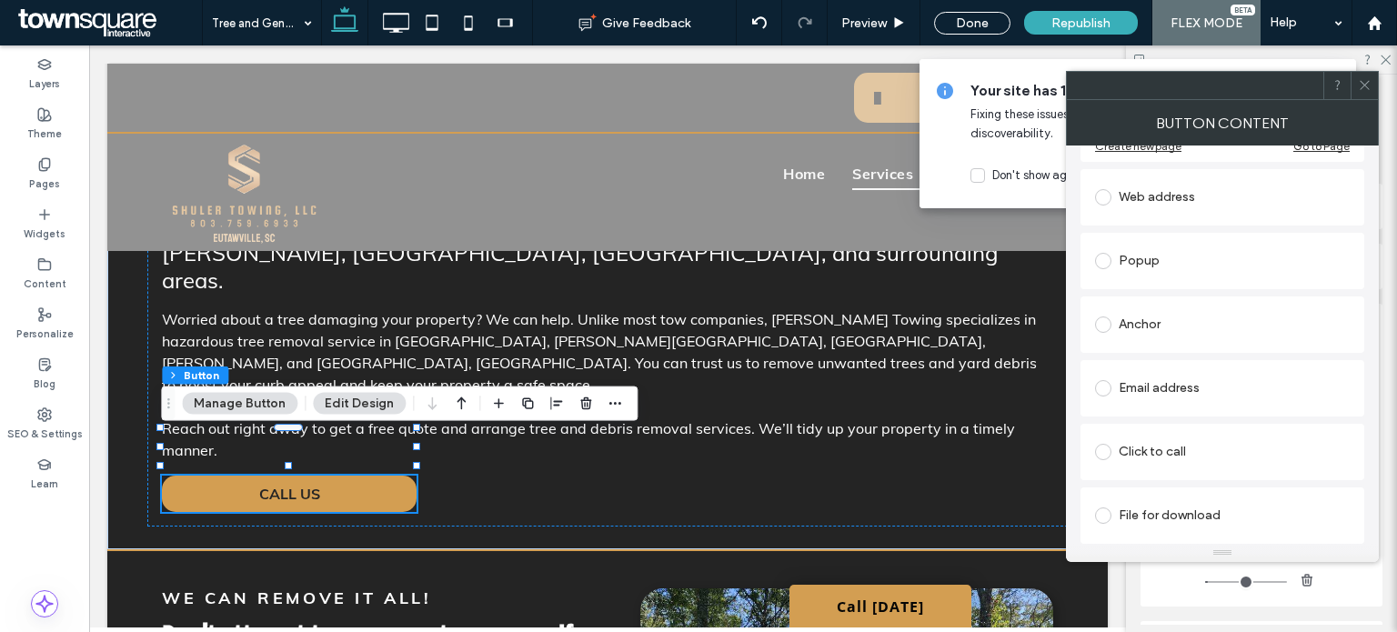
type input "*******"
click at [1230, 473] on div "Click to call" at bounding box center [1222, 452] width 284 height 56
click at [1209, 454] on div "Click to call" at bounding box center [1222, 451] width 255 height 29
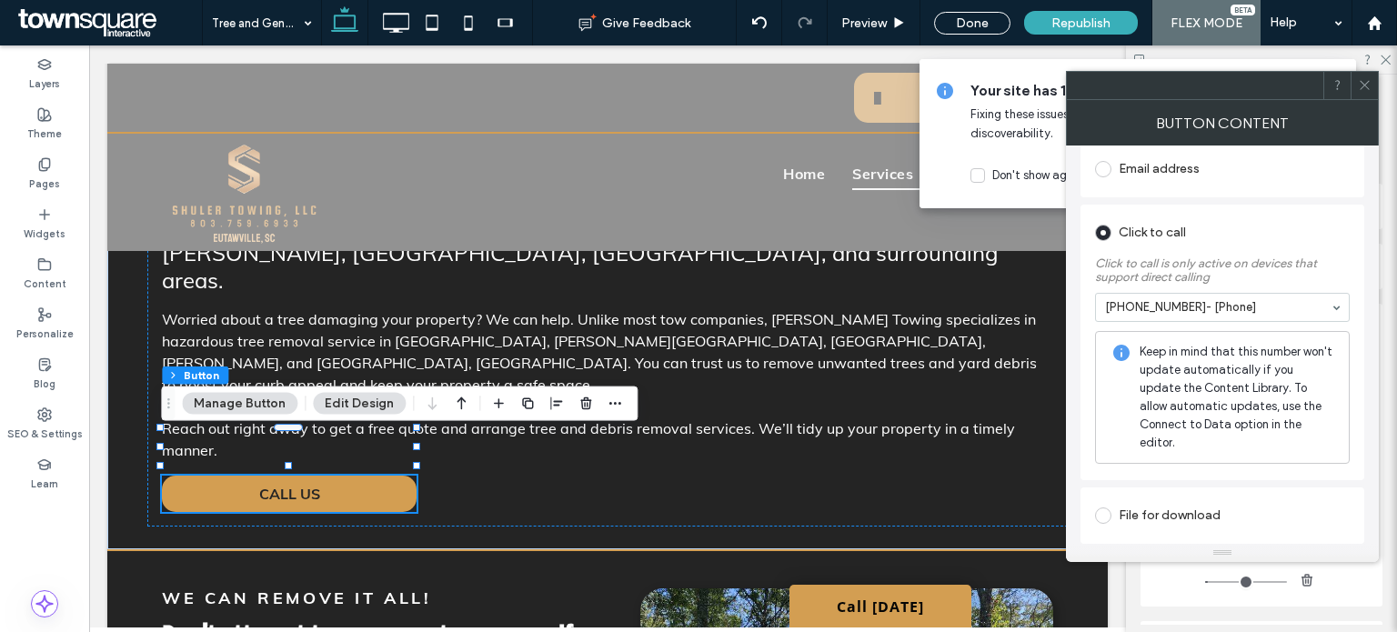
scroll to position [454, 0]
click at [1367, 91] on icon at bounding box center [1365, 85] width 14 height 14
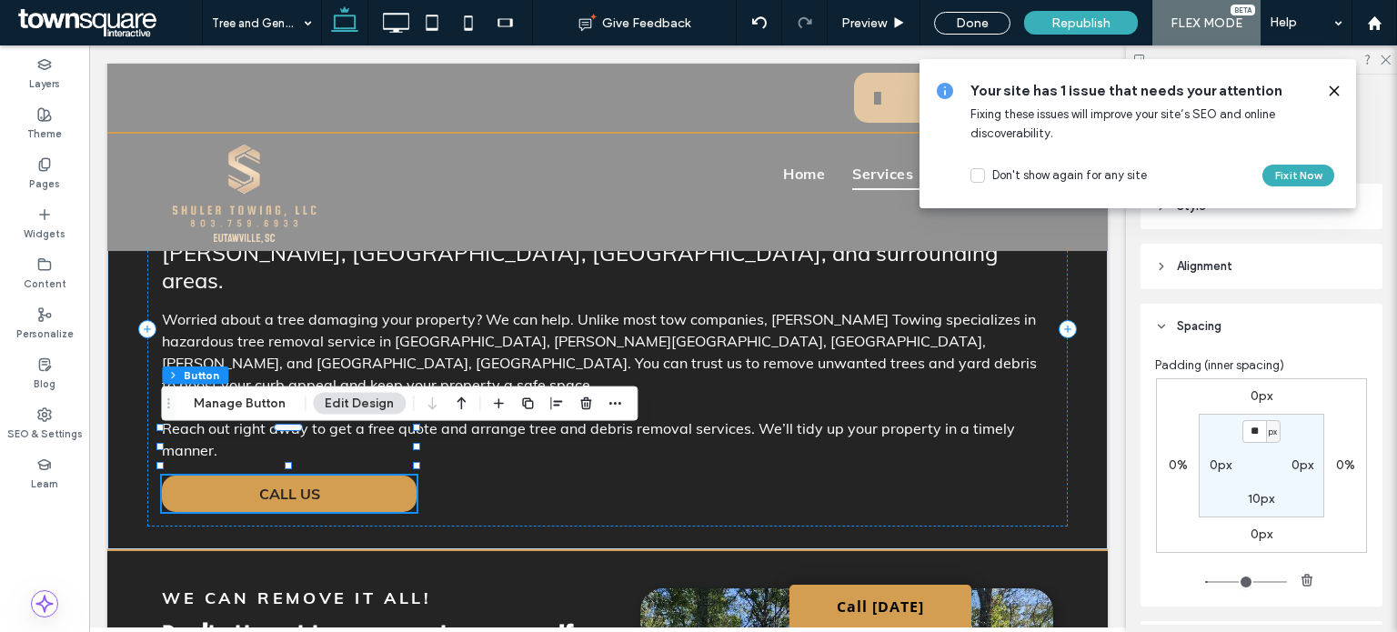
click at [1159, 481] on div "0px 0% 0px 0% ** px 0px 10px 0px" at bounding box center [1261, 465] width 211 height 175
click at [1171, 466] on label "0%" at bounding box center [1177, 464] width 19 height 15
type input "*"
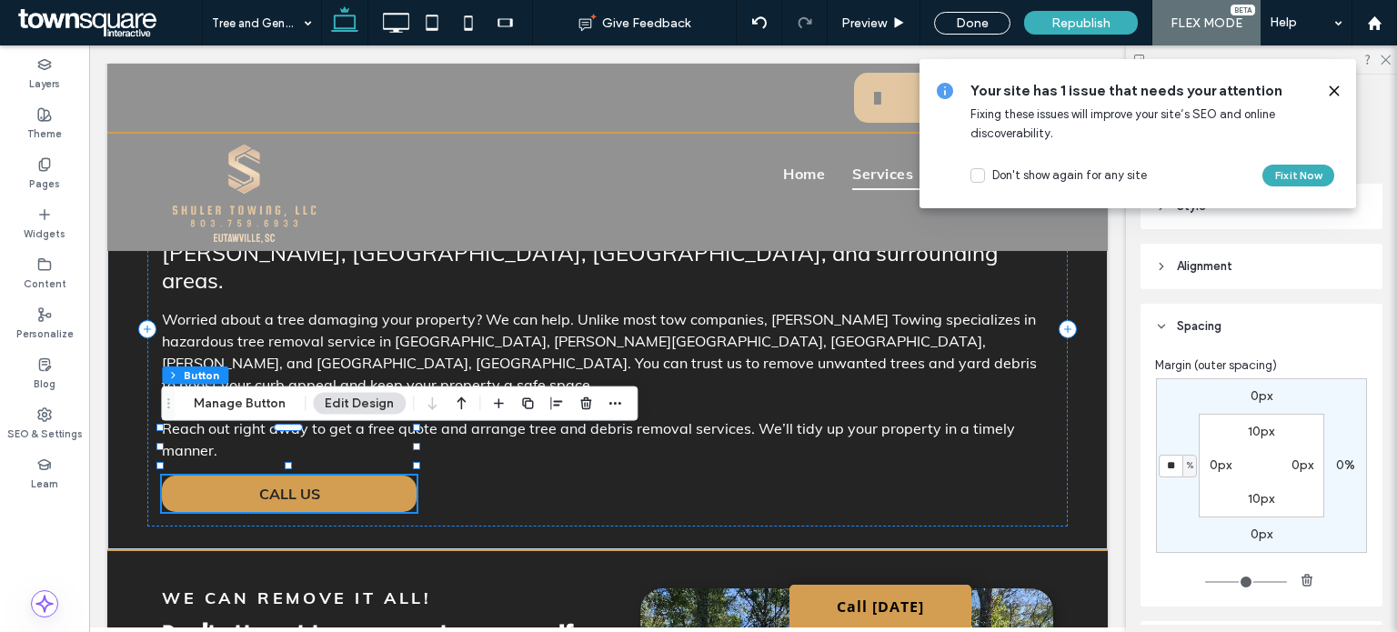
type input "**"
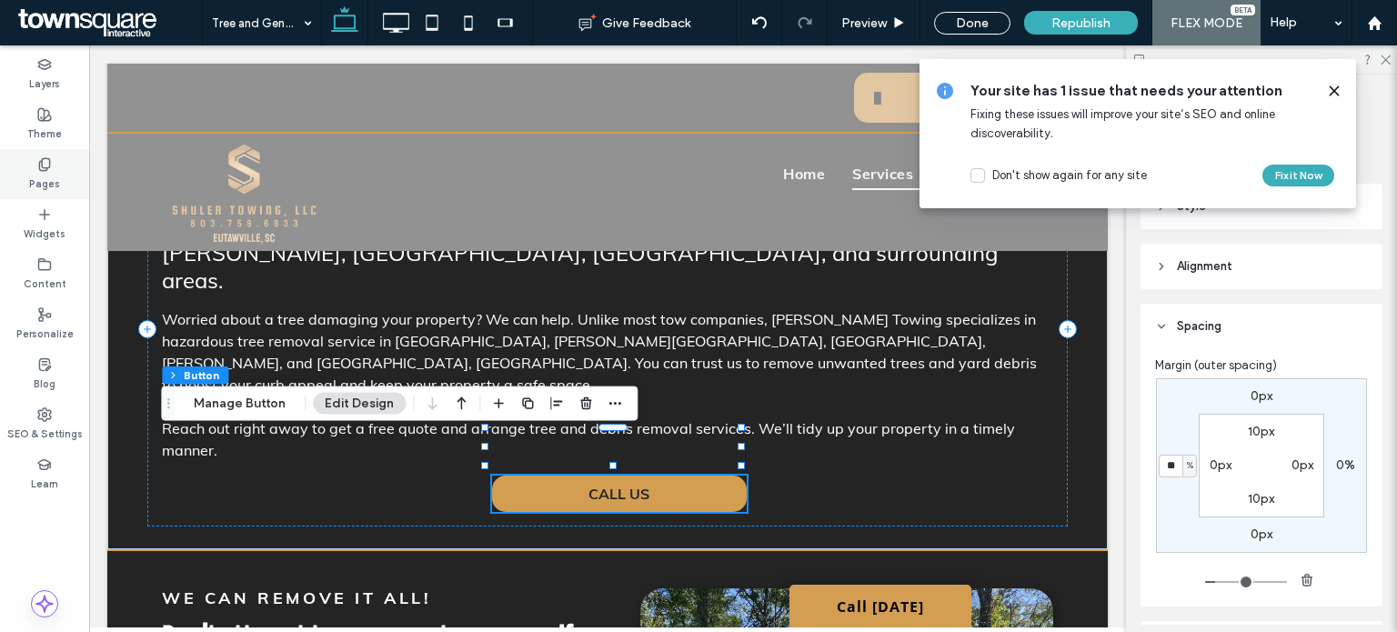
click at [56, 169] on div "Pages" at bounding box center [44, 174] width 89 height 50
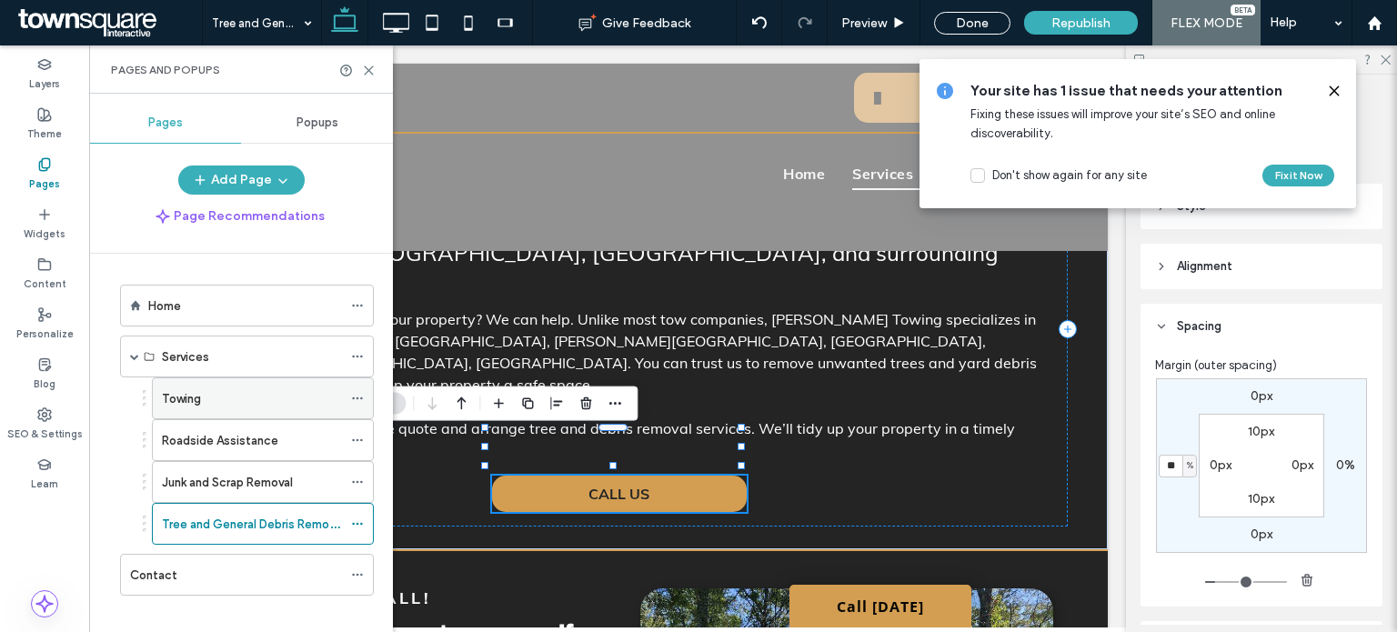
scroll to position [15, 0]
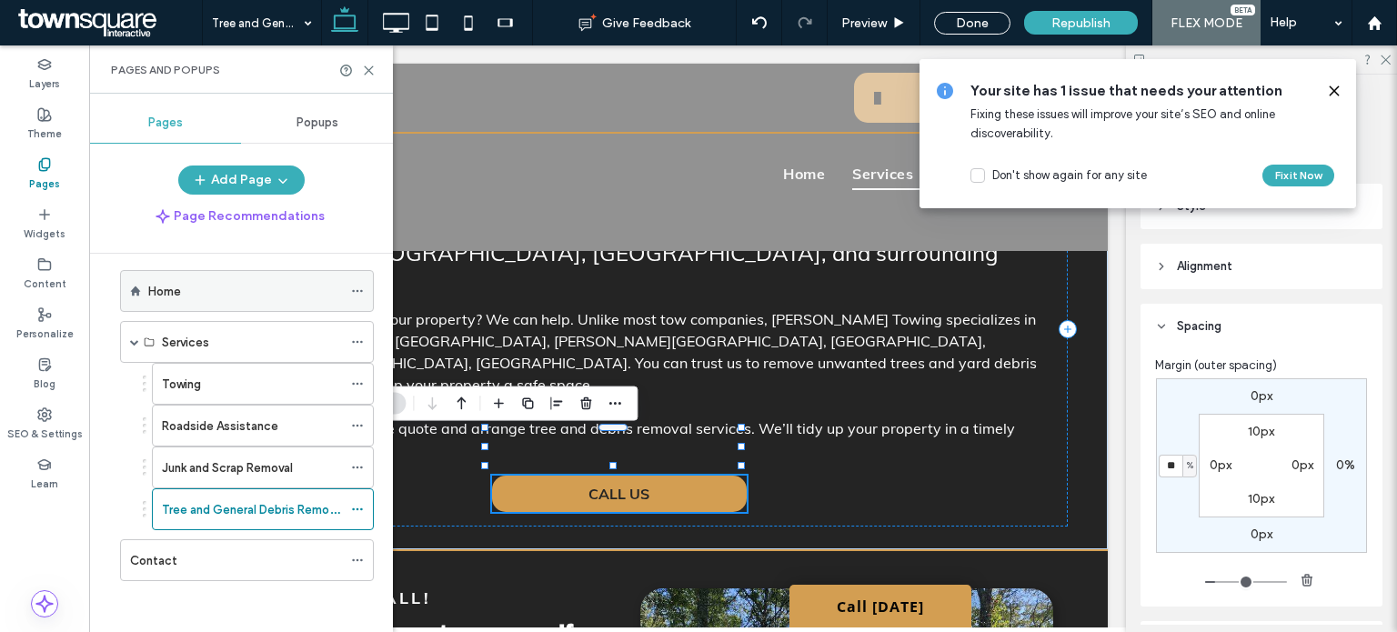
click at [229, 296] on div "Home" at bounding box center [245, 291] width 194 height 19
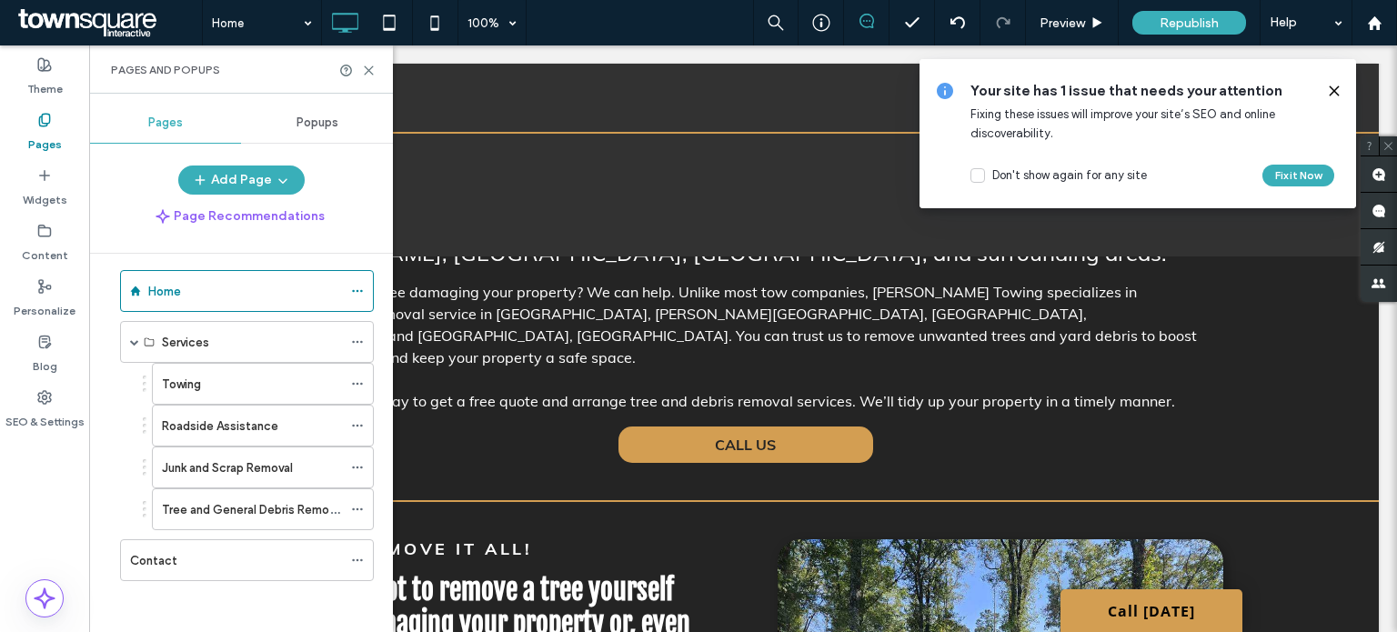
click at [364, 73] on div at bounding box center [698, 316] width 1397 height 632
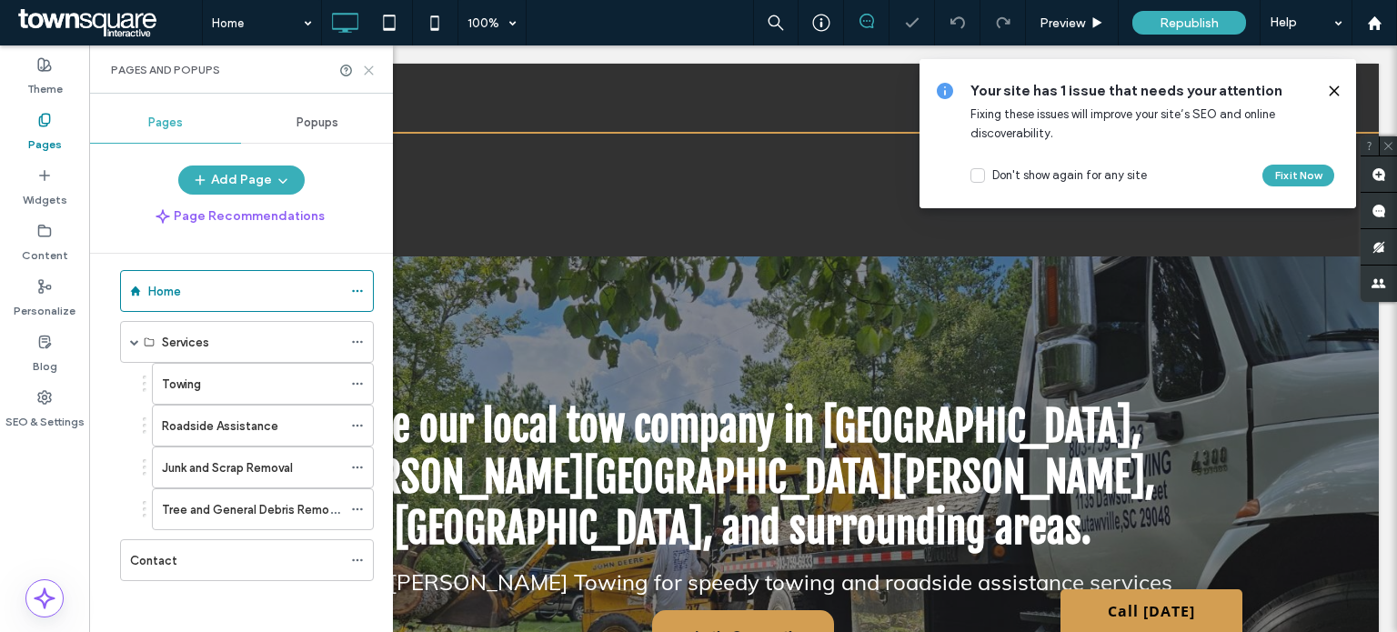
click at [368, 69] on use at bounding box center [369, 70] width 8 height 8
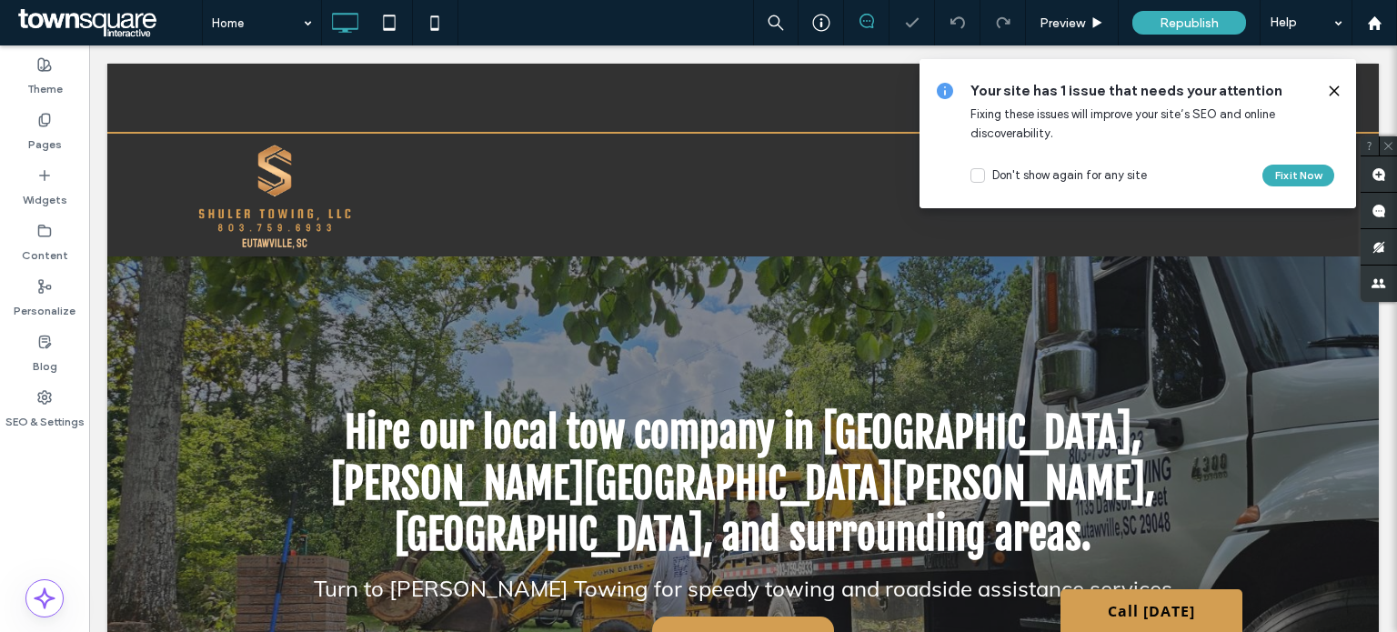
click at [1328, 86] on icon at bounding box center [1334, 91] width 15 height 15
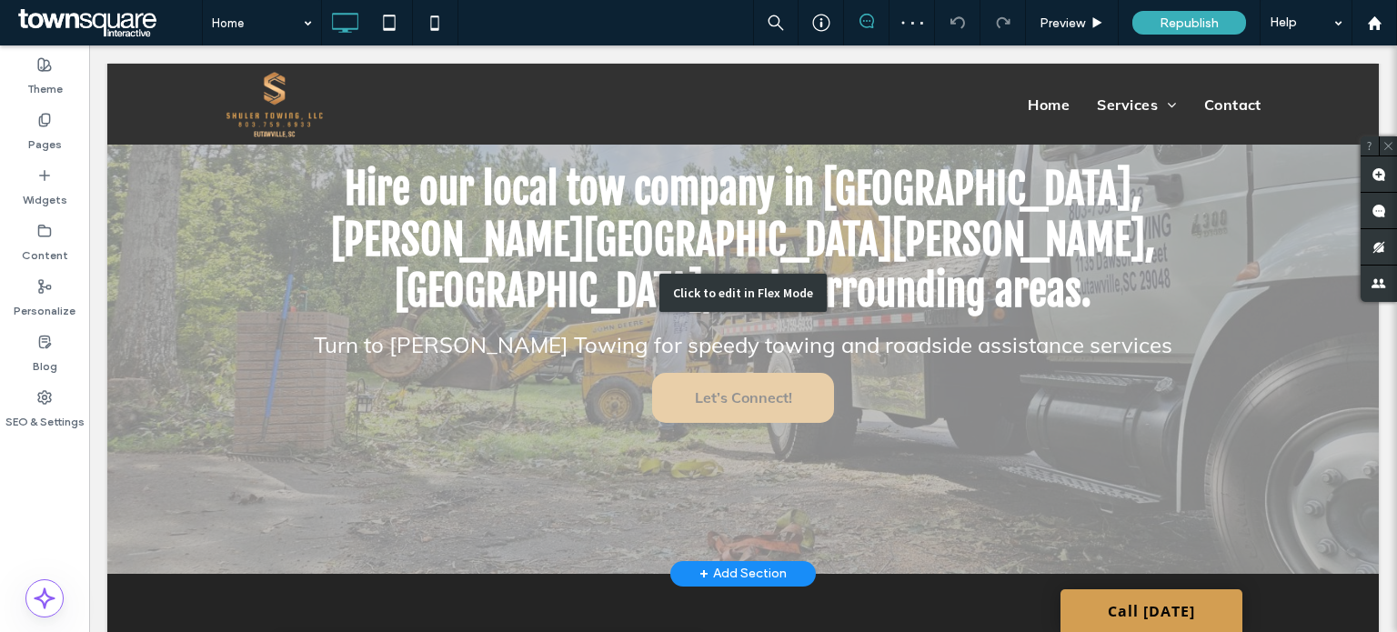
scroll to position [244, 0]
click at [731, 274] on div "Click to edit in Flex Mode" at bounding box center [742, 293] width 167 height 38
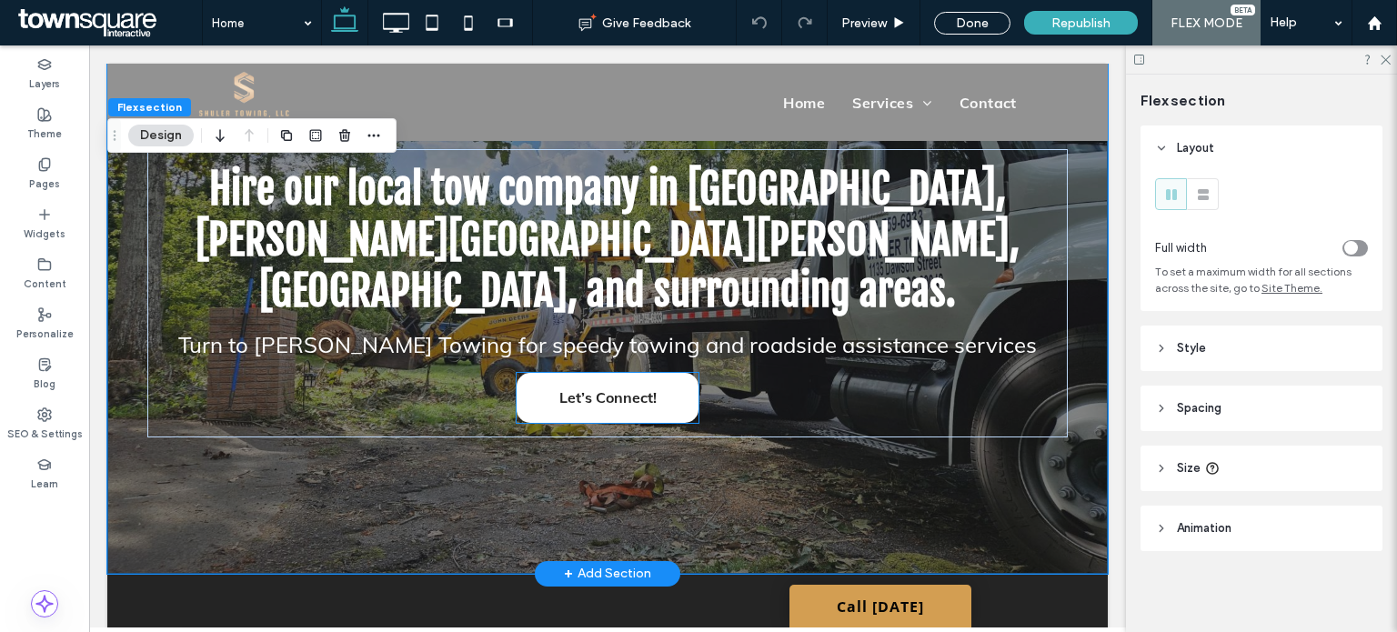
click at [658, 373] on link "Let’s Connect!" at bounding box center [607, 398] width 182 height 50
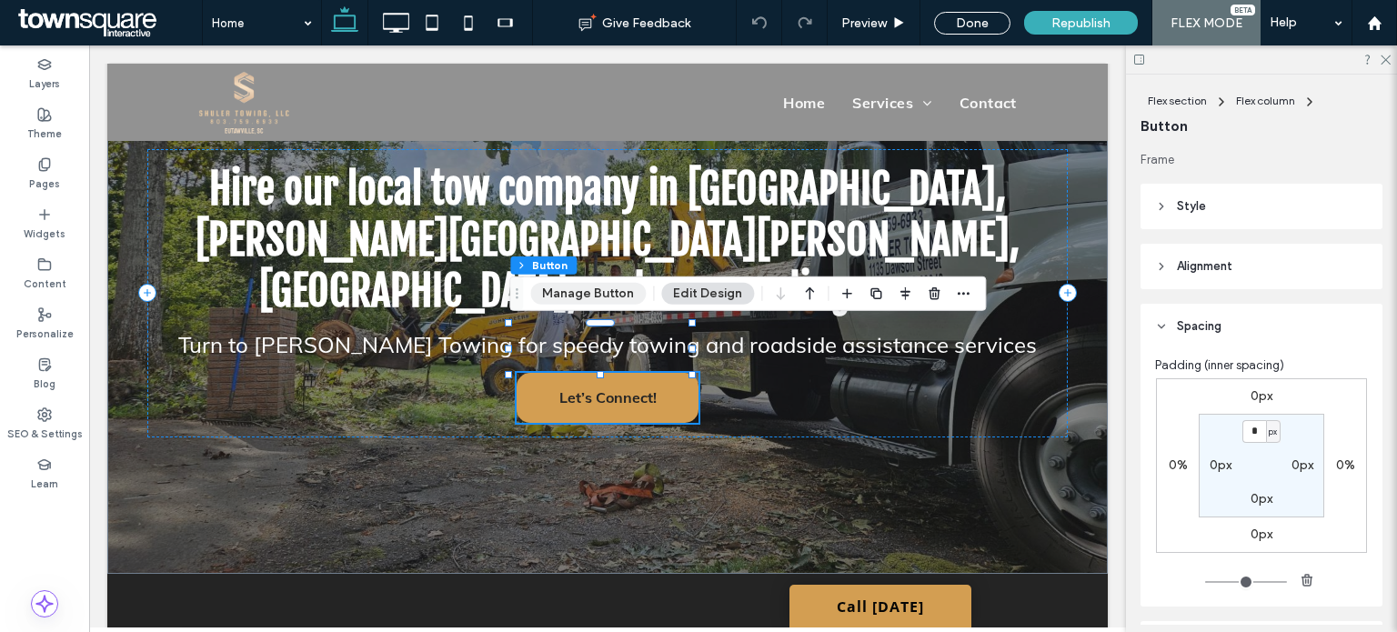
click at [578, 286] on button "Manage Button" at bounding box center [587, 294] width 115 height 22
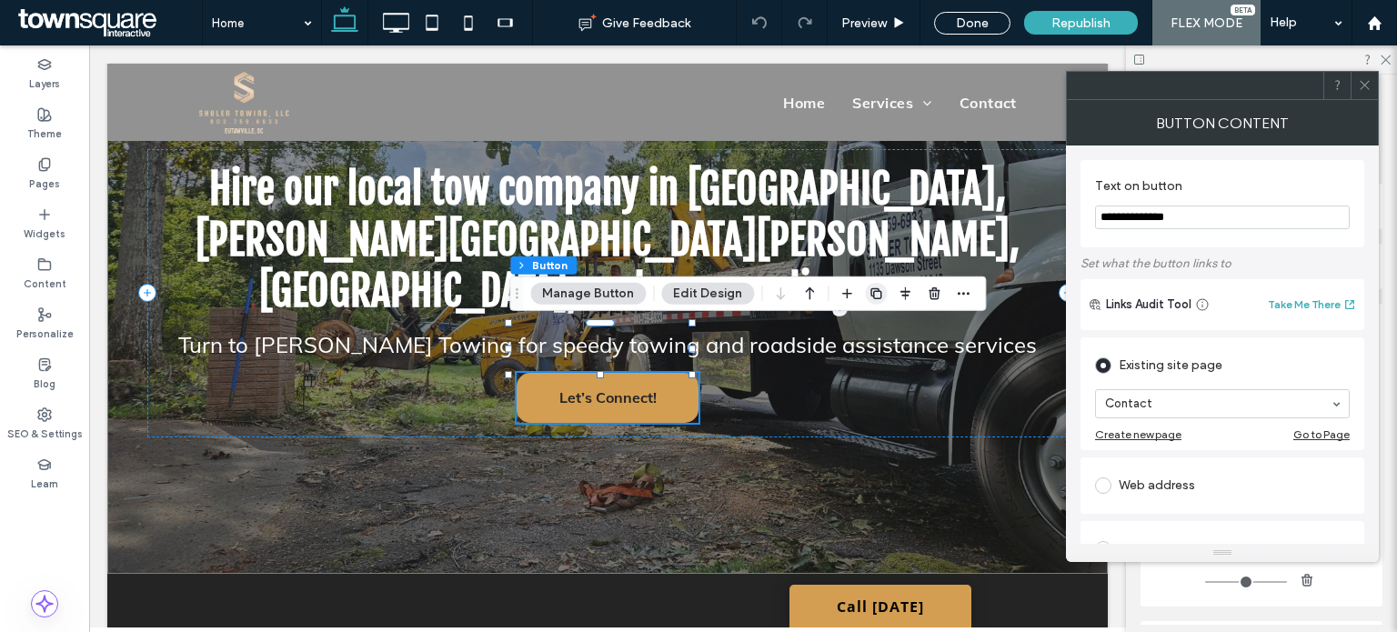
click at [869, 298] on icon "button" at bounding box center [875, 293] width 15 height 15
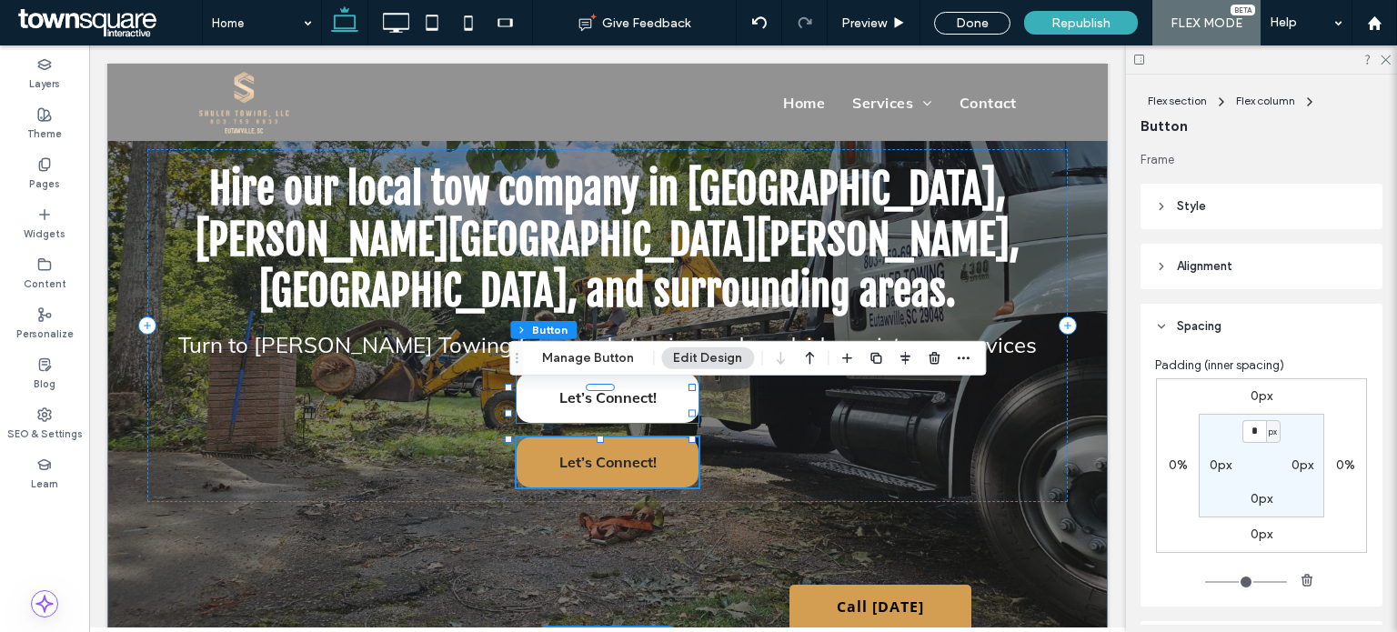
click at [607, 379] on span "Let’s Connect!" at bounding box center [607, 397] width 97 height 36
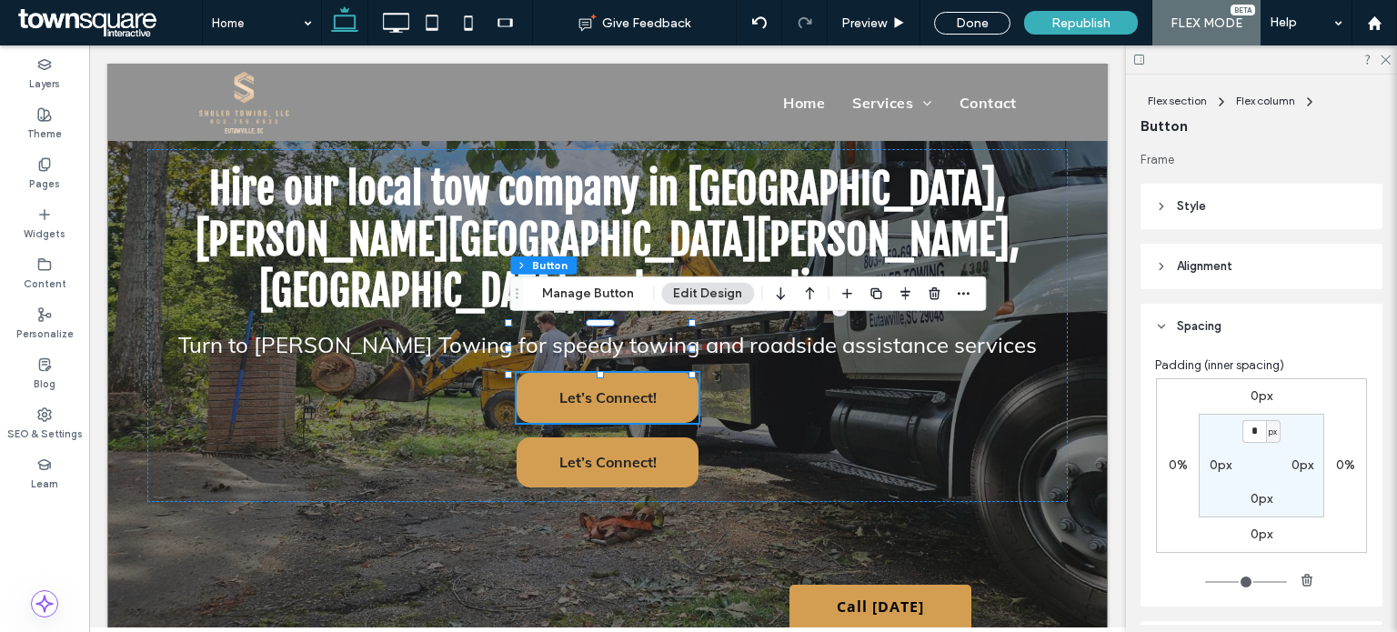
scroll to position [174, 0]
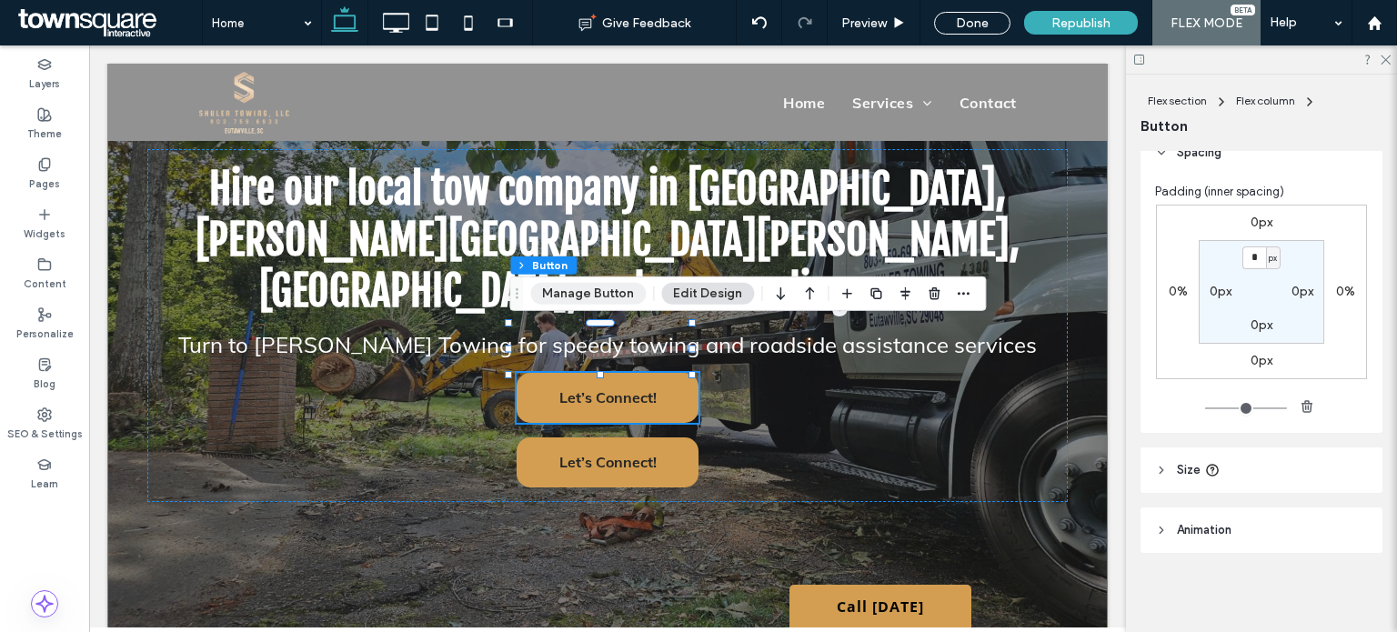
click at [564, 301] on button "Manage Button" at bounding box center [587, 294] width 115 height 22
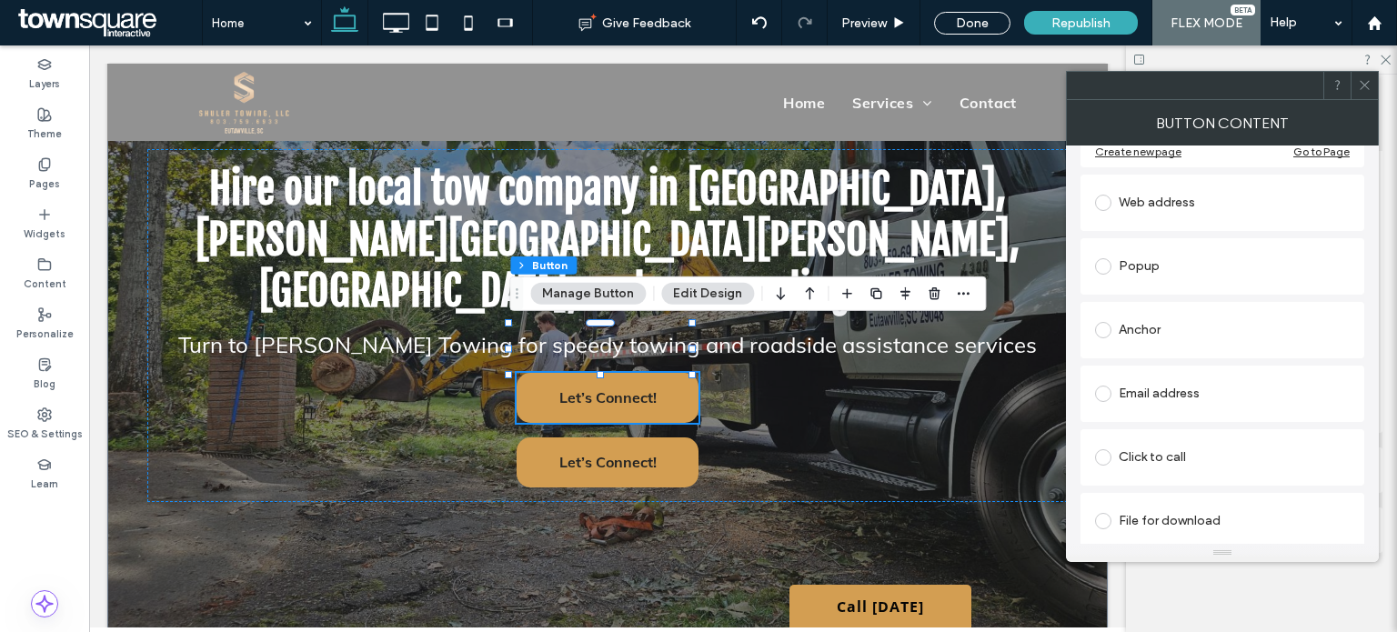
scroll to position [284, 0]
click at [1157, 456] on div "Click to call" at bounding box center [1222, 456] width 255 height 29
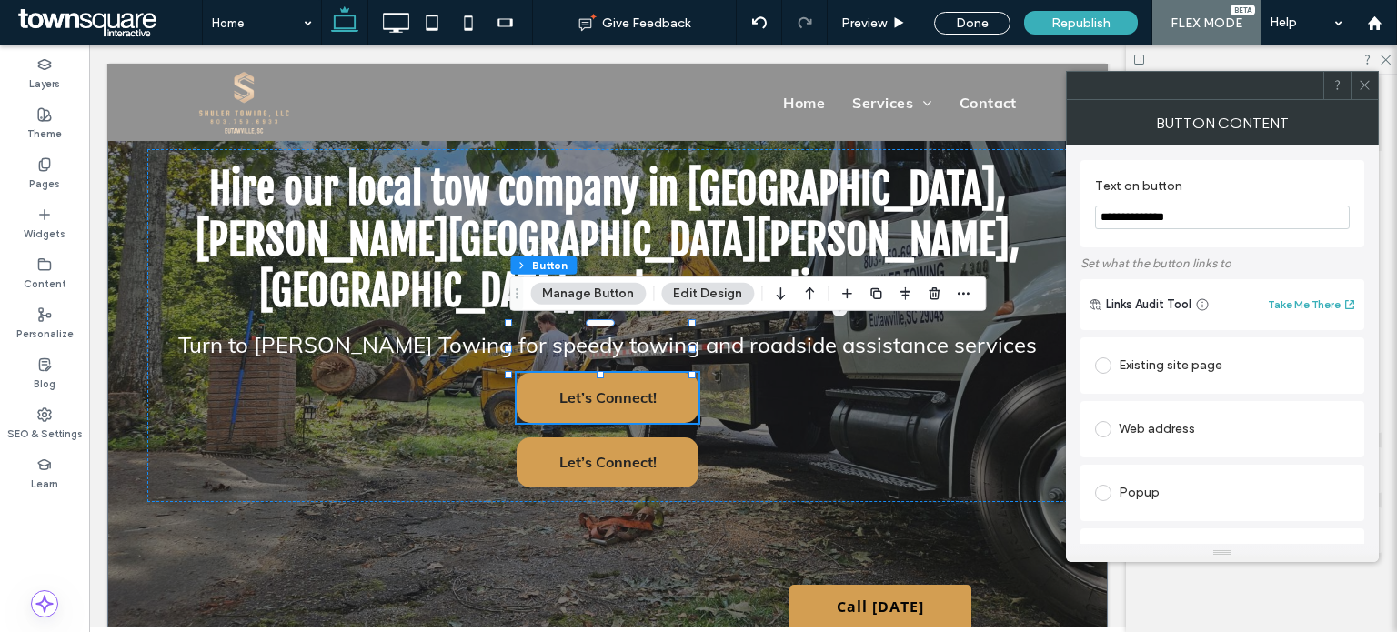
scroll to position [0, 0]
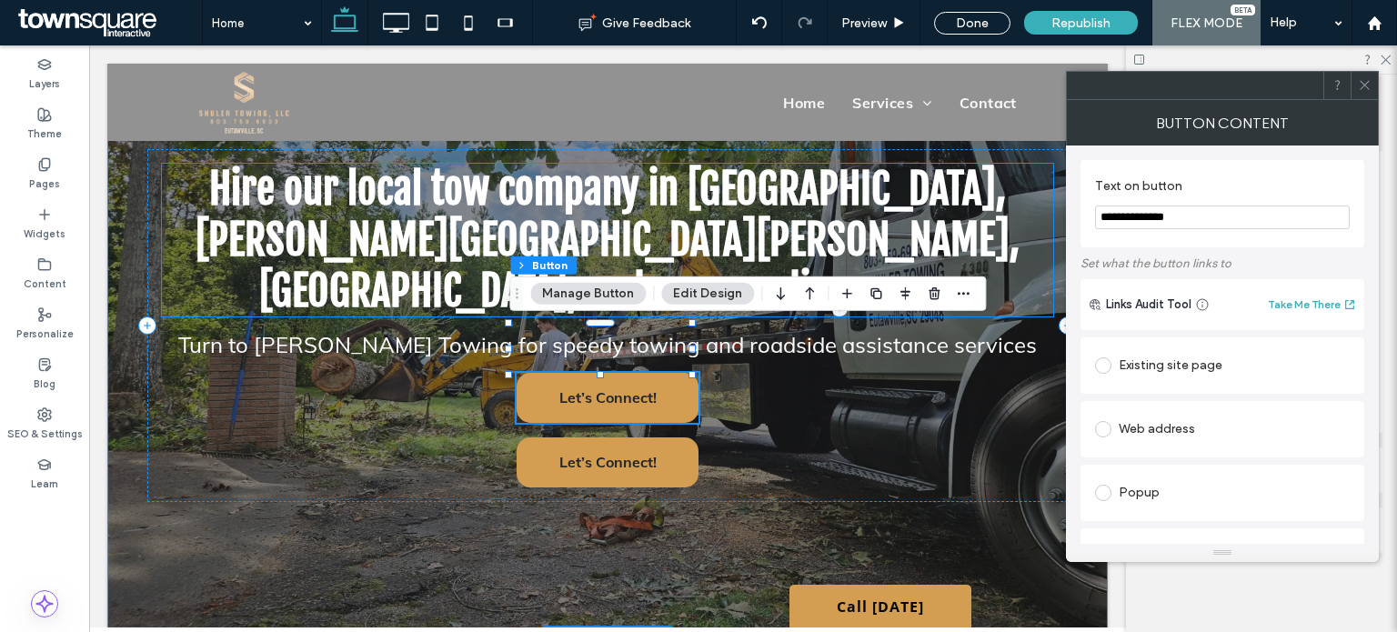
drag, startPoint x: 1288, startPoint y: 259, endPoint x: 1011, endPoint y: 211, distance: 280.6
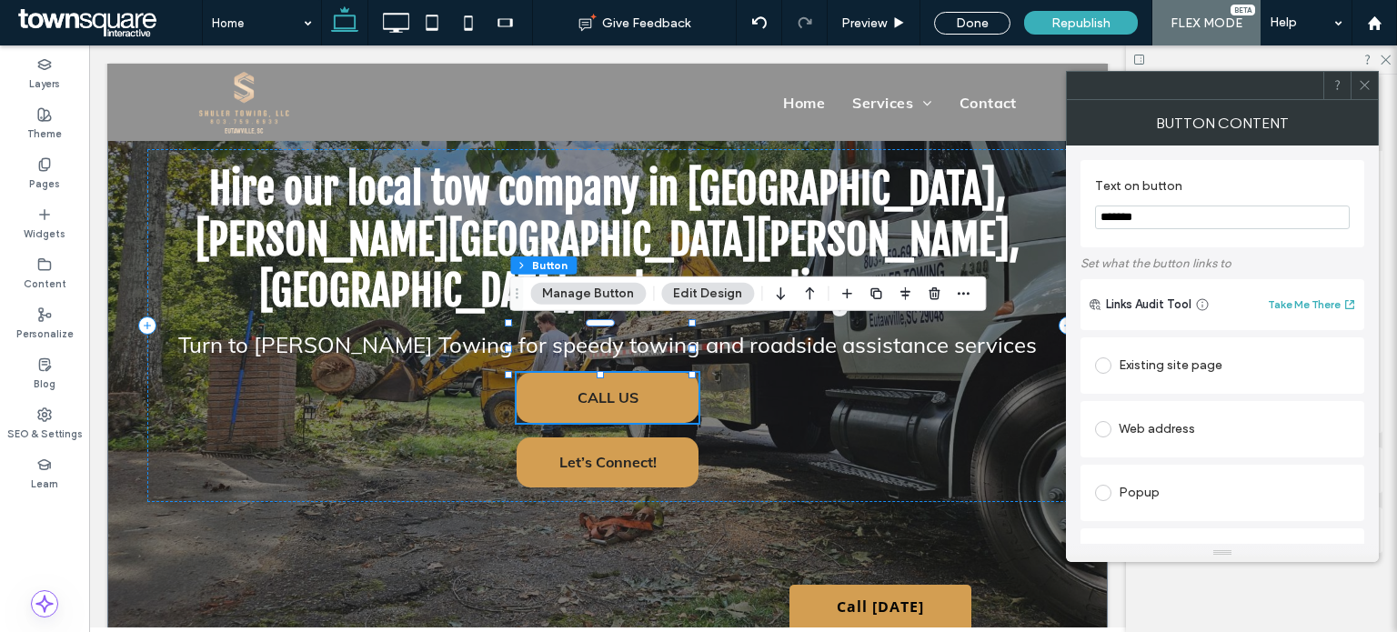
type input "*******"
click at [1365, 91] on icon at bounding box center [1365, 85] width 14 height 14
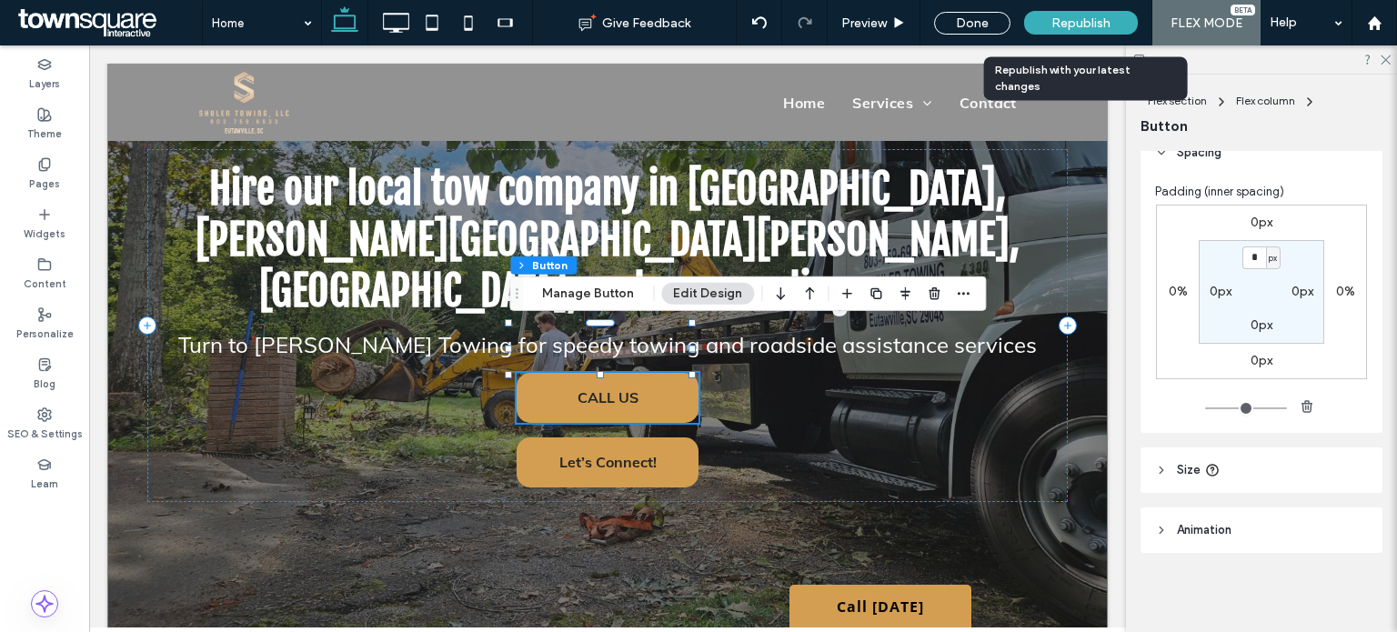
click at [1072, 26] on span "Republish" at bounding box center [1080, 22] width 59 height 15
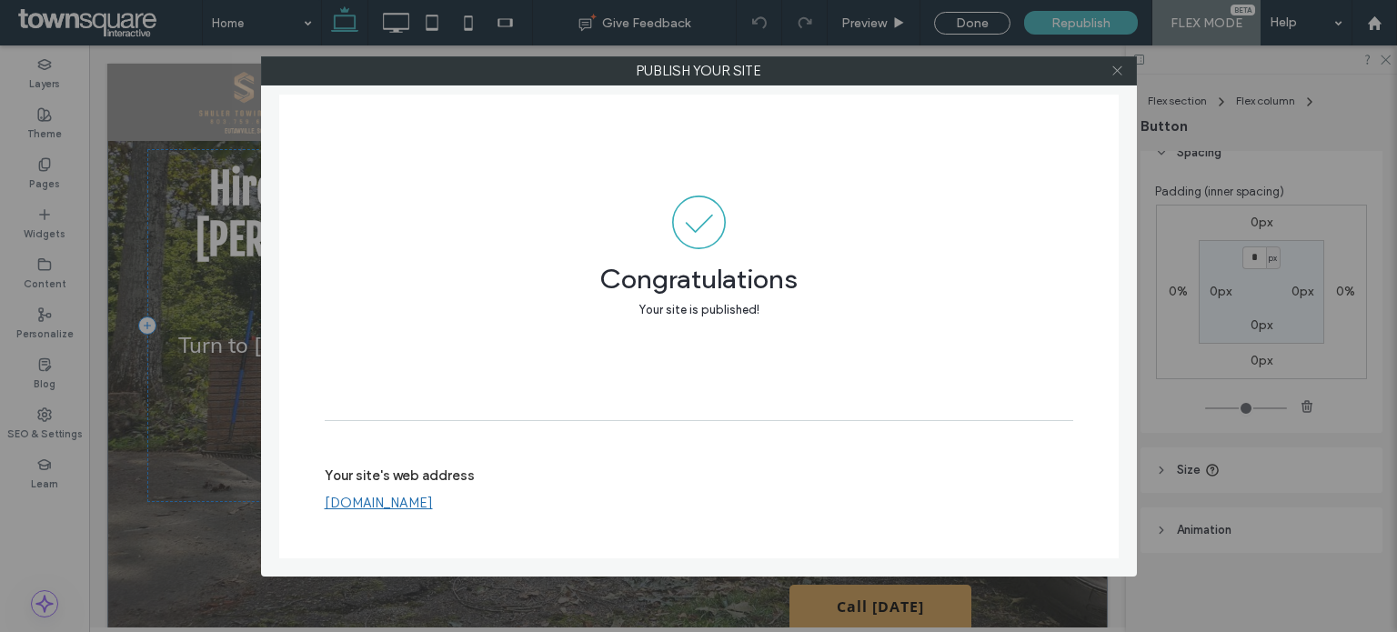
click at [1112, 66] on icon at bounding box center [1117, 71] width 14 height 14
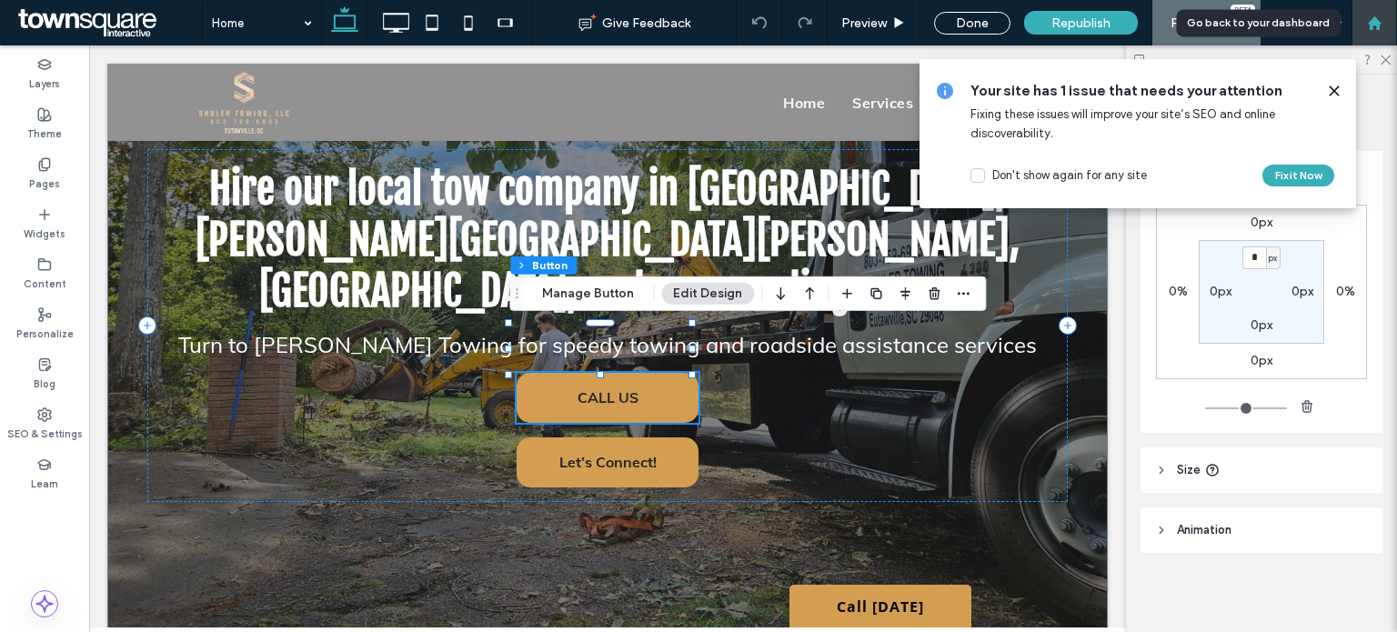
click at [1368, 21] on icon at bounding box center [1374, 22] width 15 height 15
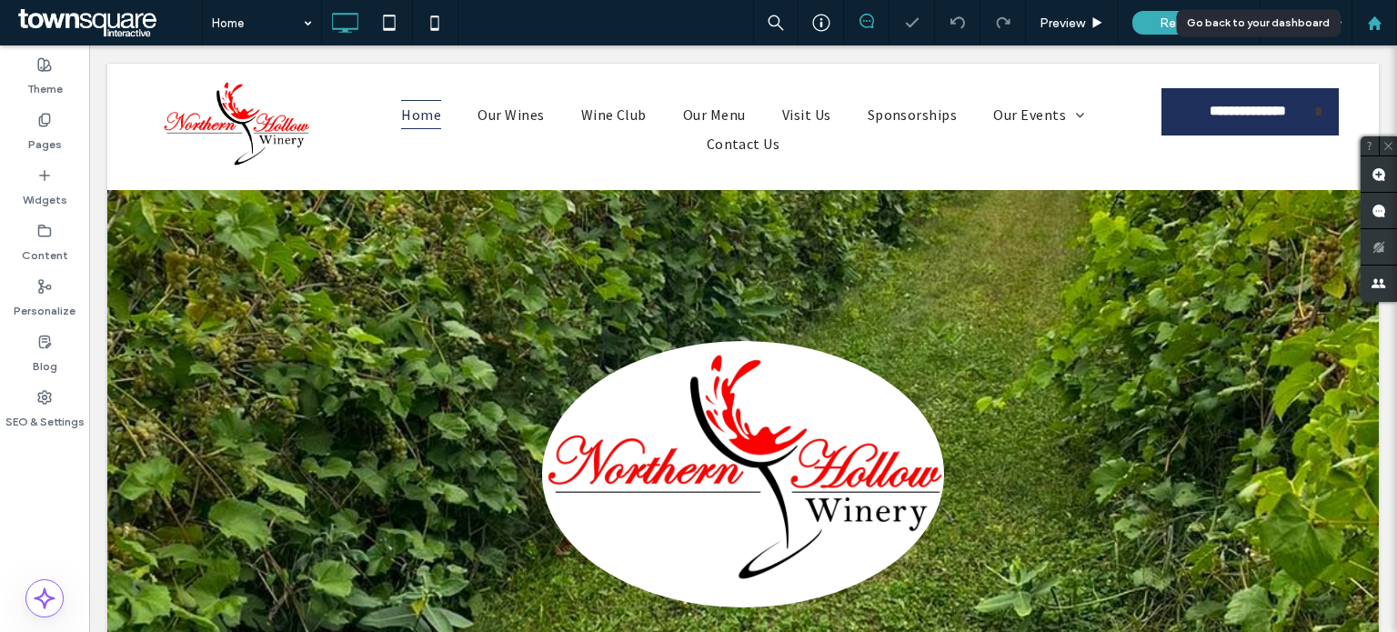
click at [1361, 28] on div at bounding box center [1374, 22] width 44 height 15
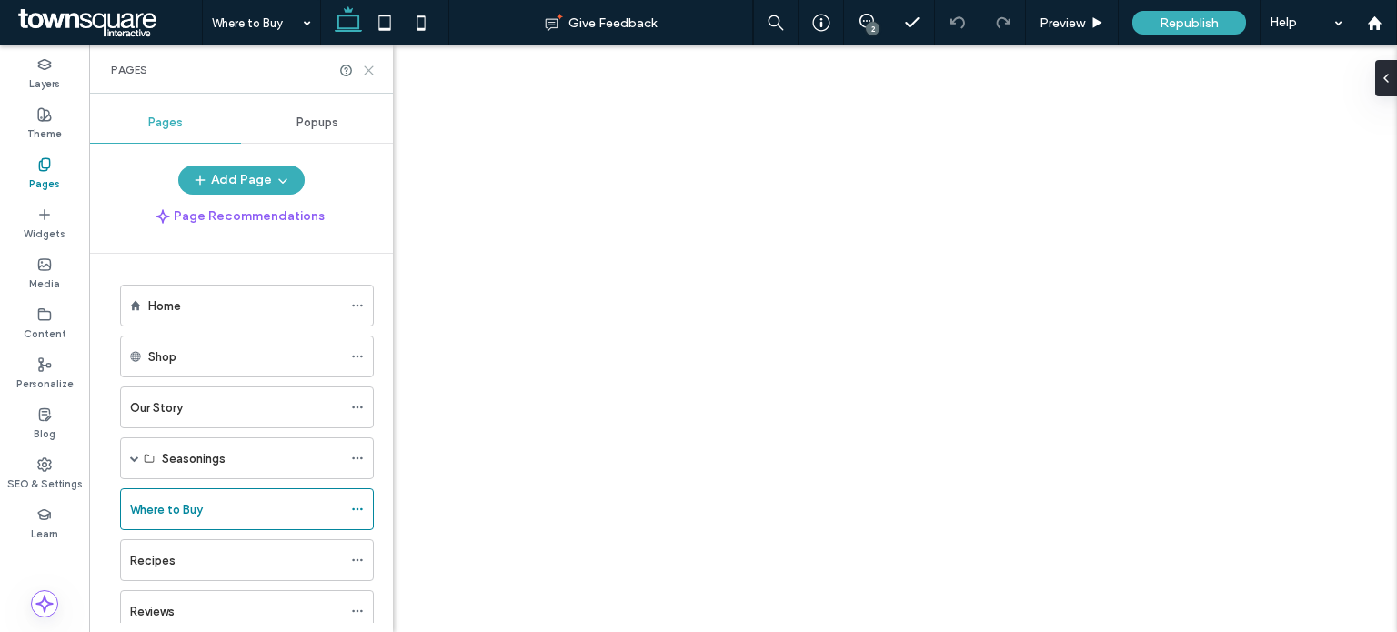
click at [369, 68] on icon at bounding box center [369, 71] width 14 height 14
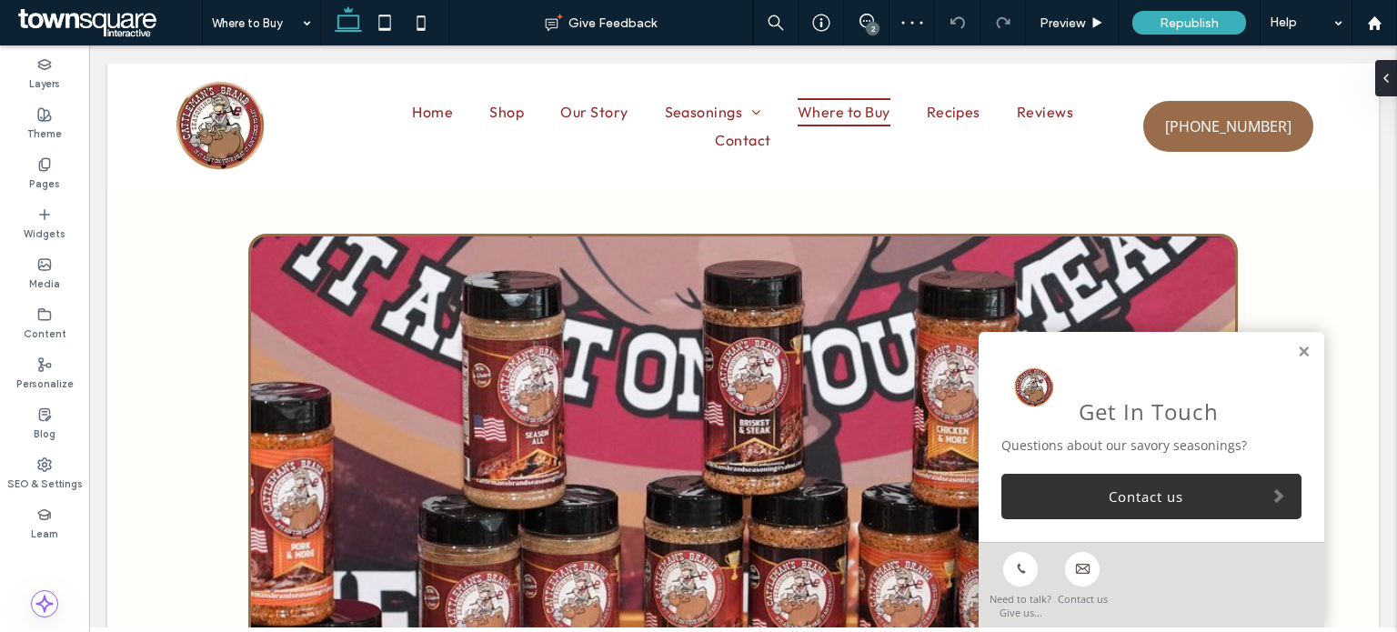
scroll to position [512, 0]
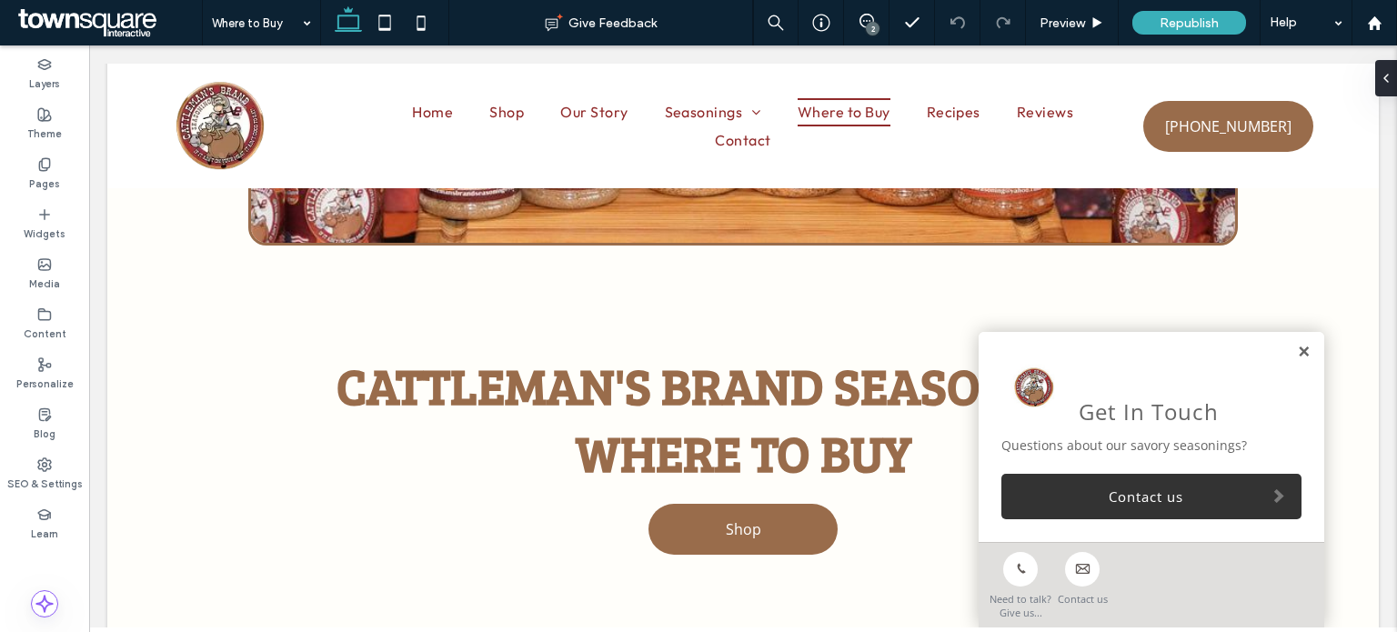
click at [1297, 346] on link at bounding box center [1304, 352] width 14 height 15
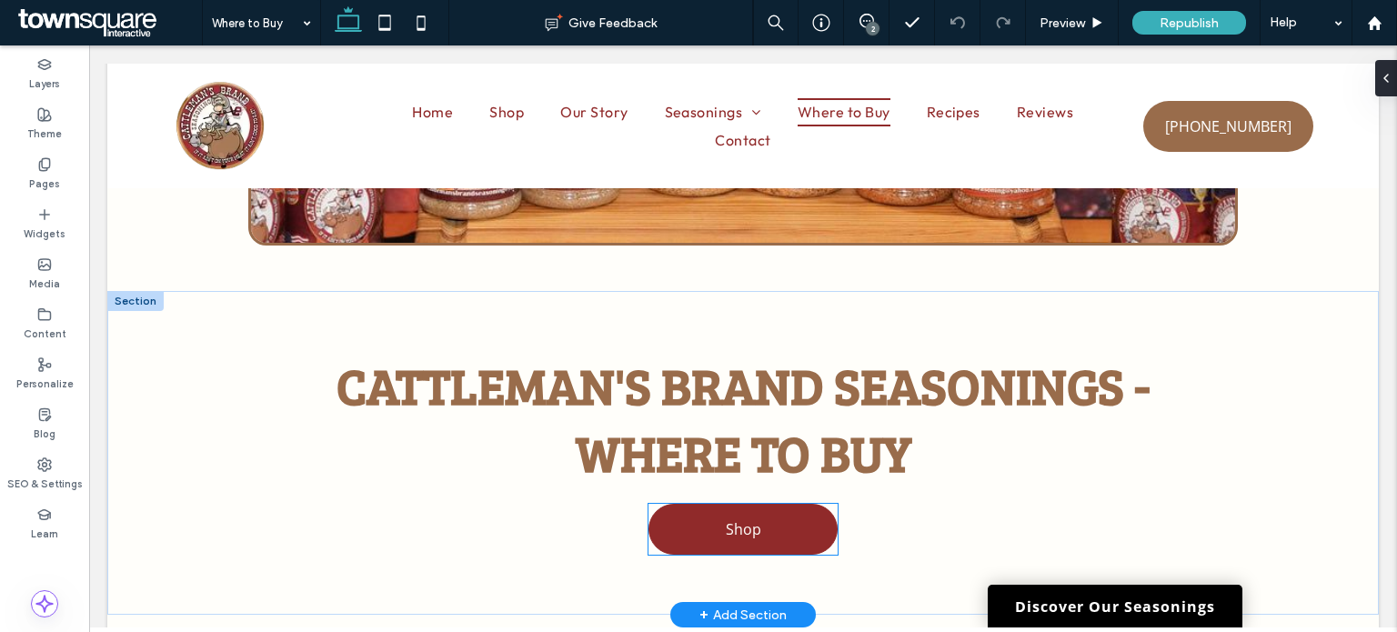
click at [726, 534] on span "Shop" at bounding box center [743, 529] width 35 height 20
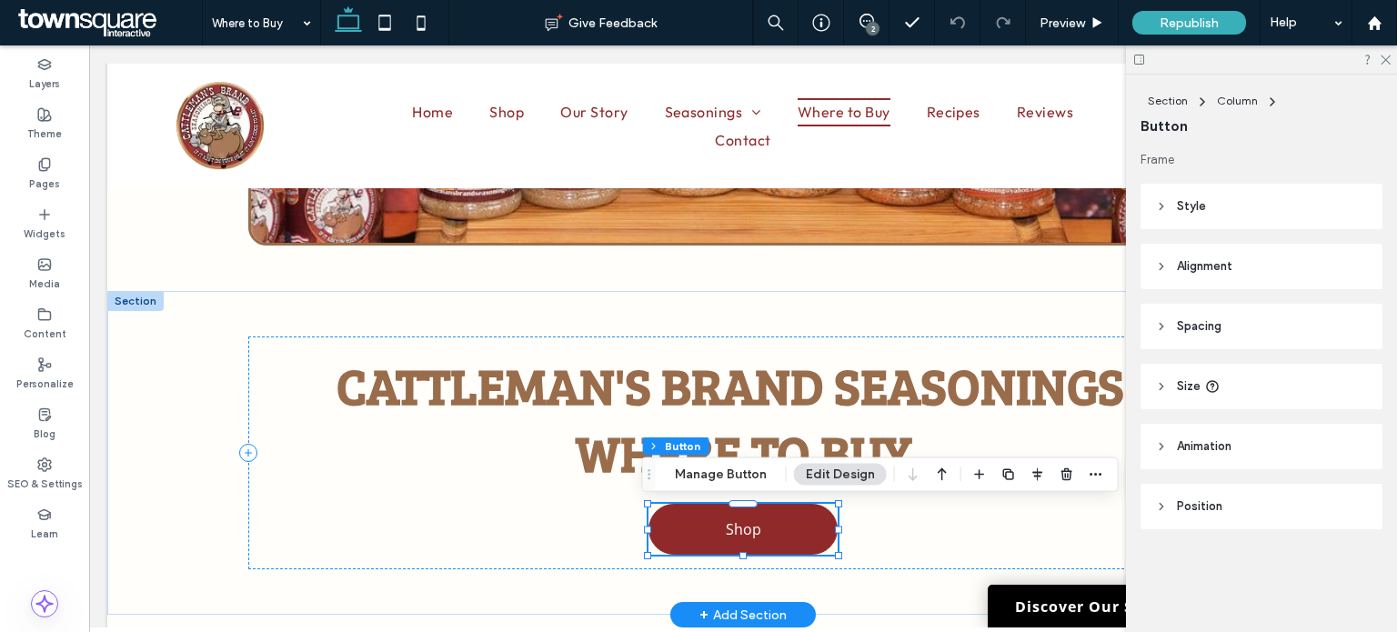
type input "**"
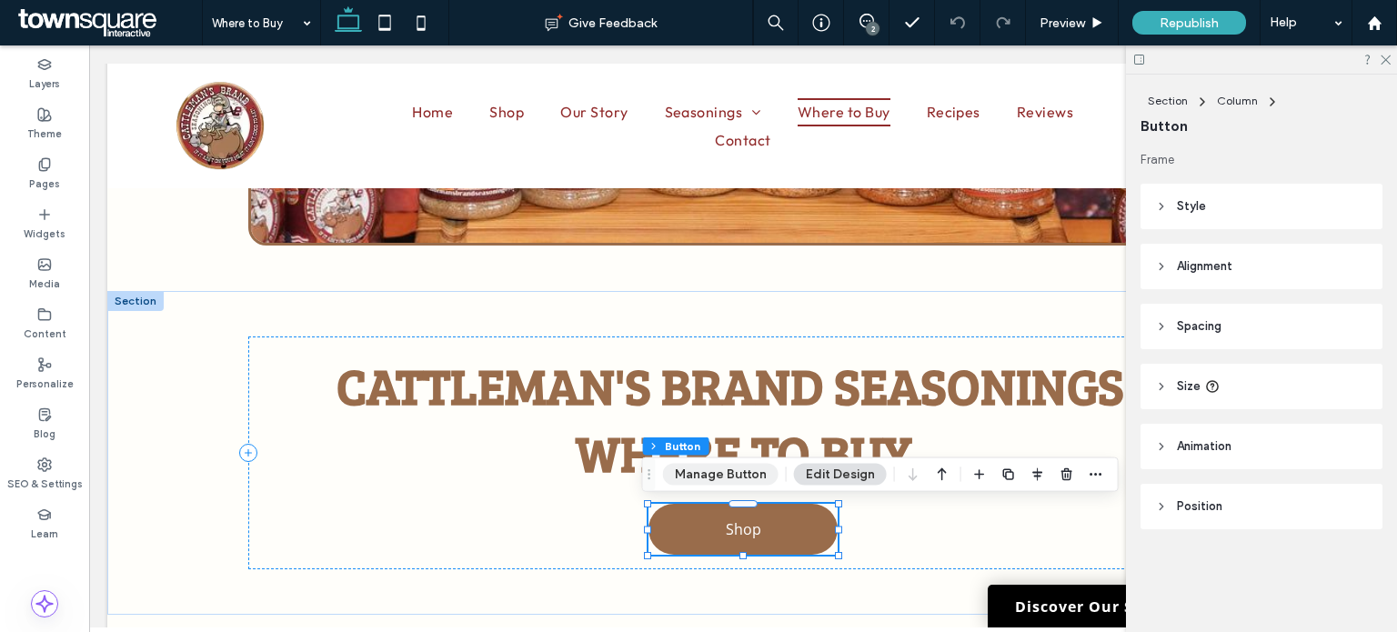
click at [688, 479] on button "Manage Button" at bounding box center [720, 475] width 115 height 22
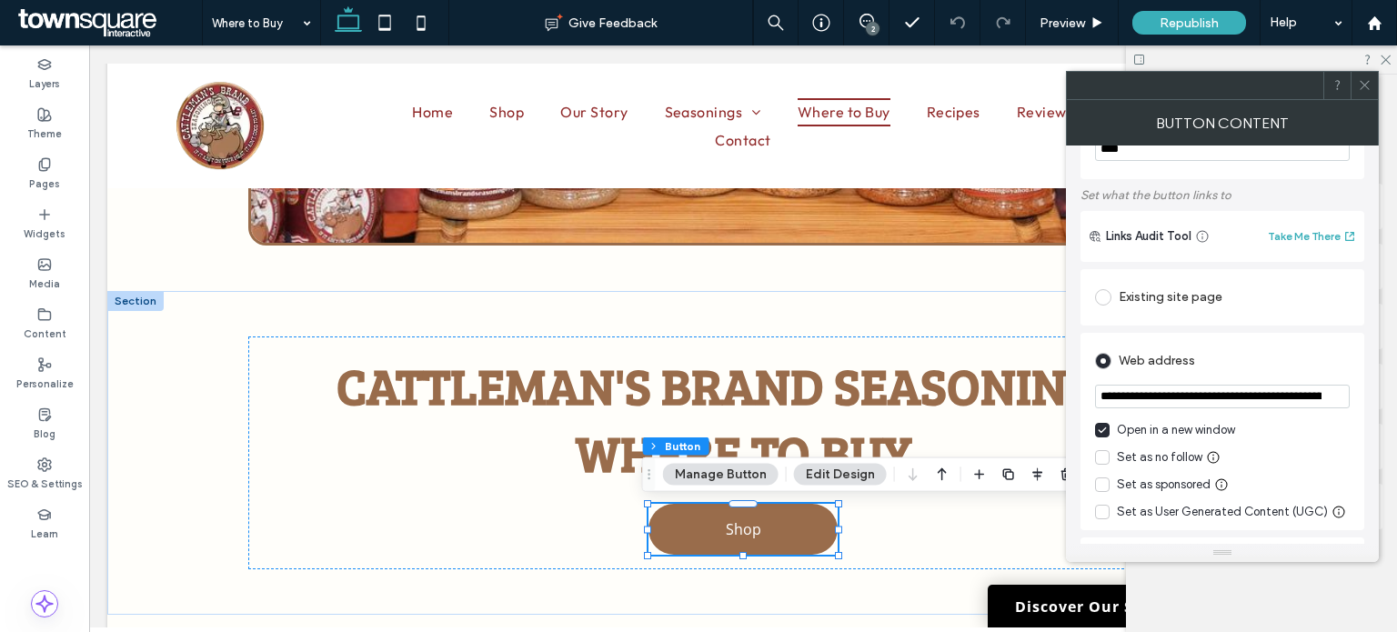
scroll to position [0, 81]
drag, startPoint x: 1100, startPoint y: 396, endPoint x: 1353, endPoint y: 384, distance: 253.1
click at [1353, 384] on div "**********" at bounding box center [1222, 431] width 284 height 197
paste input "url"
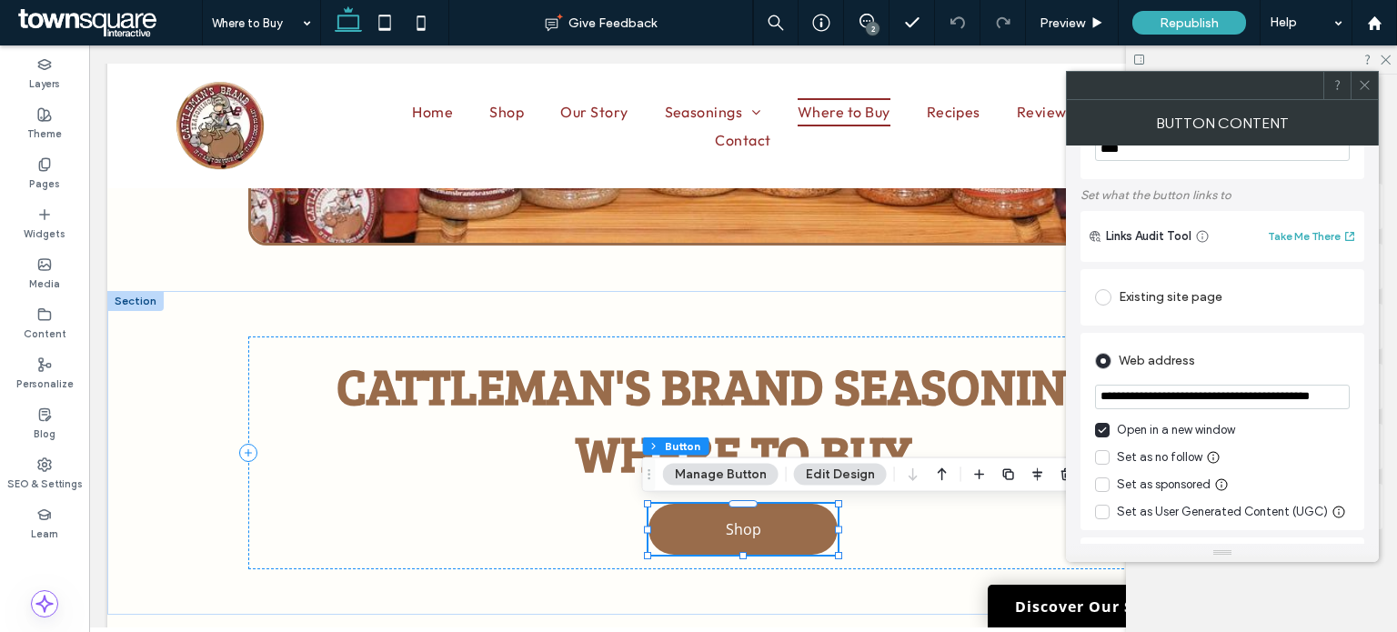
scroll to position [0, 44]
type input "**********"
click at [1364, 83] on icon at bounding box center [1365, 85] width 14 height 14
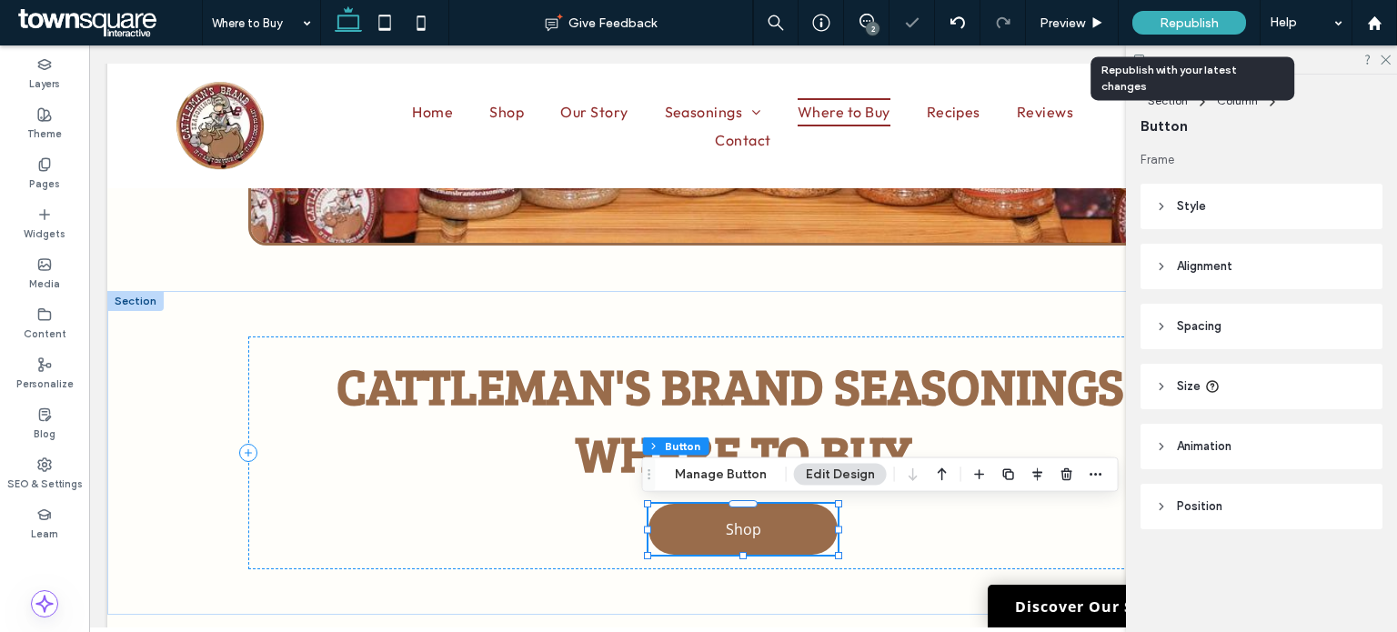
click at [1231, 35] on div "Republish" at bounding box center [1189, 22] width 114 height 45
click at [1215, 21] on span "Republish" at bounding box center [1188, 22] width 59 height 15
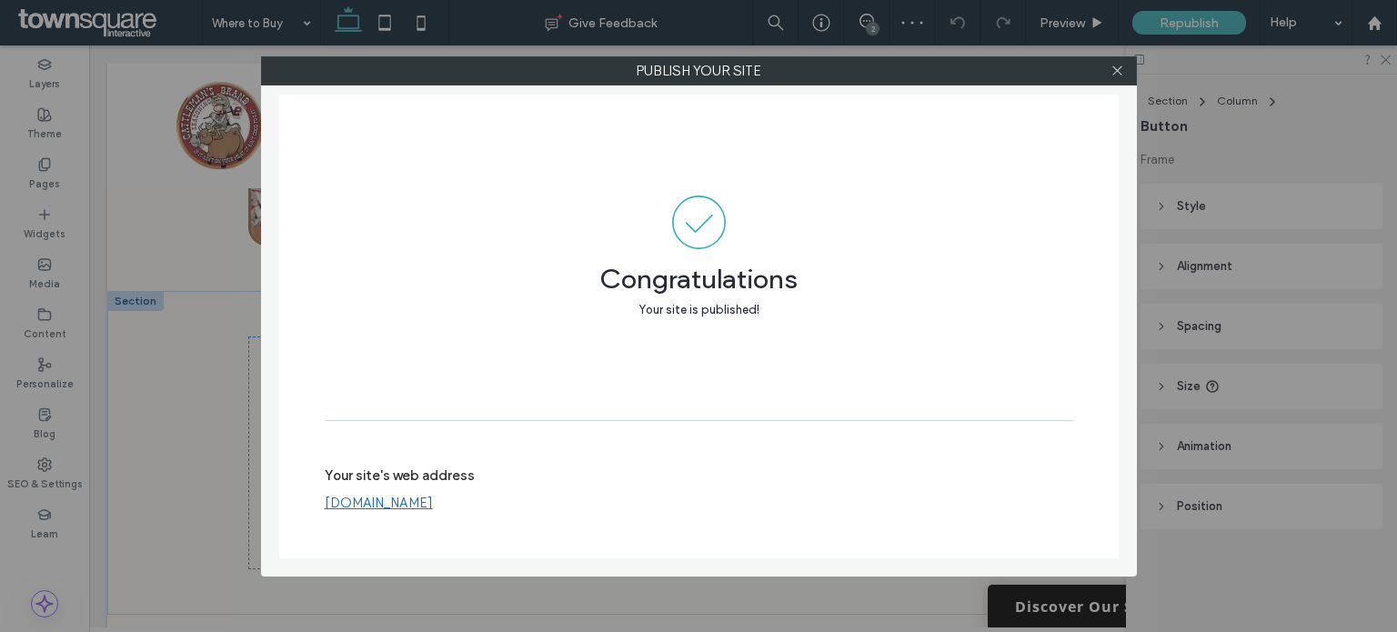
click at [433, 495] on link "www.cattlemansbrandseasoning.com" at bounding box center [379, 503] width 108 height 16
click at [1118, 69] on use at bounding box center [1116, 70] width 9 height 9
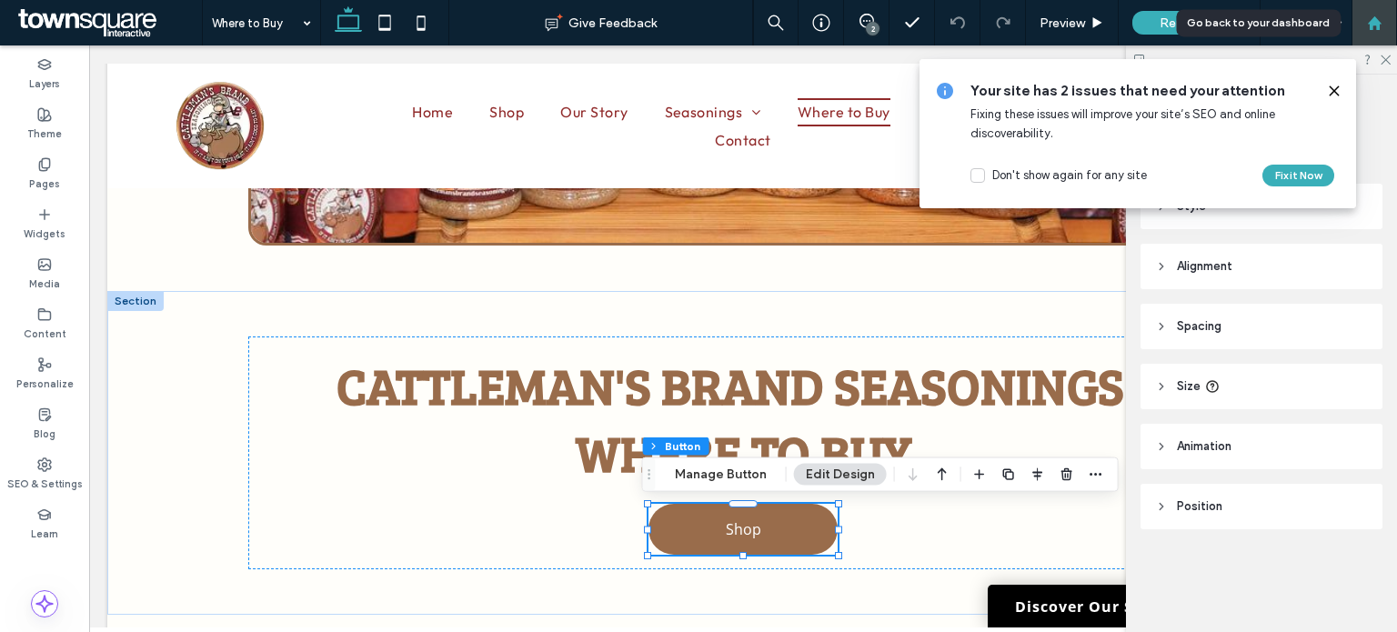
click at [1385, 25] on div at bounding box center [1374, 22] width 44 height 15
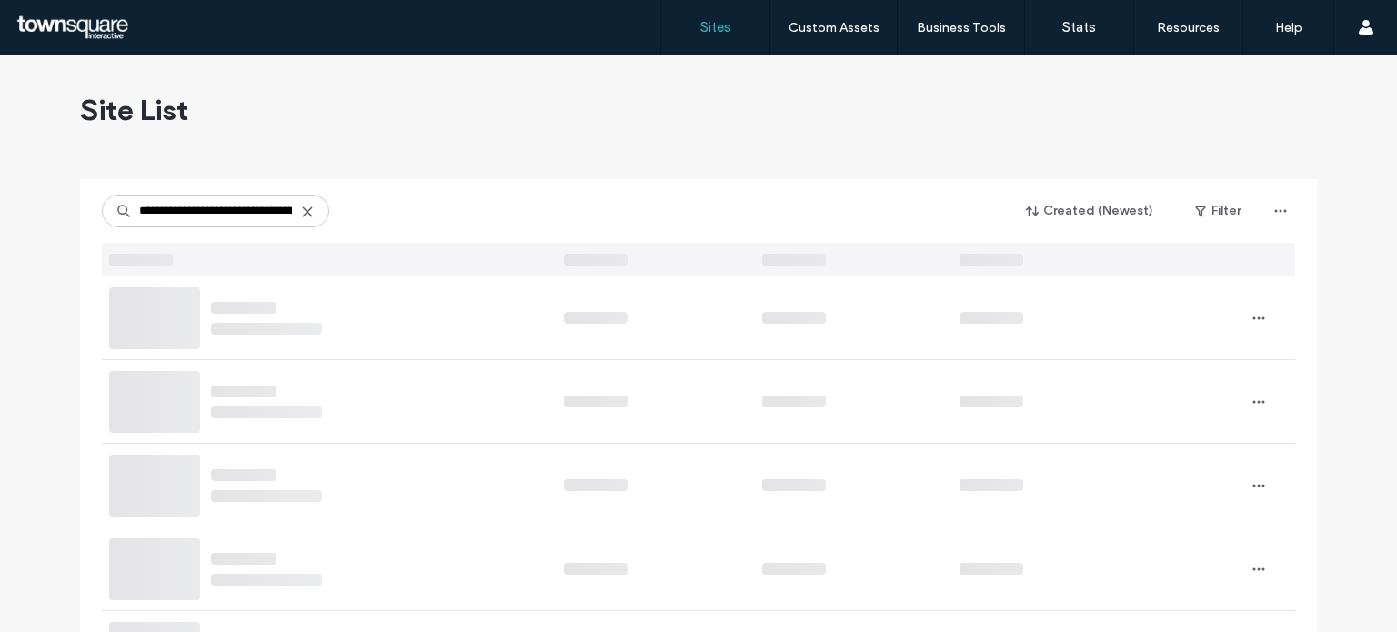
scroll to position [0, 510]
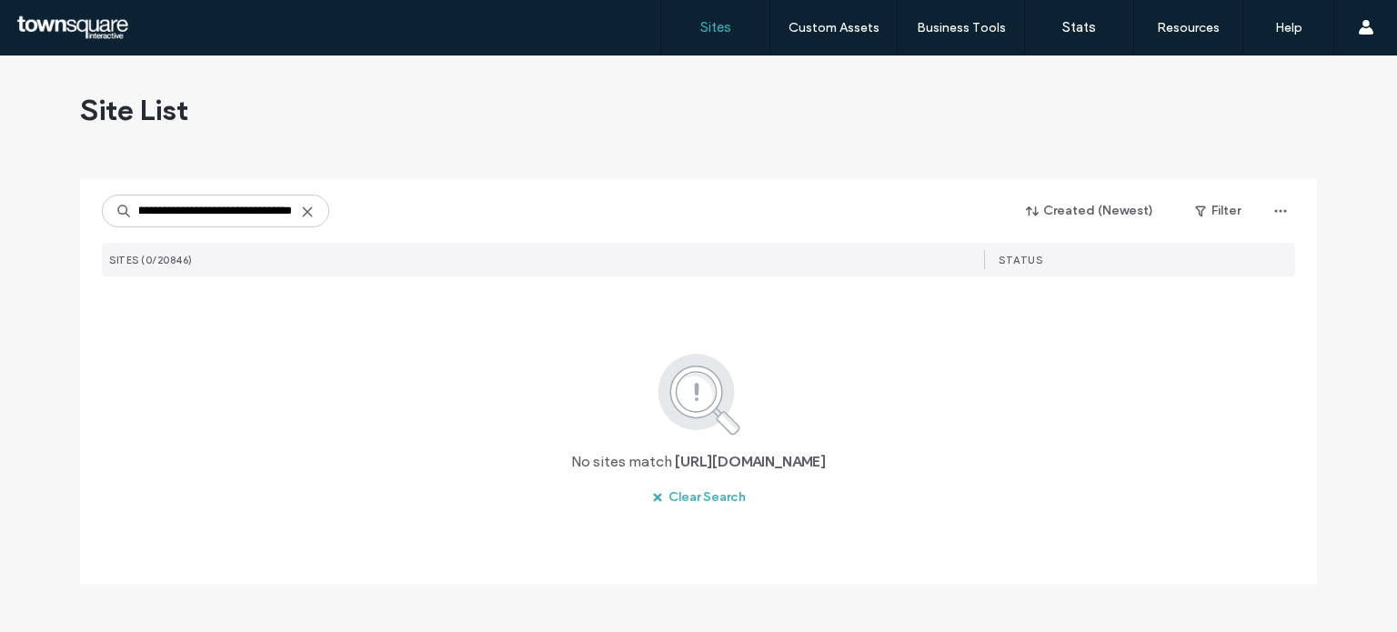
type input "**********"
click at [302, 210] on icon at bounding box center [307, 212] width 15 height 15
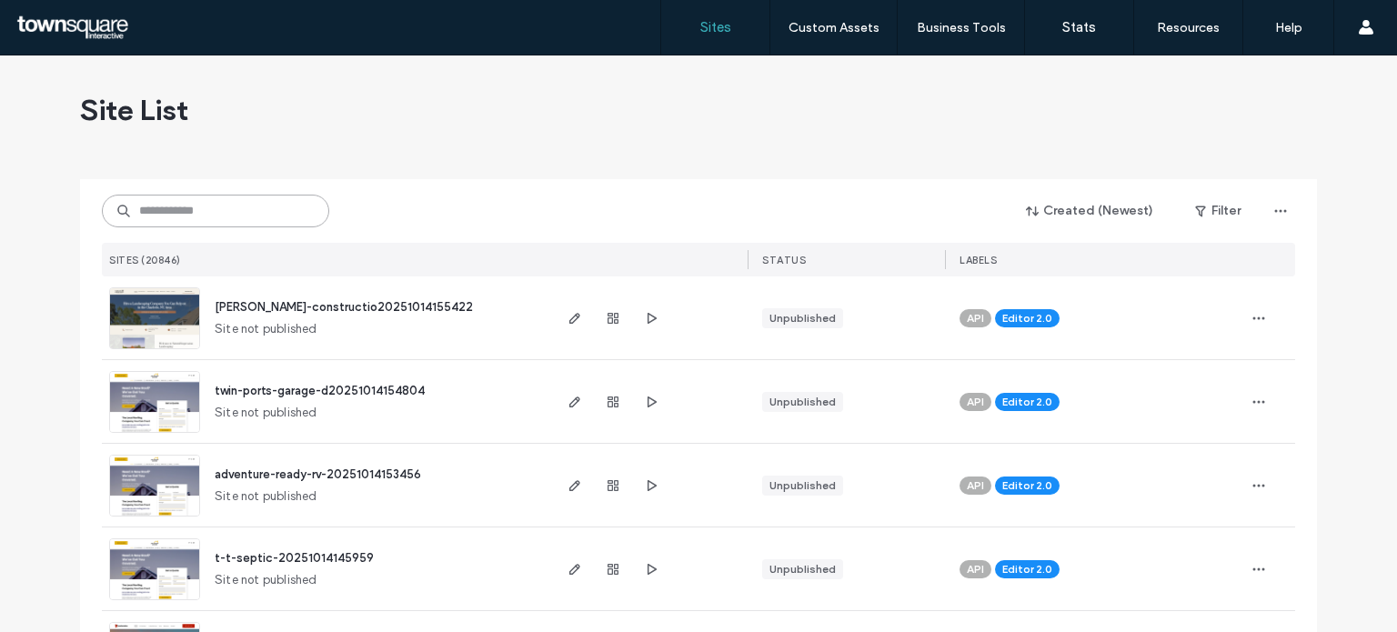
click at [186, 203] on input at bounding box center [215, 211] width 227 height 33
paste input "**********"
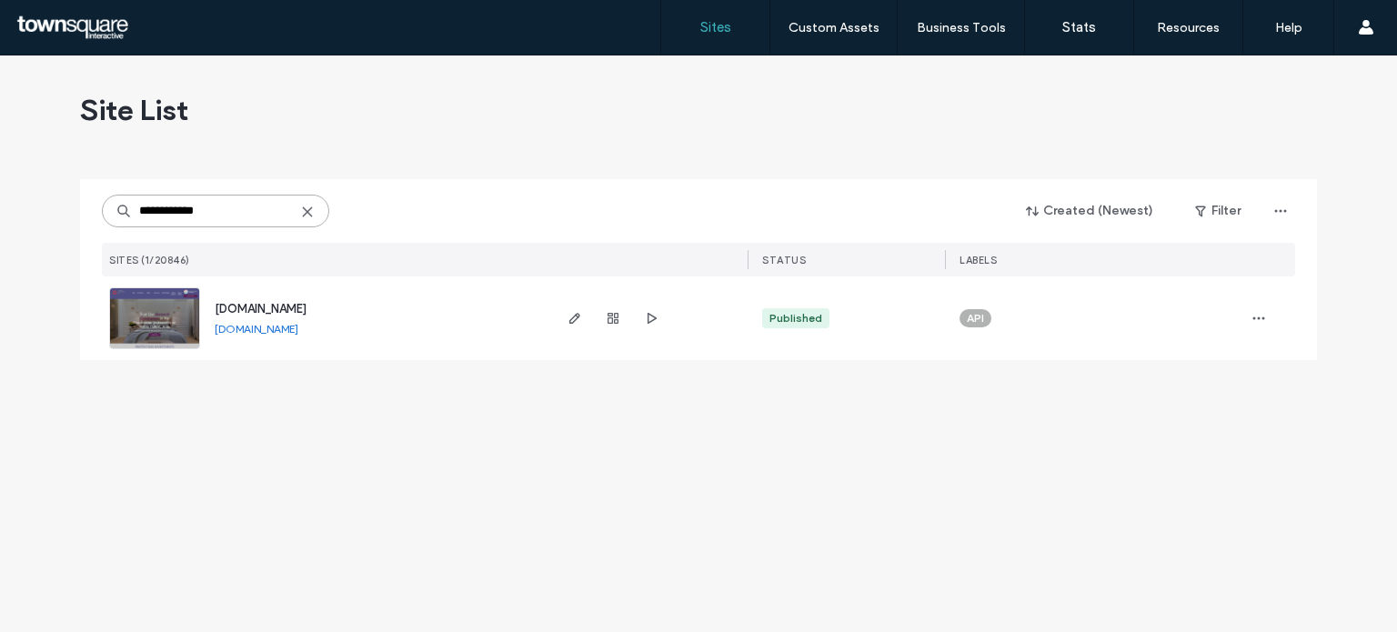
type input "**********"
click at [247, 303] on span "[DOMAIN_NAME]" at bounding box center [261, 309] width 92 height 14
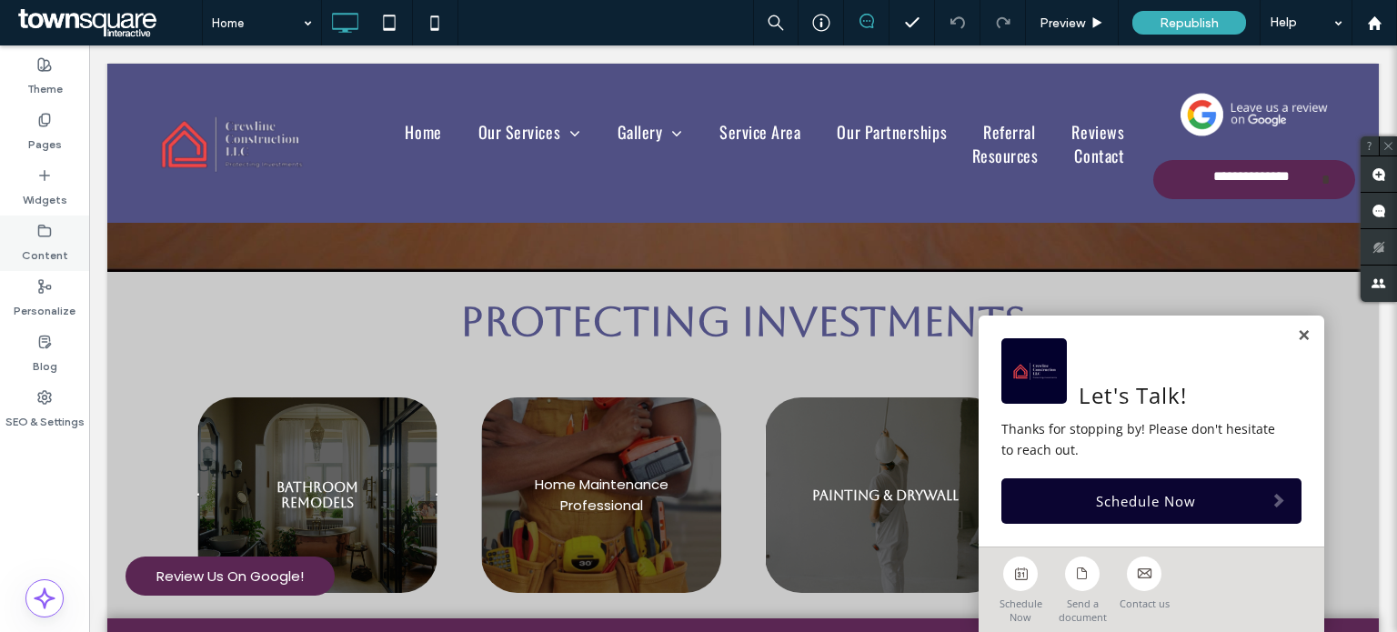
click at [41, 255] on label "Content" at bounding box center [45, 250] width 46 height 25
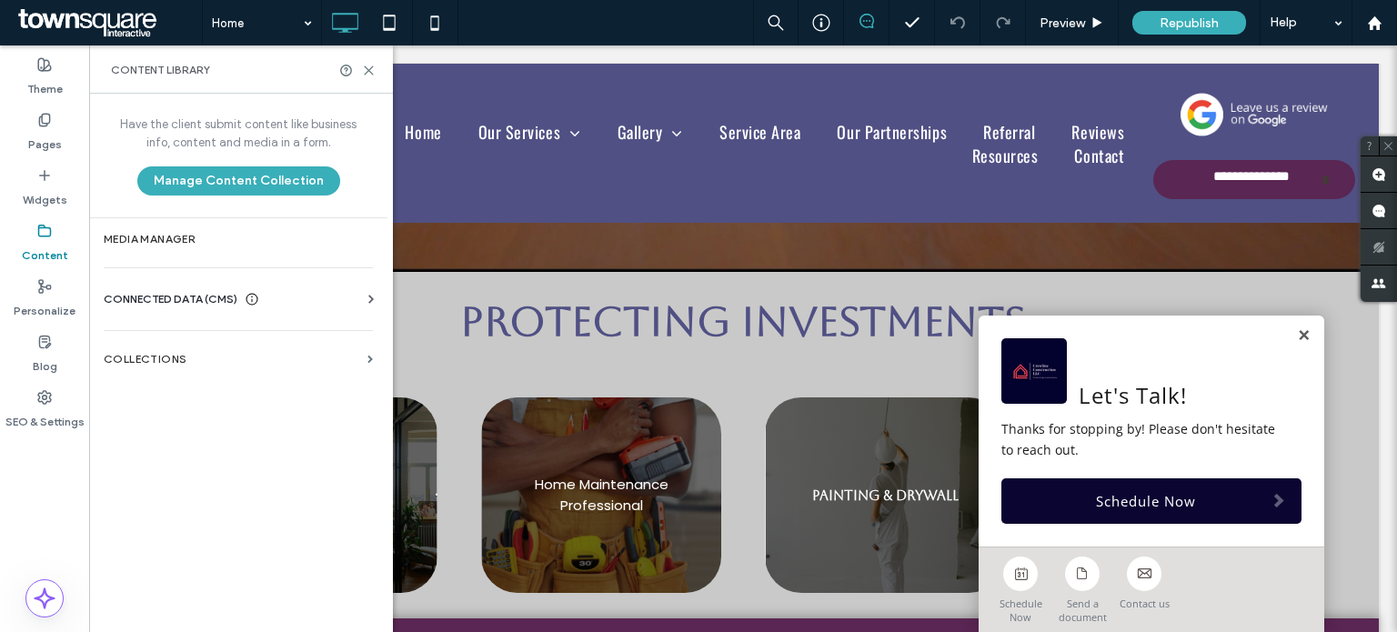
click at [193, 295] on span "CONNECTED DATA (CMS)" at bounding box center [171, 299] width 134 height 18
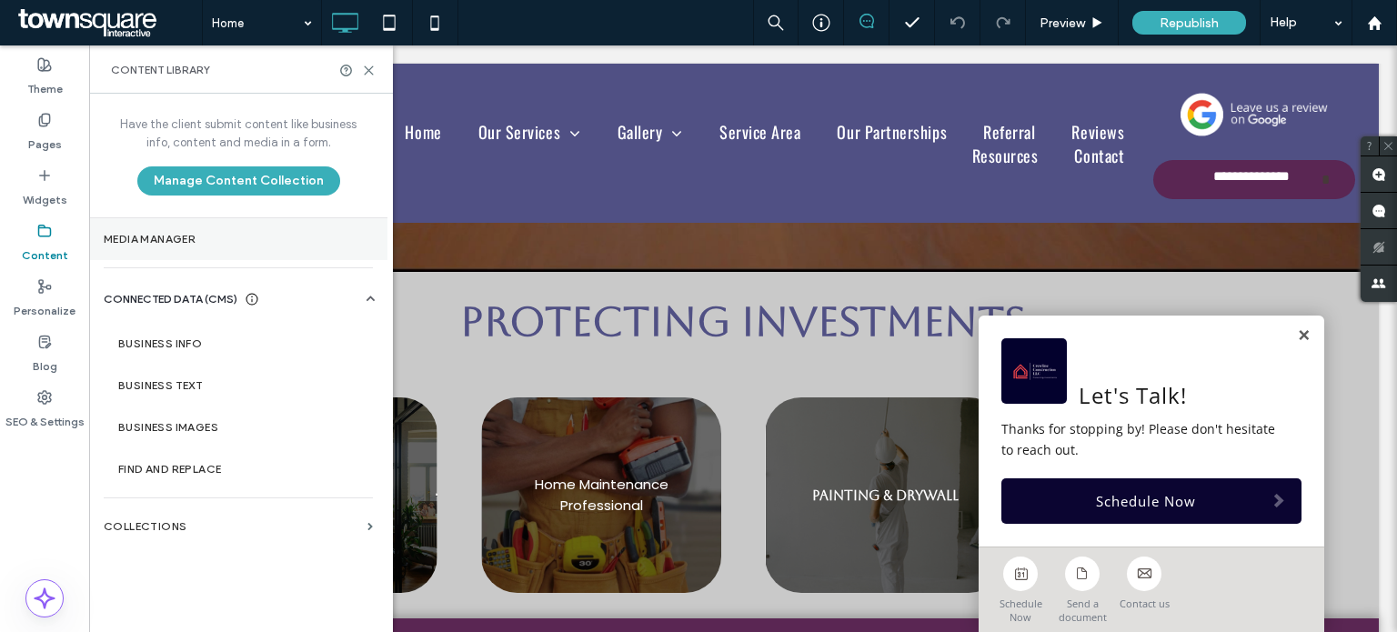
click at [154, 250] on section "Media Manager" at bounding box center [238, 239] width 298 height 42
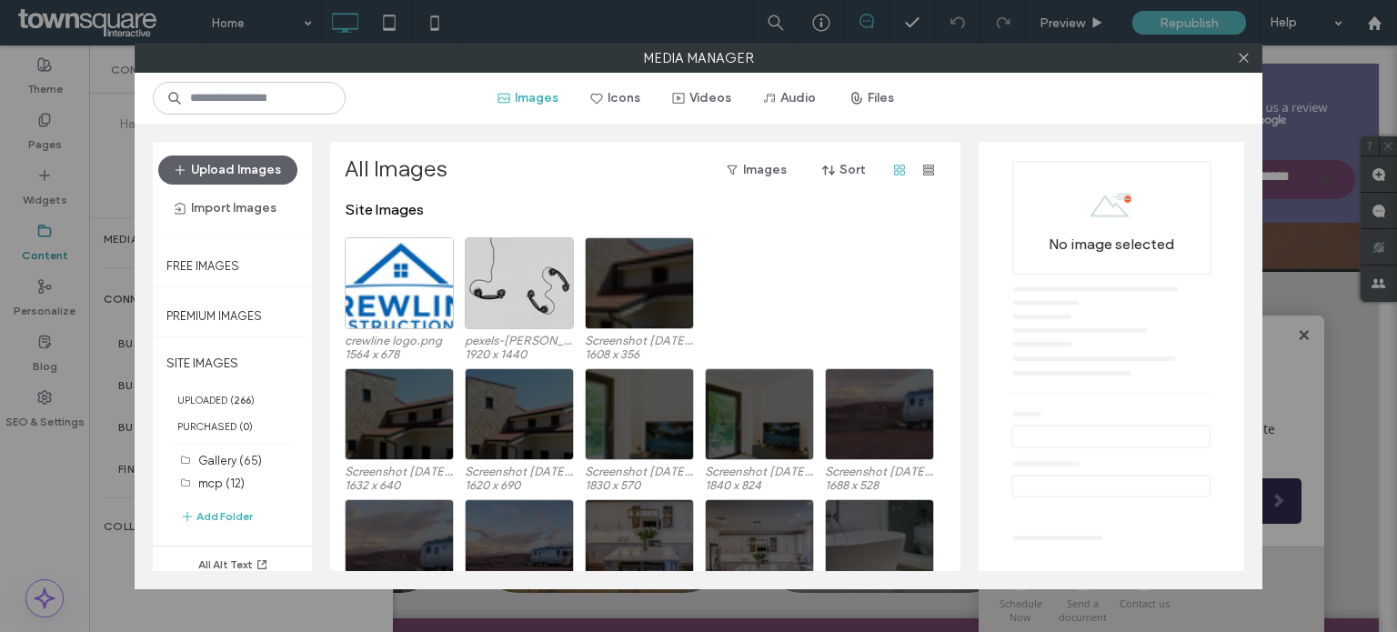
click at [1232, 57] on div at bounding box center [1242, 58] width 27 height 27
click at [1240, 57] on icon at bounding box center [1244, 58] width 14 height 14
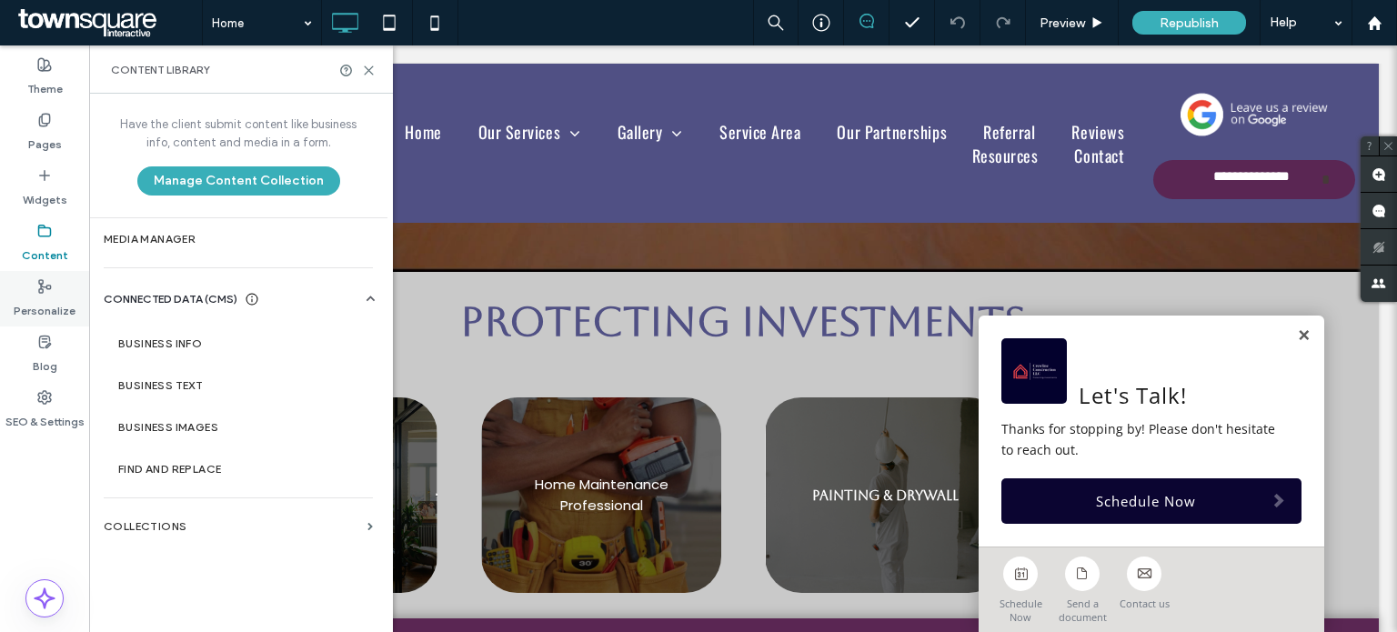
click at [34, 301] on label "Personalize" at bounding box center [45, 306] width 62 height 25
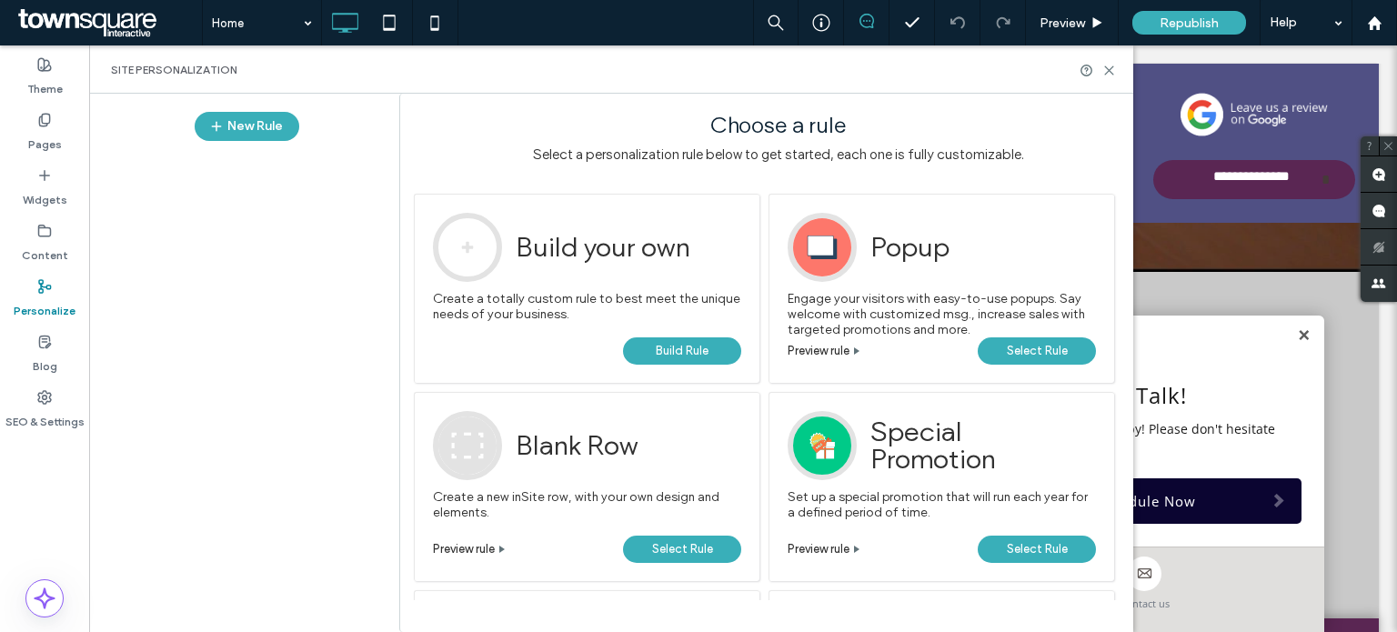
drag, startPoint x: 55, startPoint y: 75, endPoint x: 104, endPoint y: 103, distance: 55.8
click at [55, 75] on label "Theme" at bounding box center [44, 84] width 35 height 25
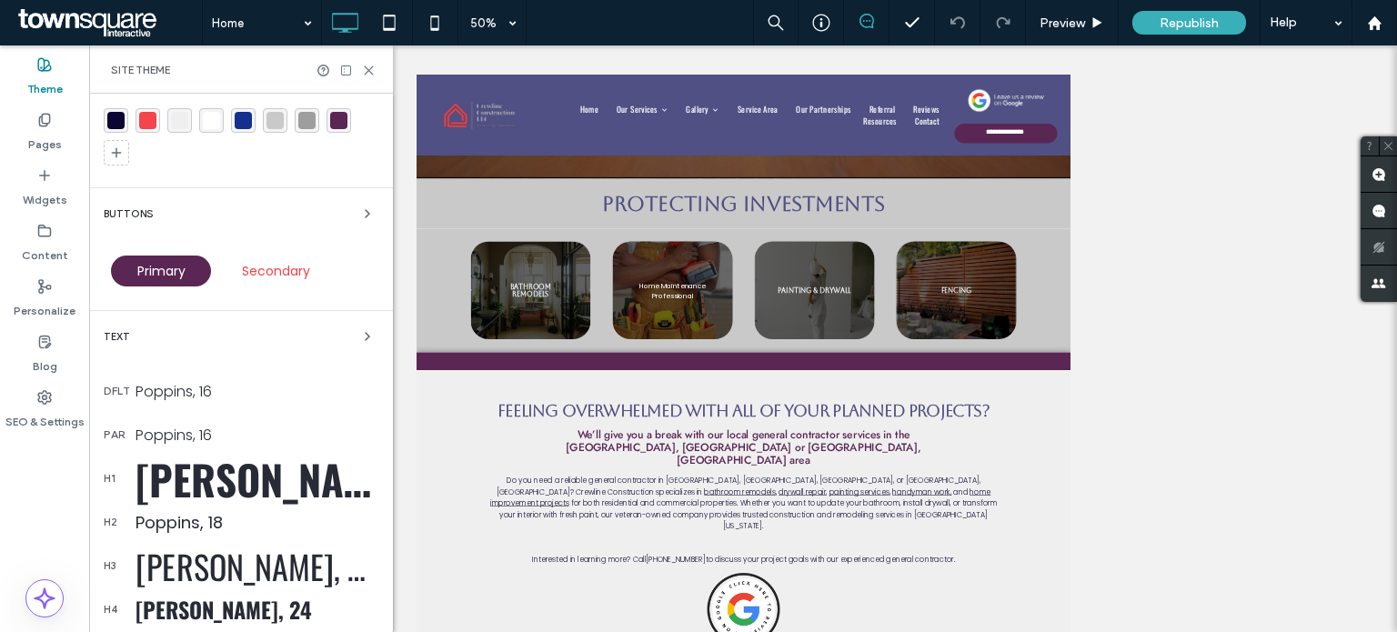
scroll to position [145, 0]
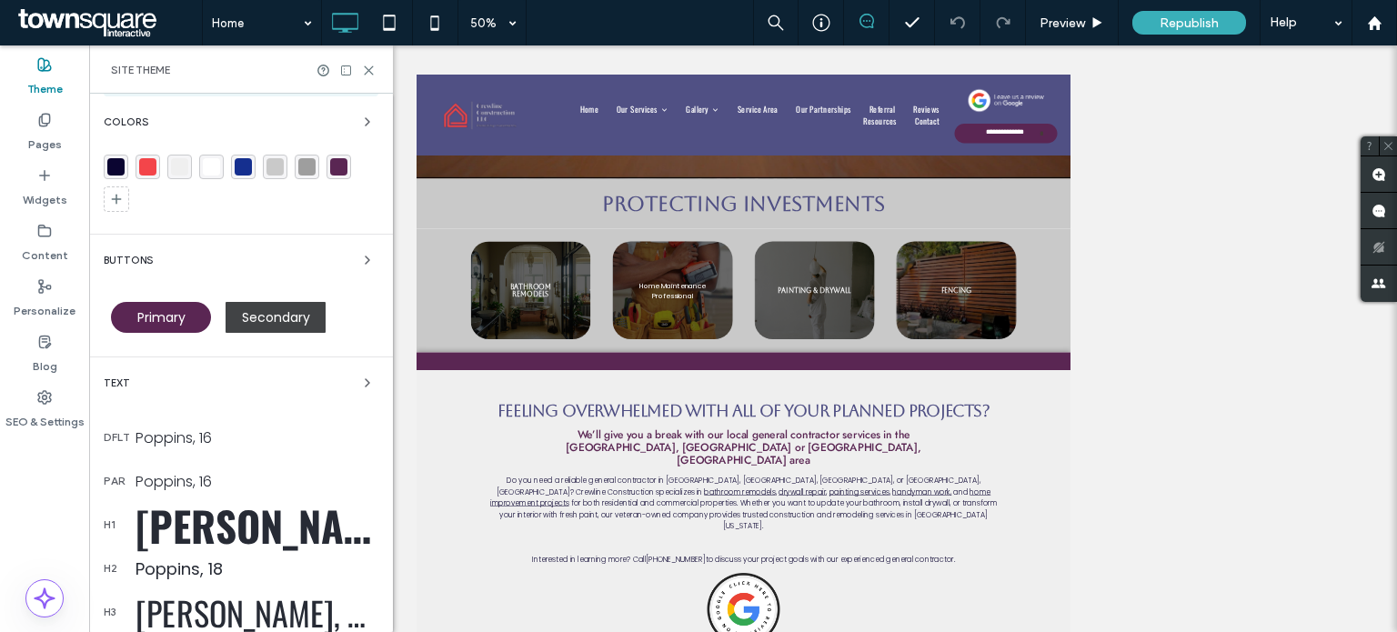
click at [249, 314] on span "Secondary" at bounding box center [276, 317] width 68 height 18
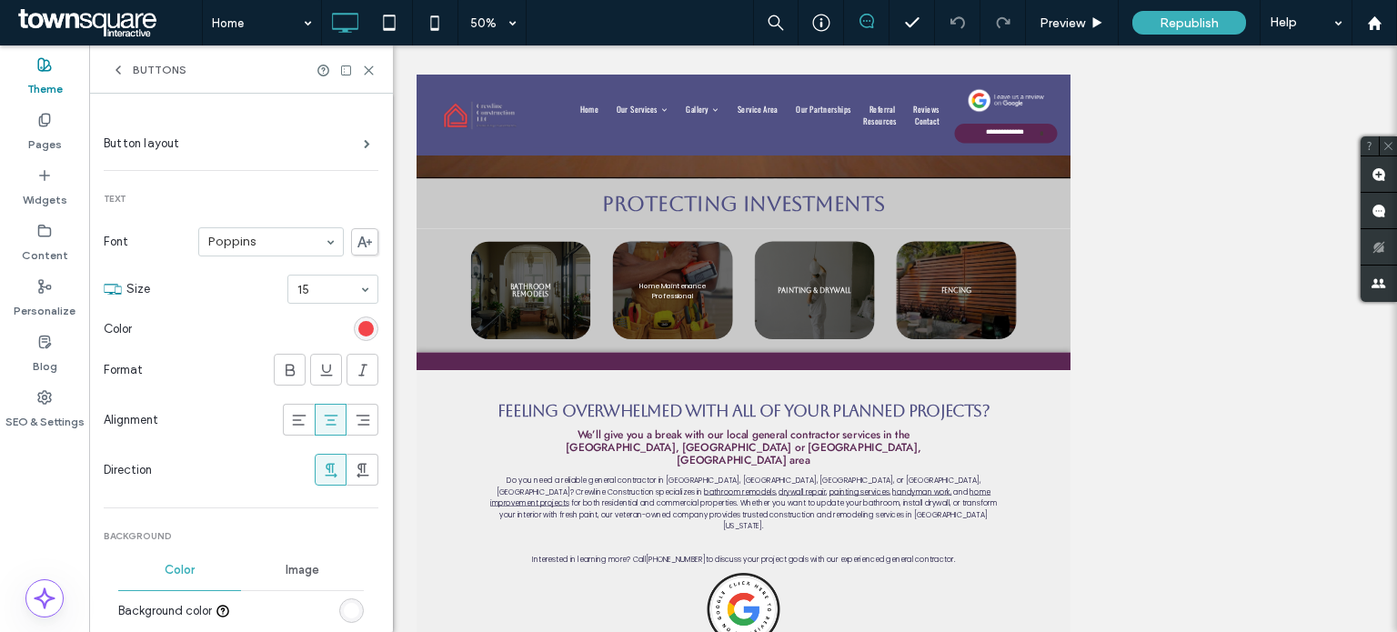
click at [358, 330] on div "rgb(243, 69, 74)" at bounding box center [365, 328] width 15 height 15
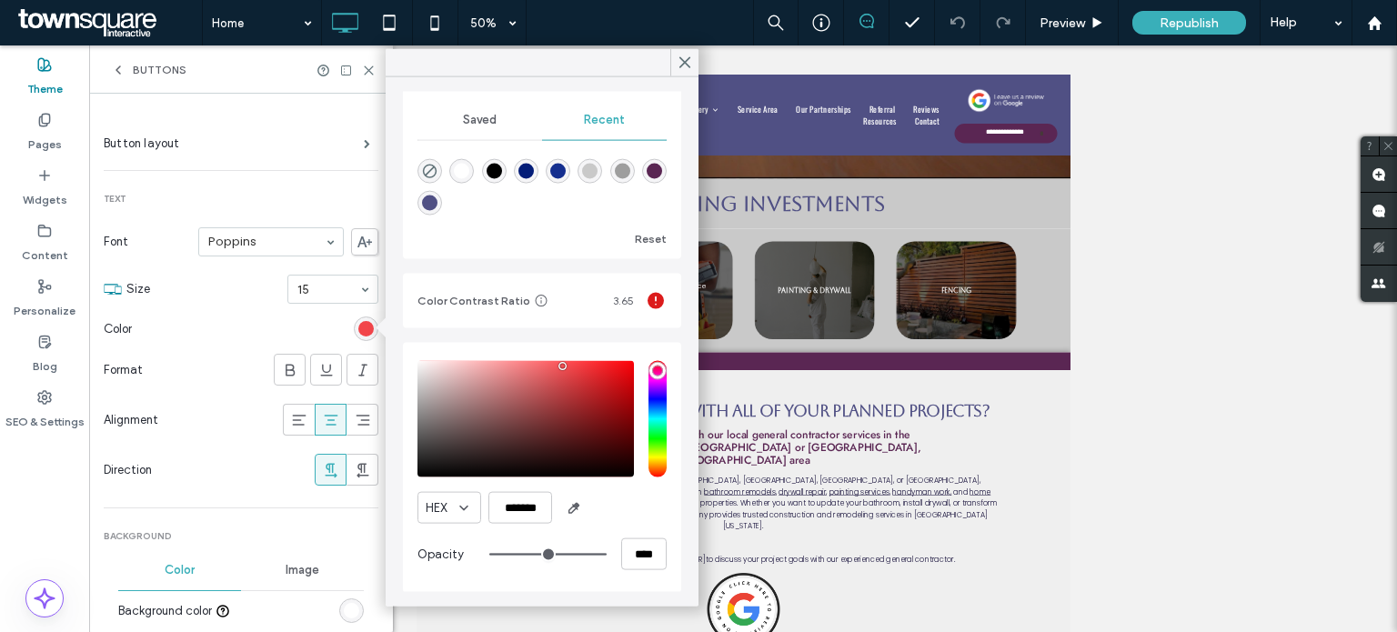
scroll to position [153, 0]
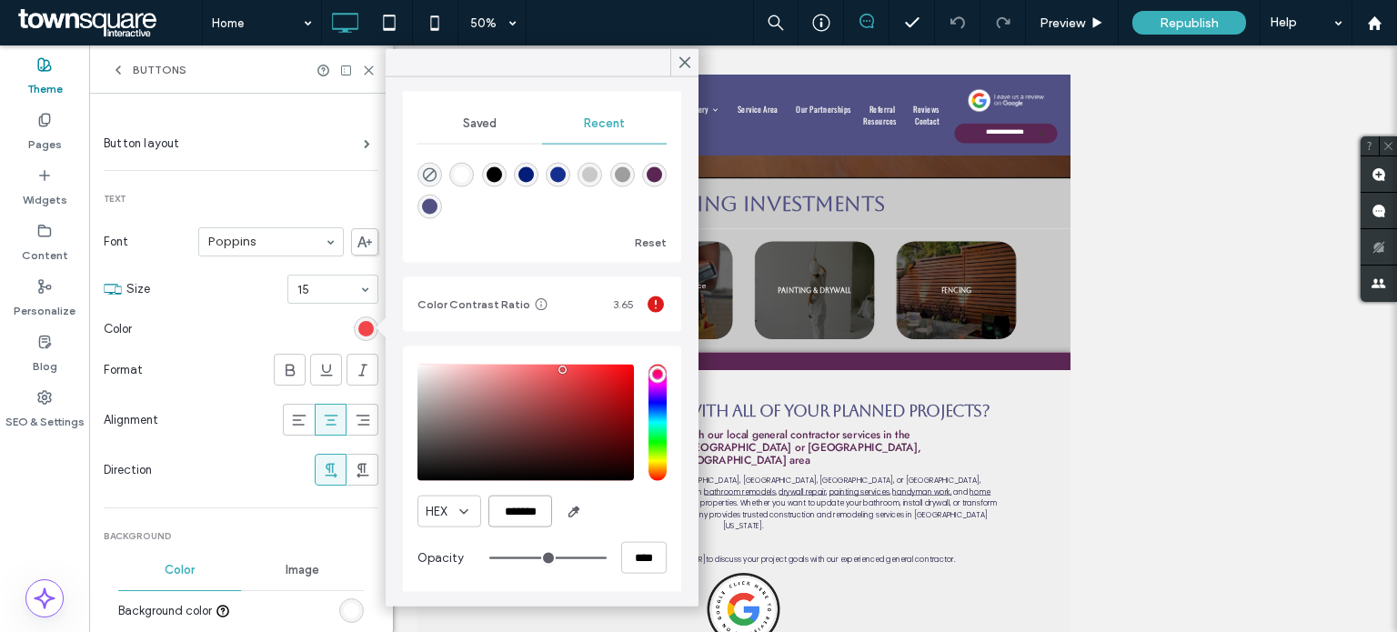
click at [516, 507] on input "*******" at bounding box center [520, 512] width 64 height 32
drag, startPoint x: 497, startPoint y: 508, endPoint x: 577, endPoint y: 512, distance: 80.1
click at [577, 512] on div "HEX *******" at bounding box center [541, 512] width 249 height 32
paste input "color picker textbox"
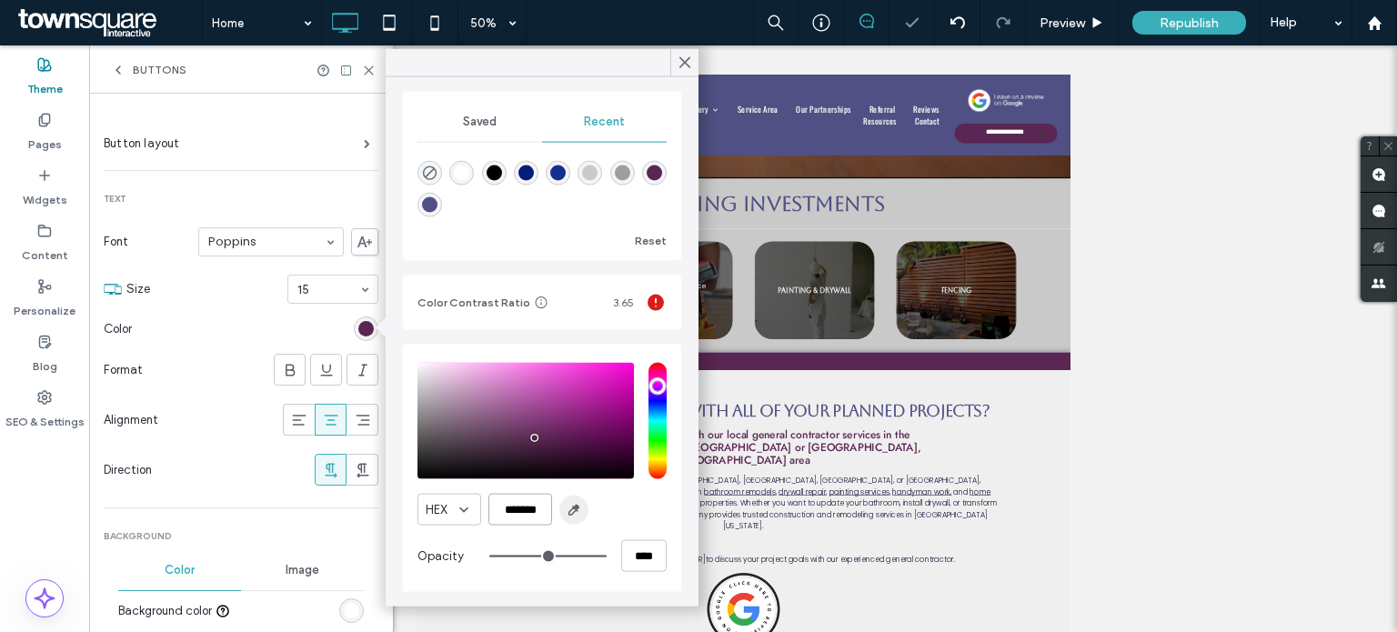
scroll to position [152, 0]
type input "*******"
click at [681, 64] on icon at bounding box center [685, 63] width 16 height 16
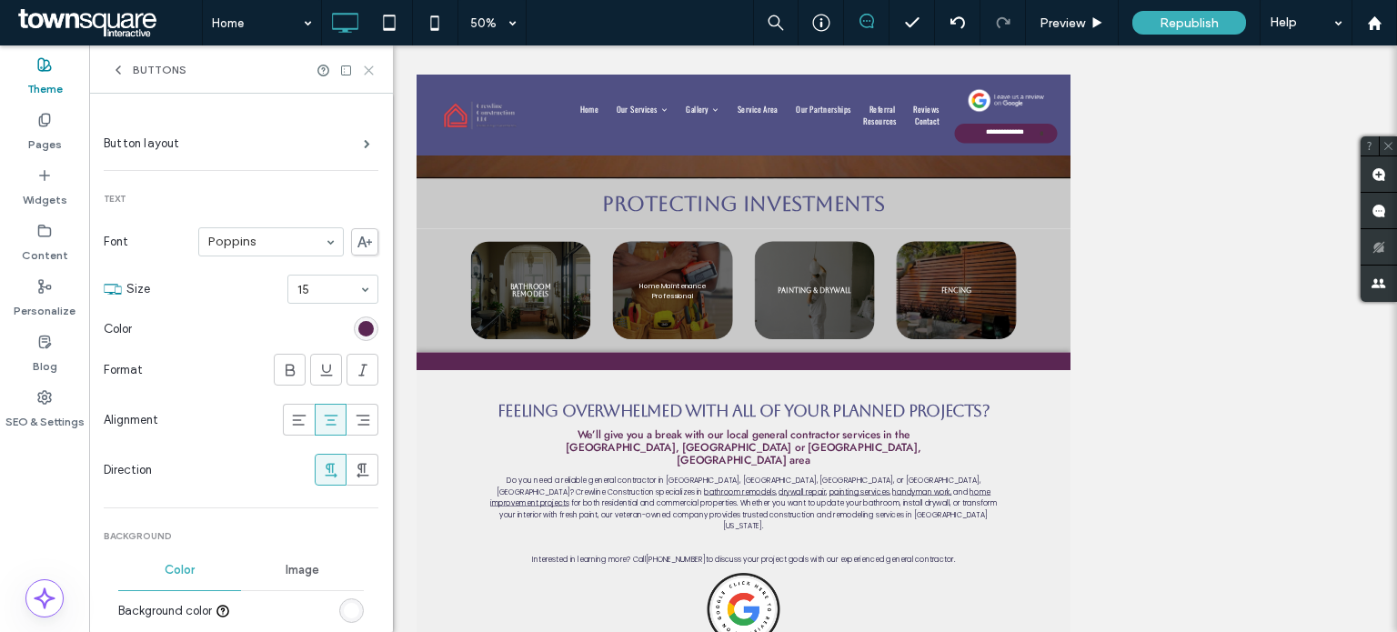
click at [371, 65] on icon at bounding box center [369, 71] width 14 height 14
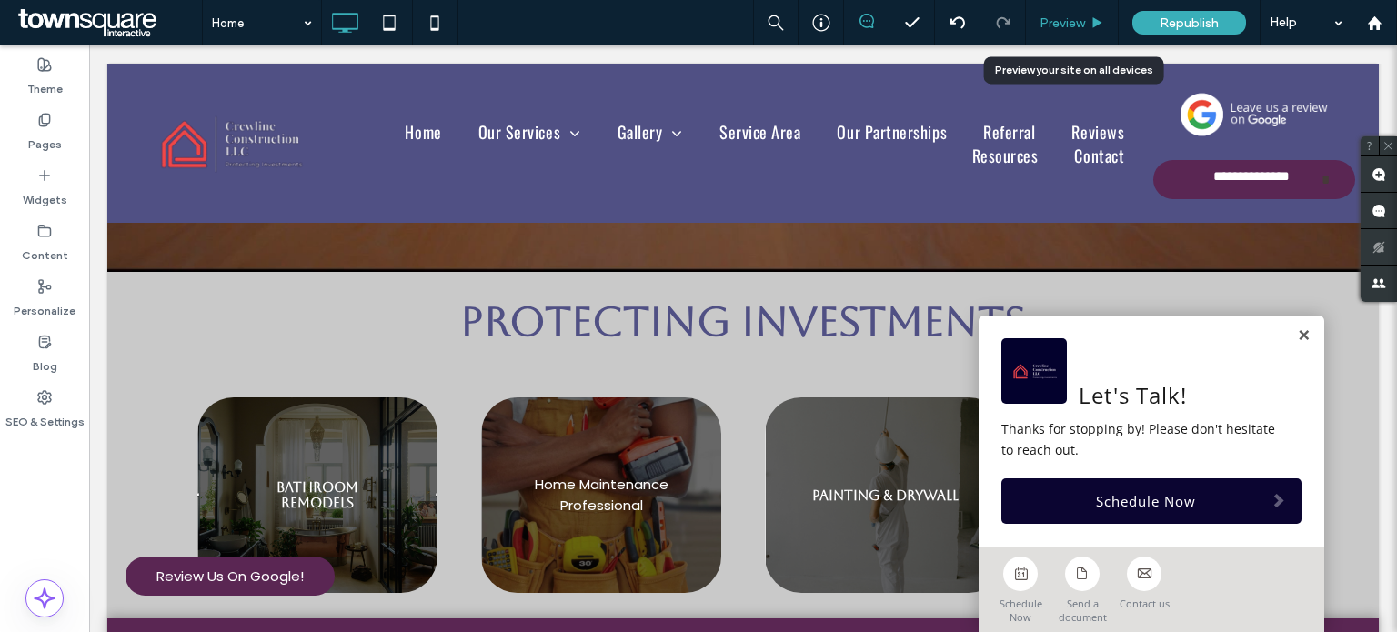
click at [1088, 16] on div "Preview" at bounding box center [1072, 22] width 92 height 15
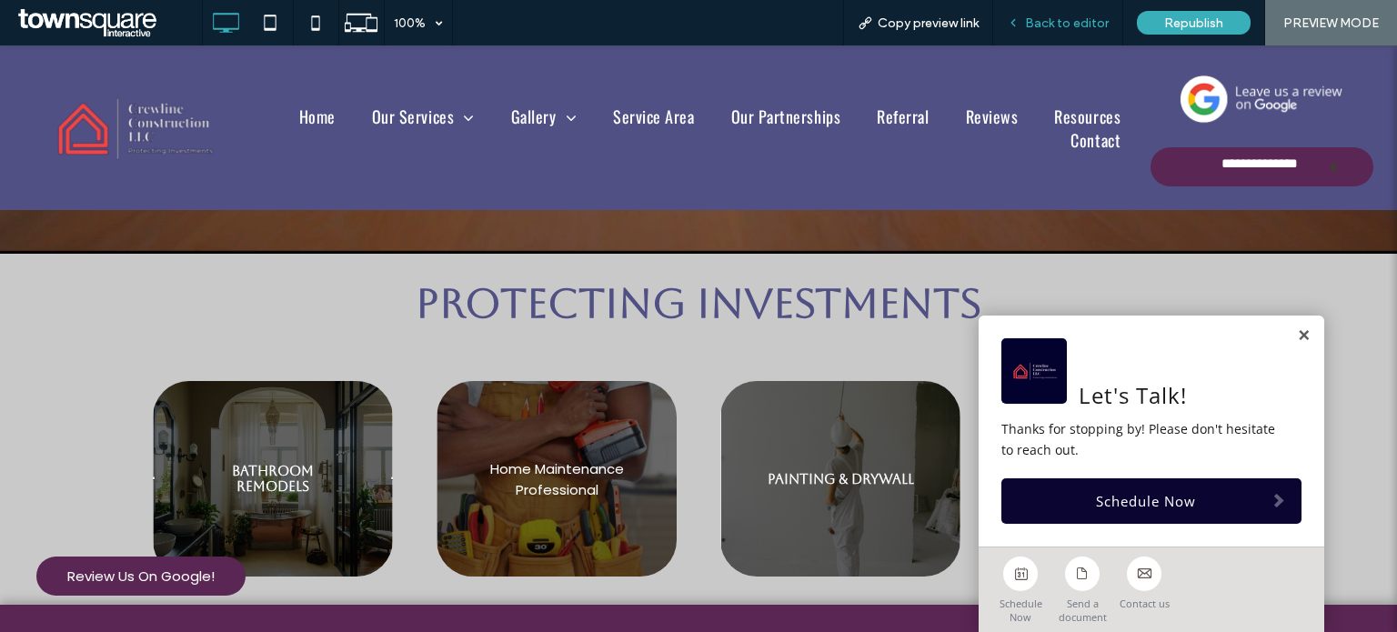
click at [1058, 22] on span "Back to editor" at bounding box center [1067, 22] width 84 height 15
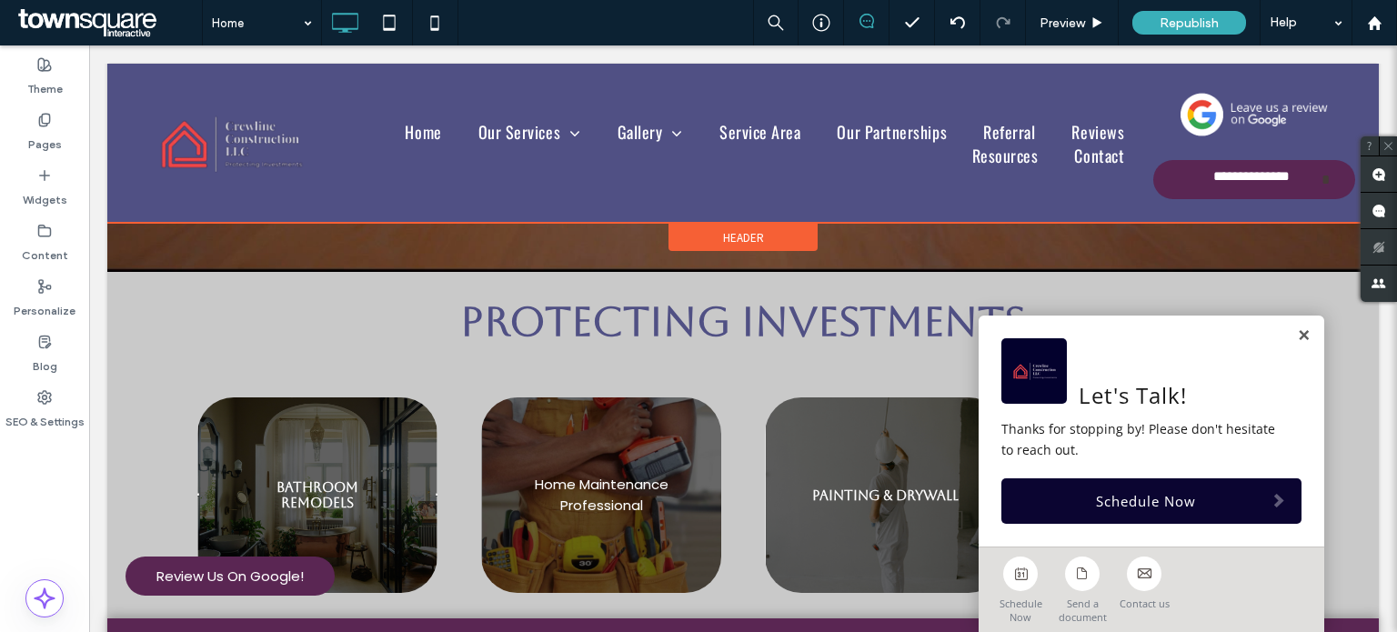
click at [200, 131] on div at bounding box center [742, 143] width 1271 height 159
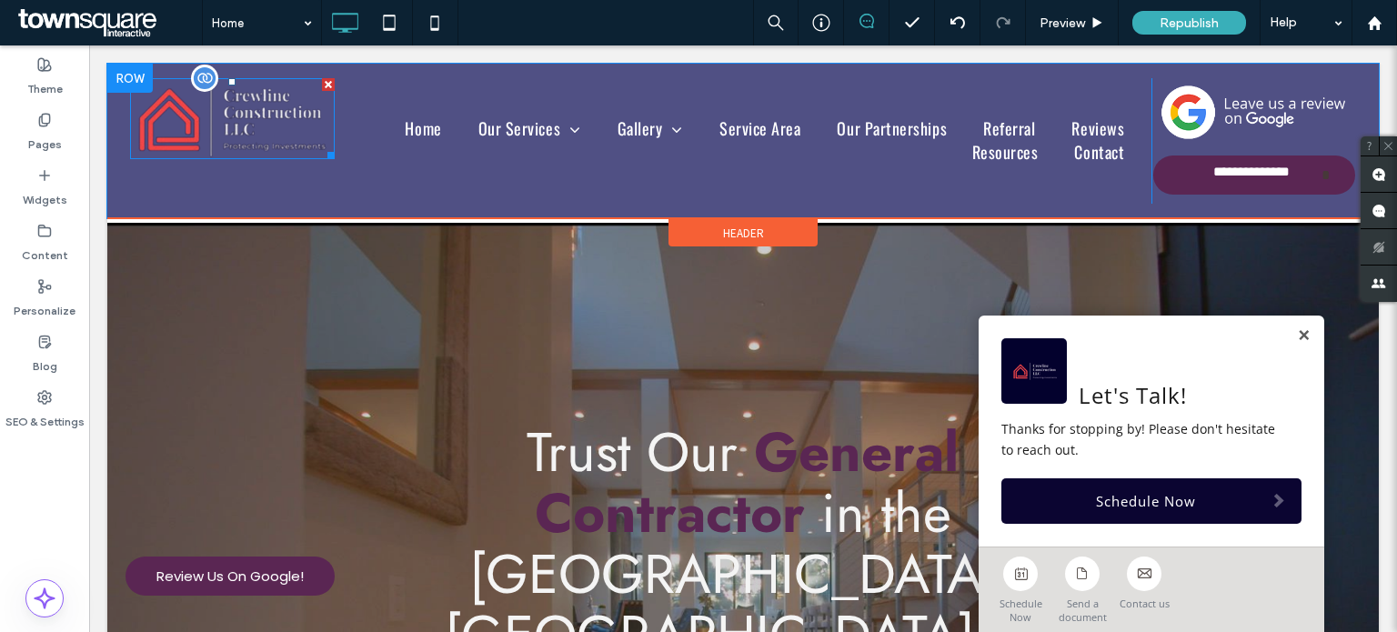
click at [226, 135] on img at bounding box center [232, 118] width 216 height 86
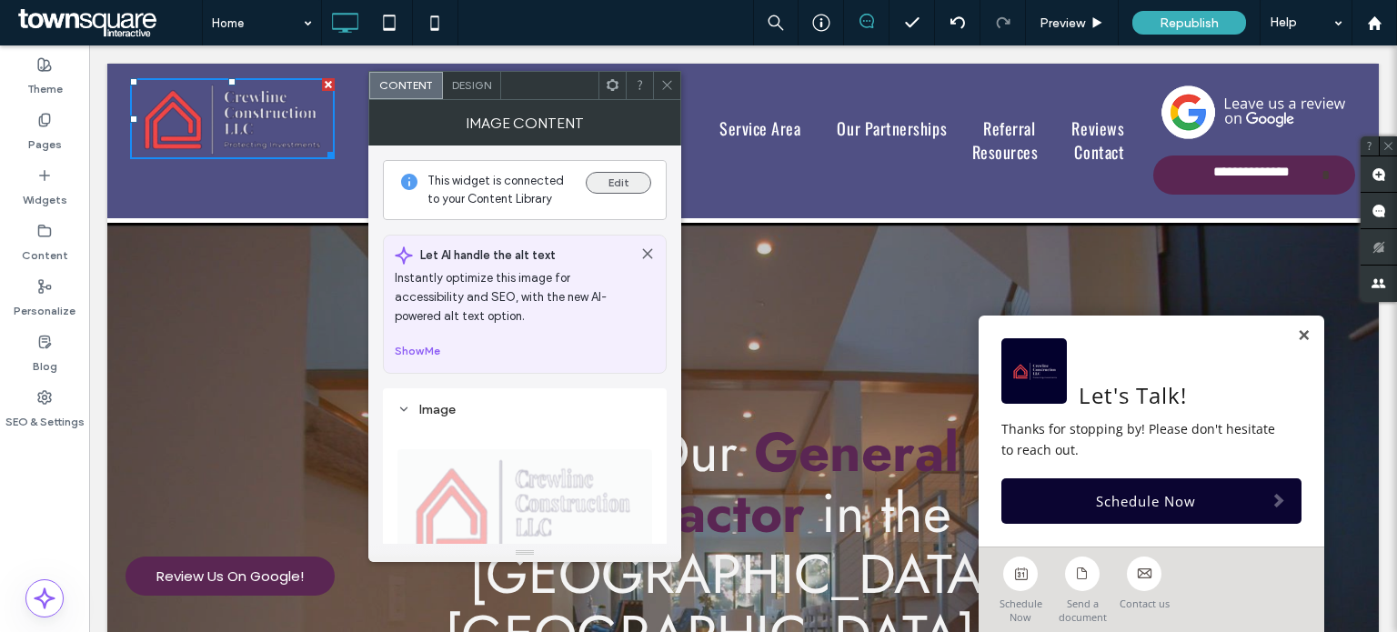
click at [618, 177] on button "Edit" at bounding box center [618, 183] width 65 height 22
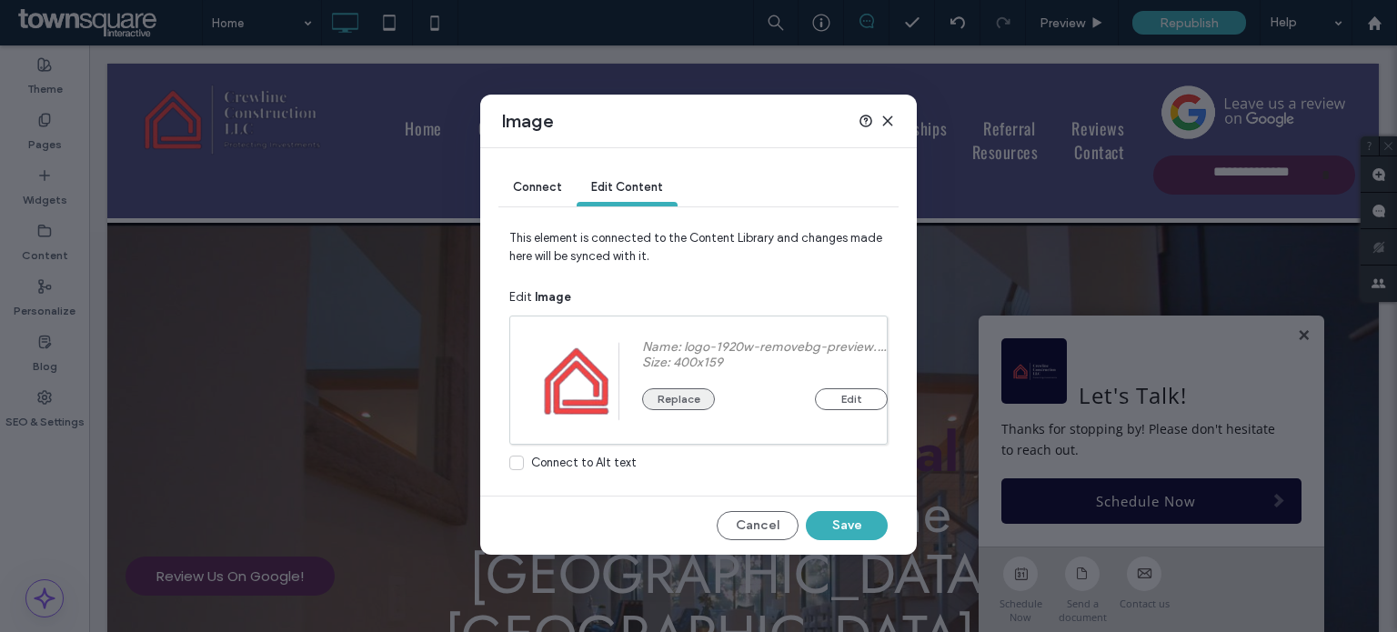
click at [695, 399] on button "Replace" at bounding box center [678, 399] width 73 height 22
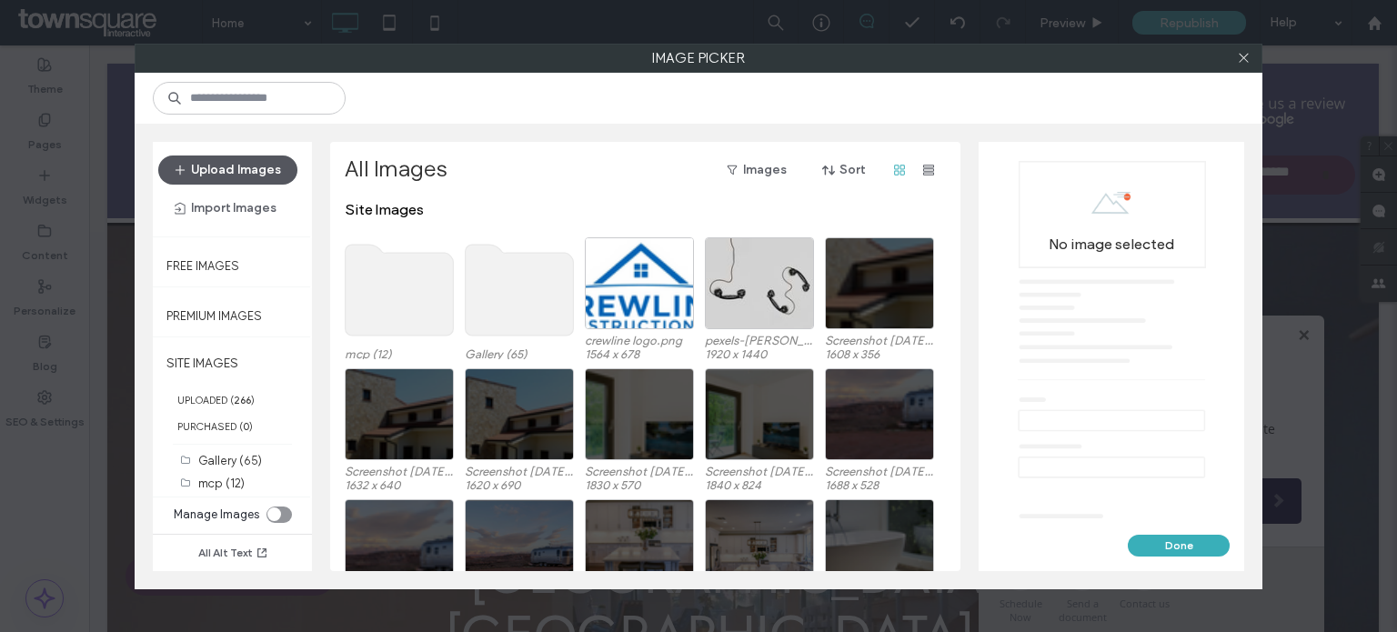
click at [262, 165] on button "Upload Images" at bounding box center [227, 169] width 139 height 29
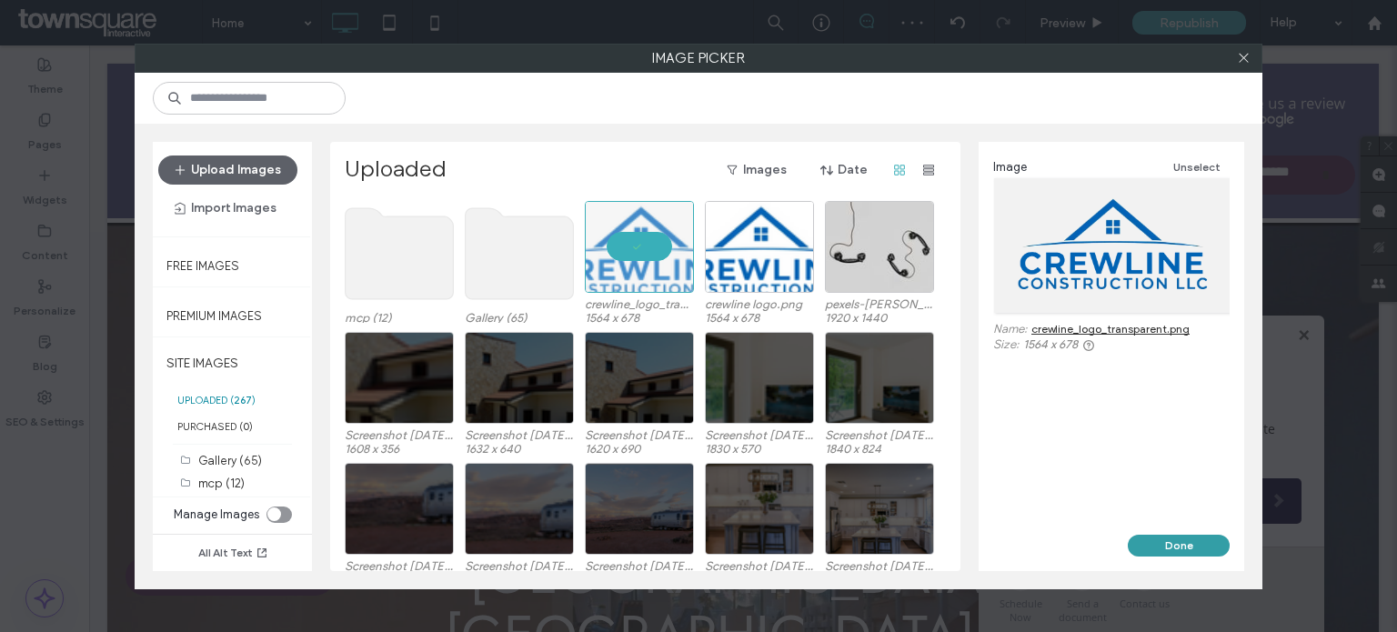
click at [1168, 536] on button "Done" at bounding box center [1179, 546] width 102 height 22
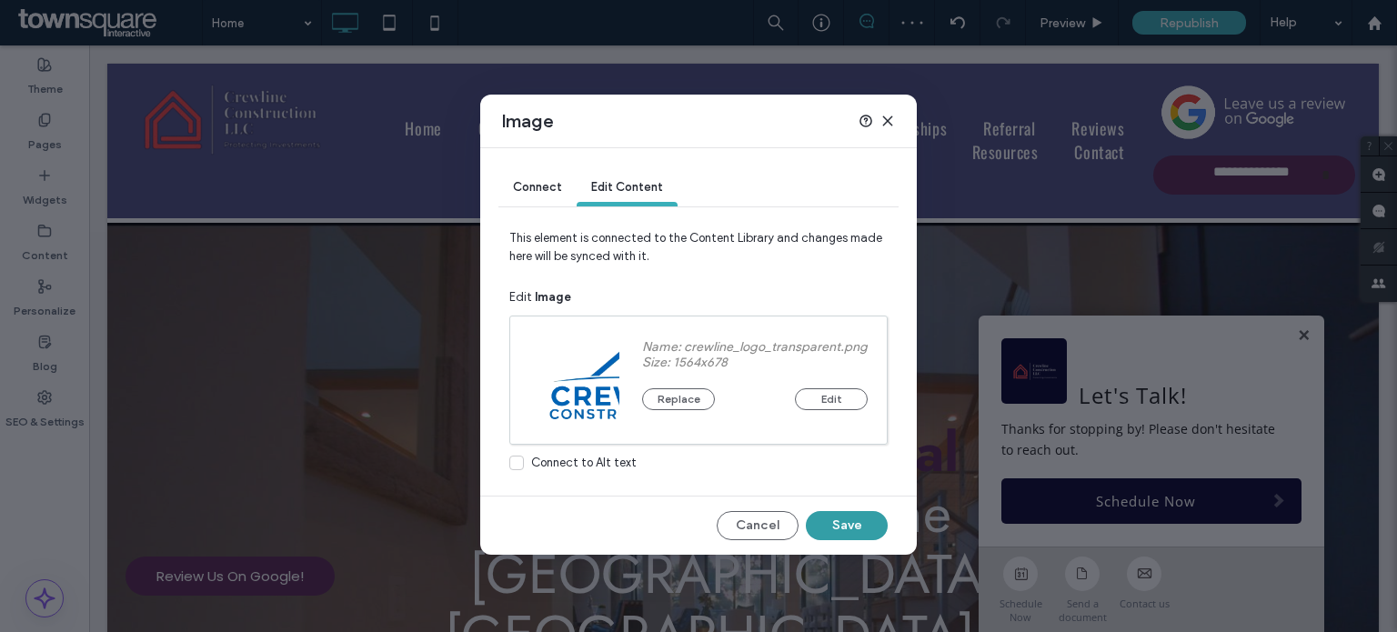
click at [858, 517] on button "Save" at bounding box center [847, 525] width 82 height 29
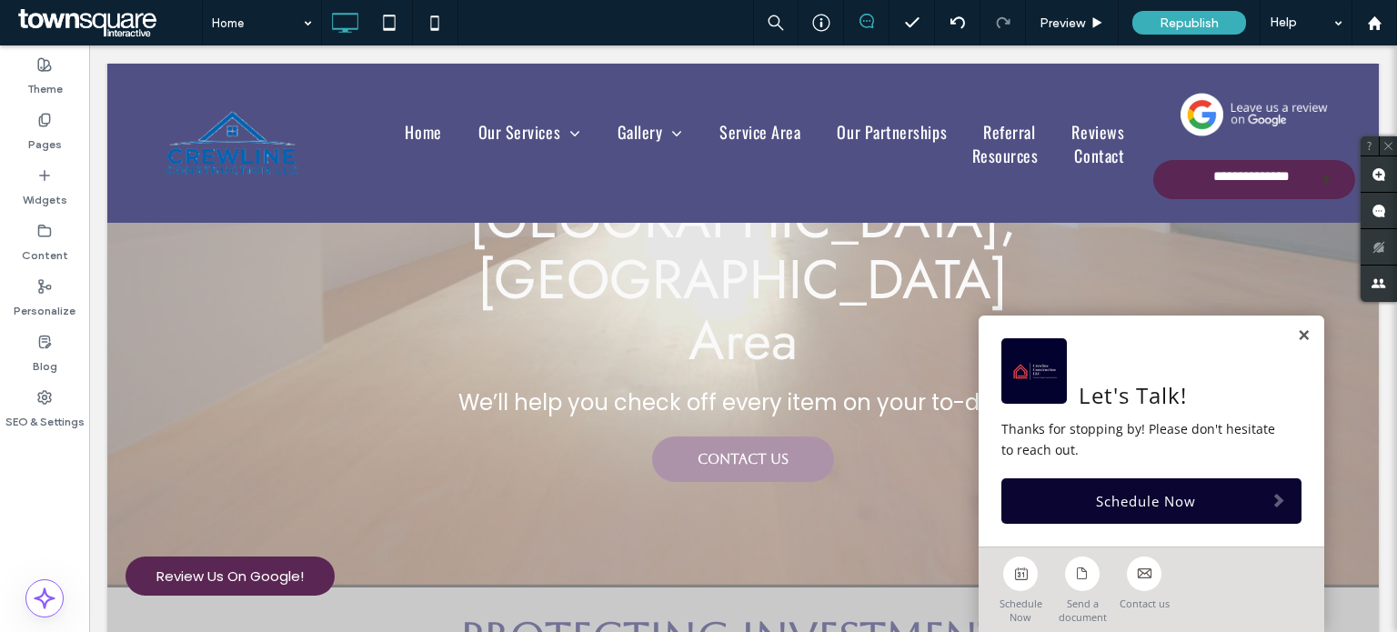
scroll to position [476, 0]
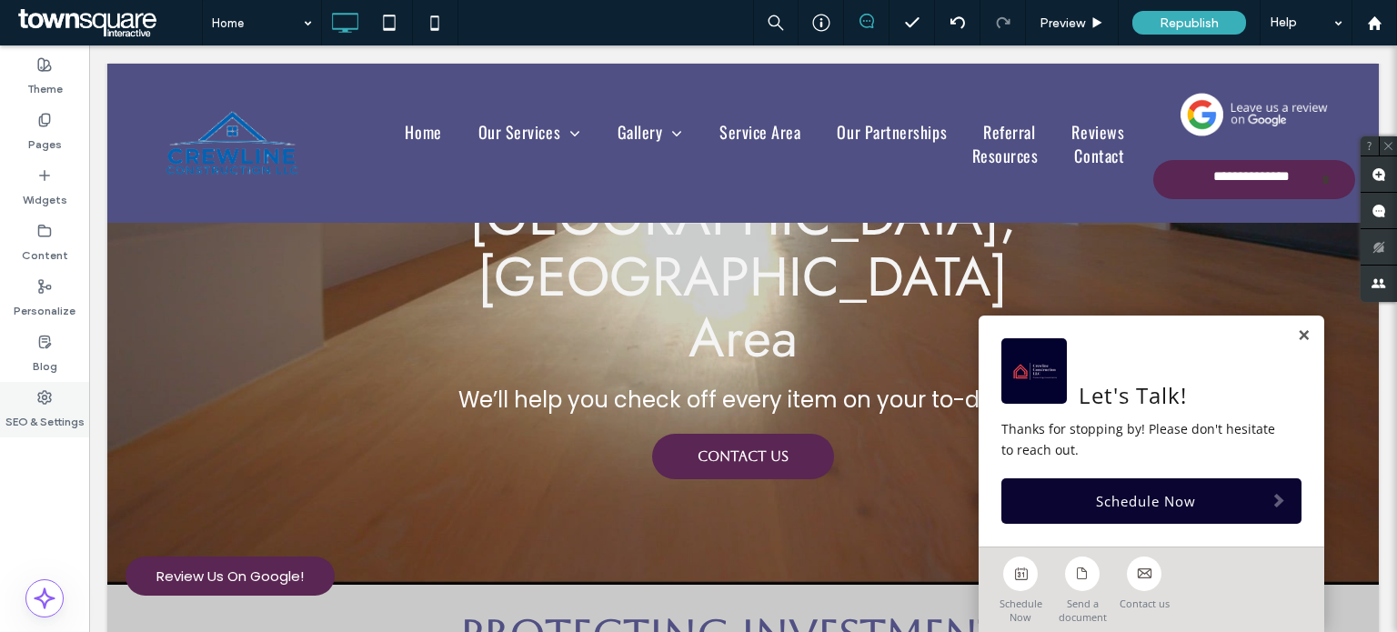
click at [53, 401] on div "SEO & Settings" at bounding box center [44, 409] width 89 height 55
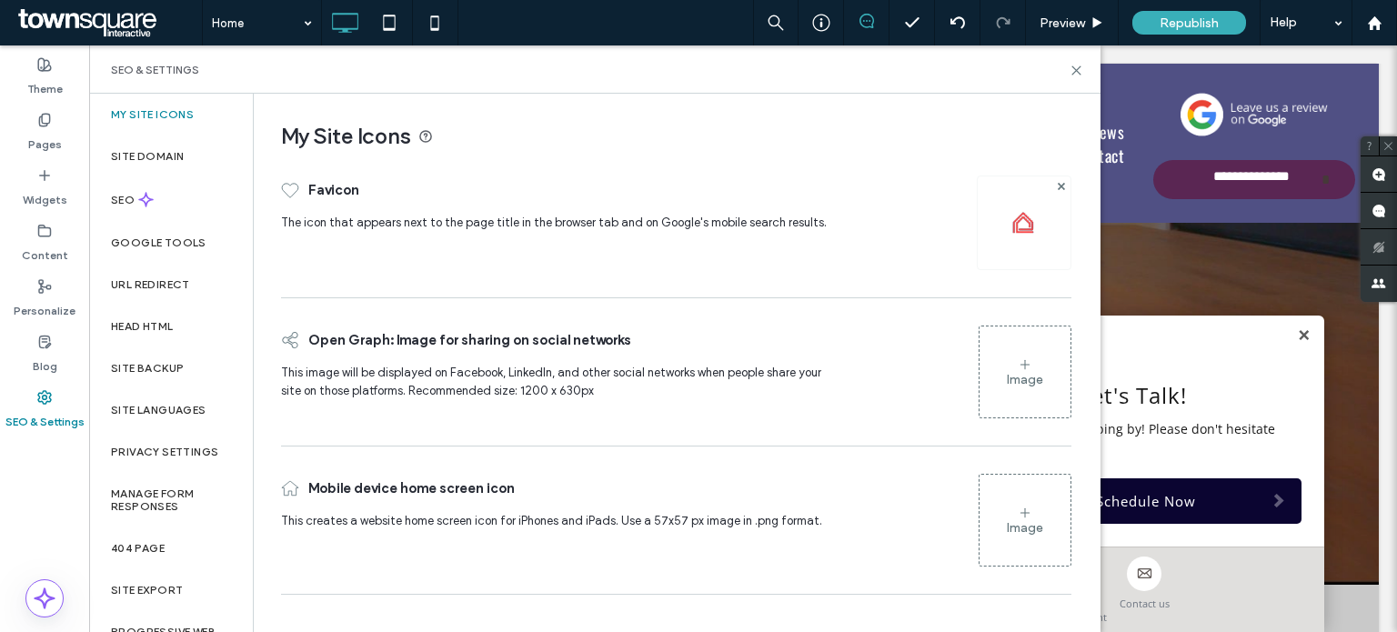
click at [1017, 220] on img at bounding box center [1023, 222] width 29 height 29
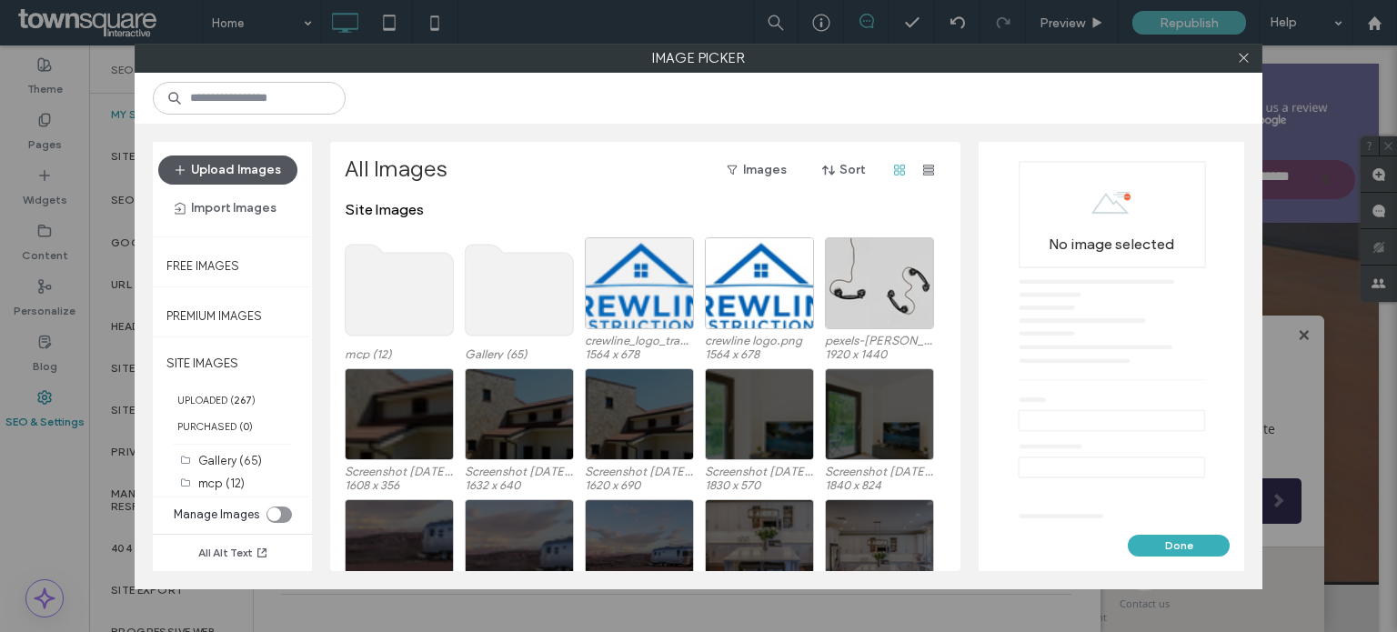
click at [247, 176] on button "Upload Images" at bounding box center [227, 169] width 139 height 29
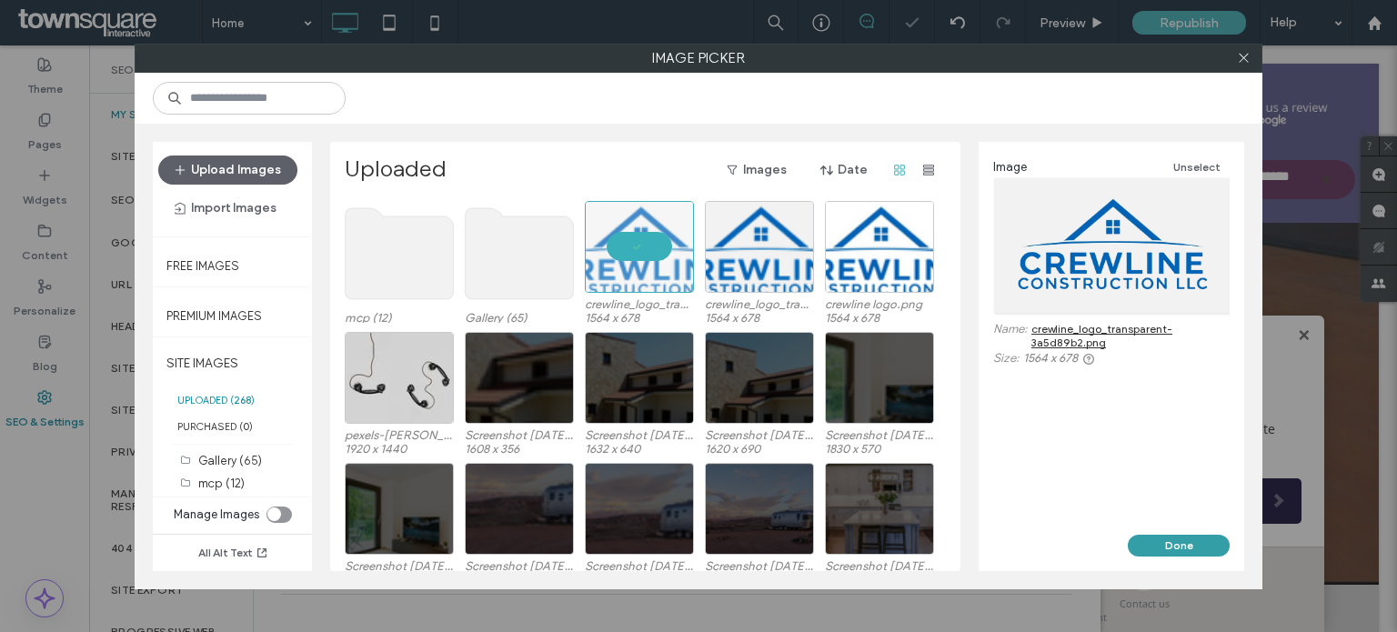
click at [1164, 545] on button "Done" at bounding box center [1179, 546] width 102 height 22
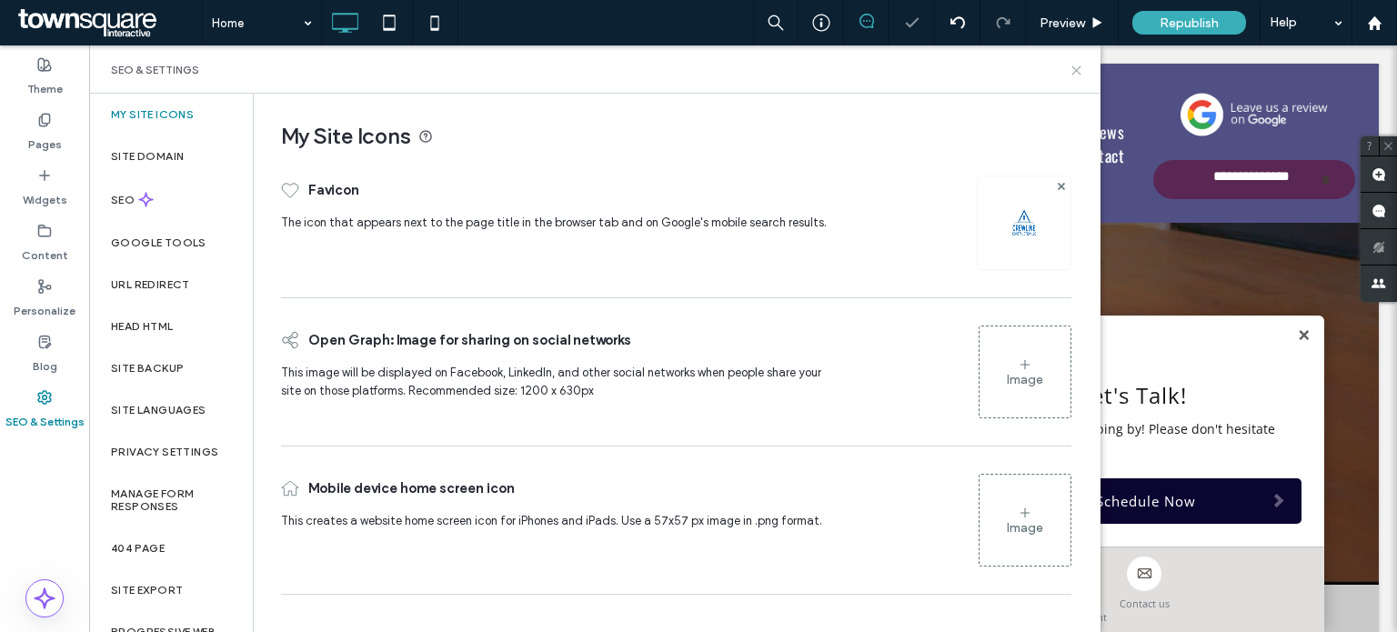
click at [1076, 64] on icon at bounding box center [1076, 71] width 14 height 14
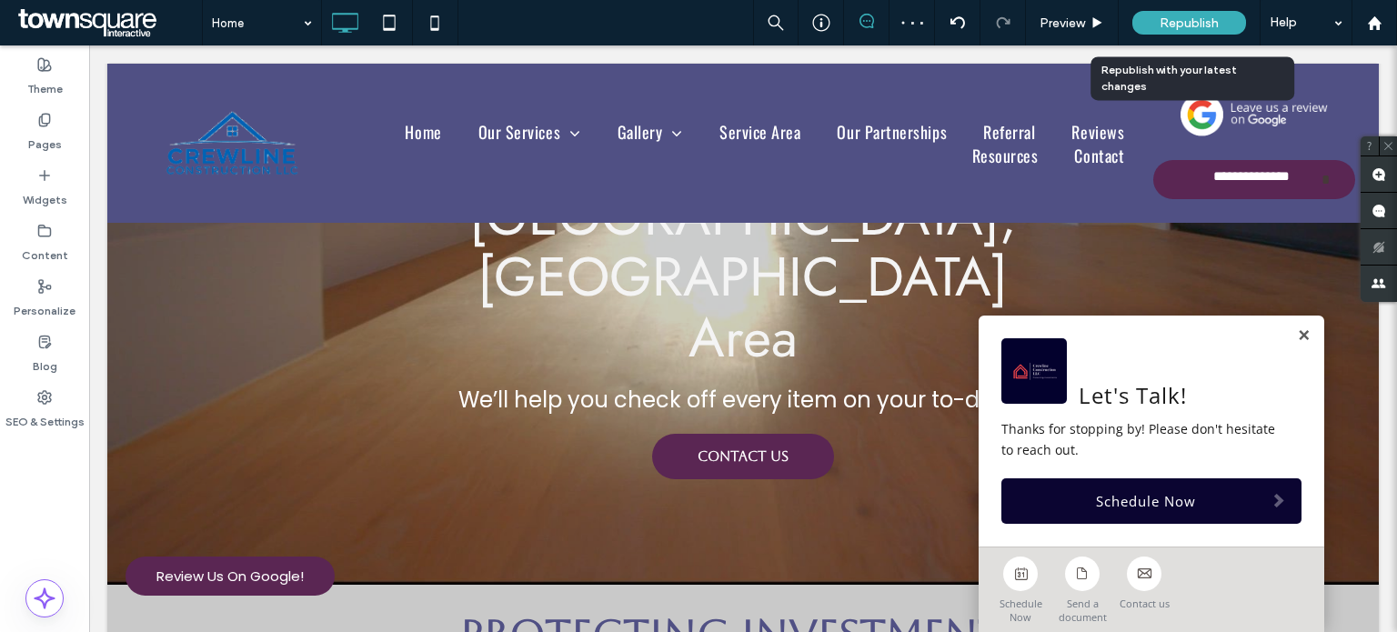
click at [1215, 19] on span "Republish" at bounding box center [1188, 22] width 59 height 15
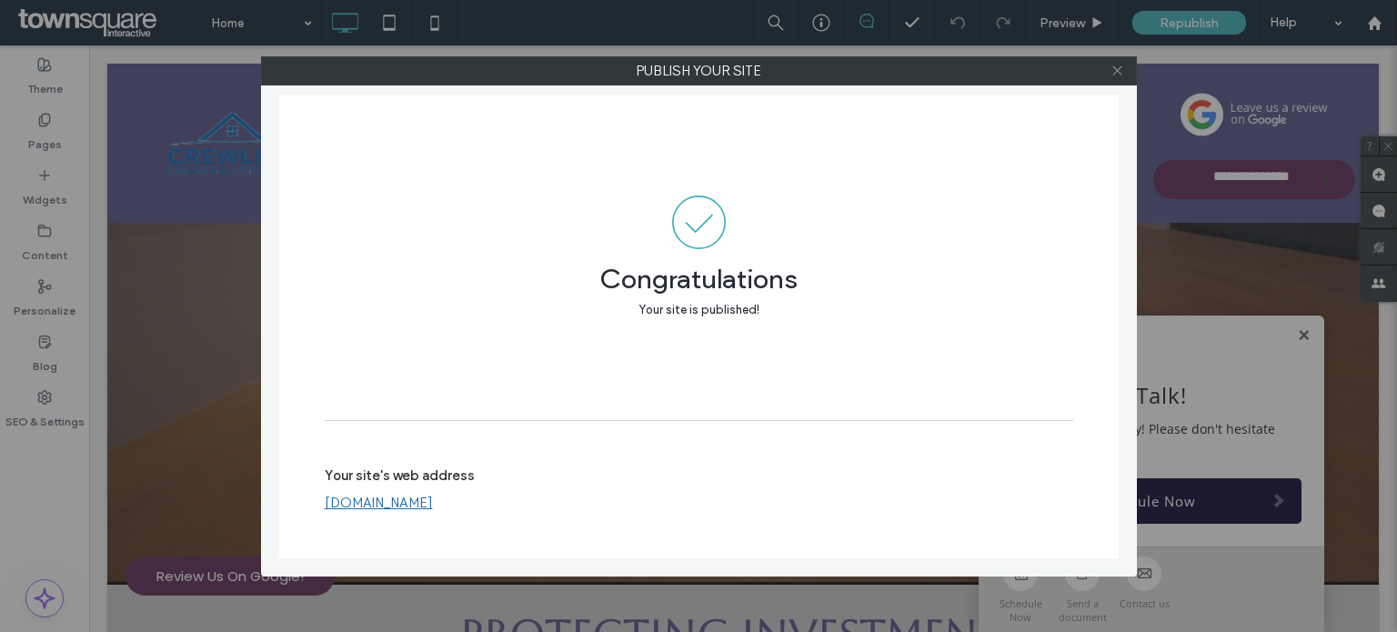
click at [1114, 76] on icon at bounding box center [1117, 71] width 14 height 14
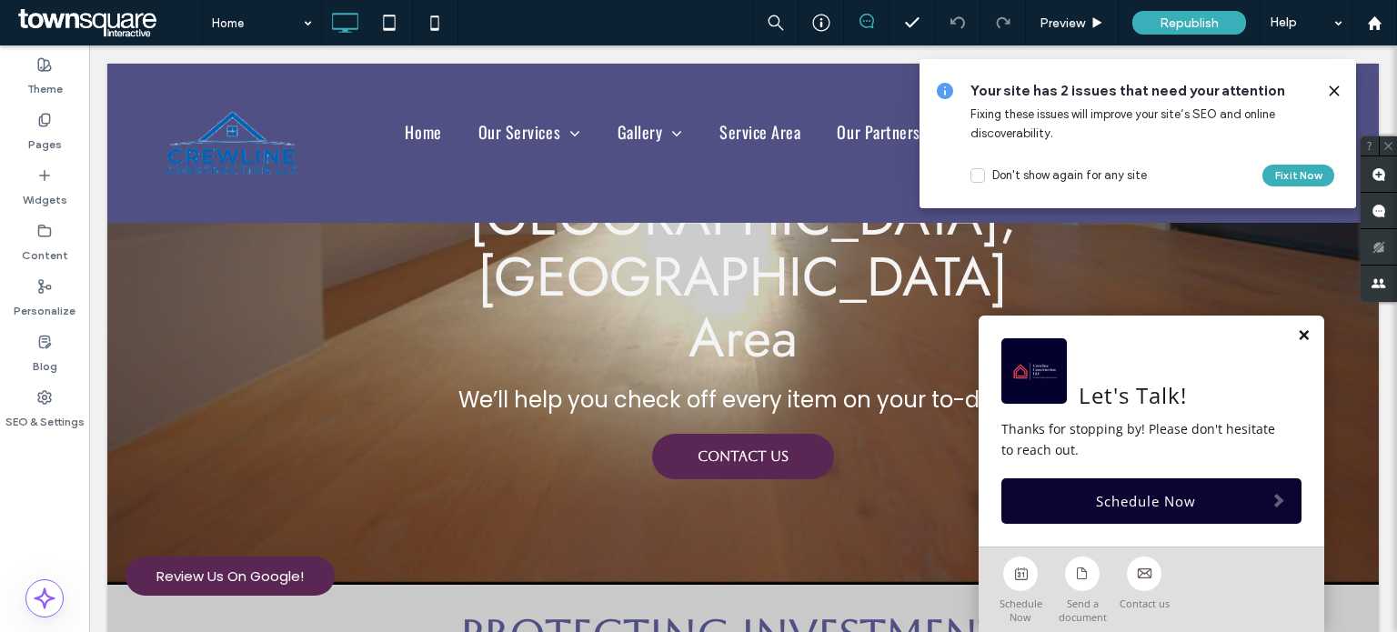
click at [1297, 341] on link at bounding box center [1304, 335] width 14 height 15
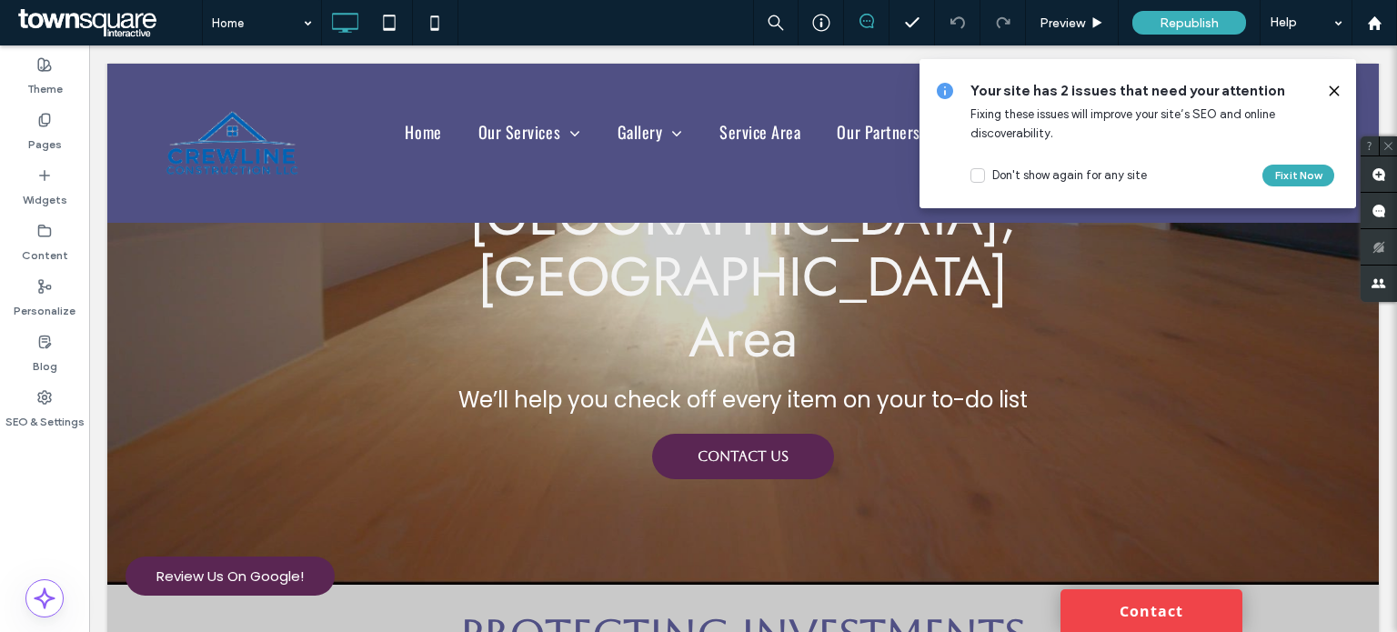
click at [1328, 87] on icon at bounding box center [1334, 91] width 15 height 15
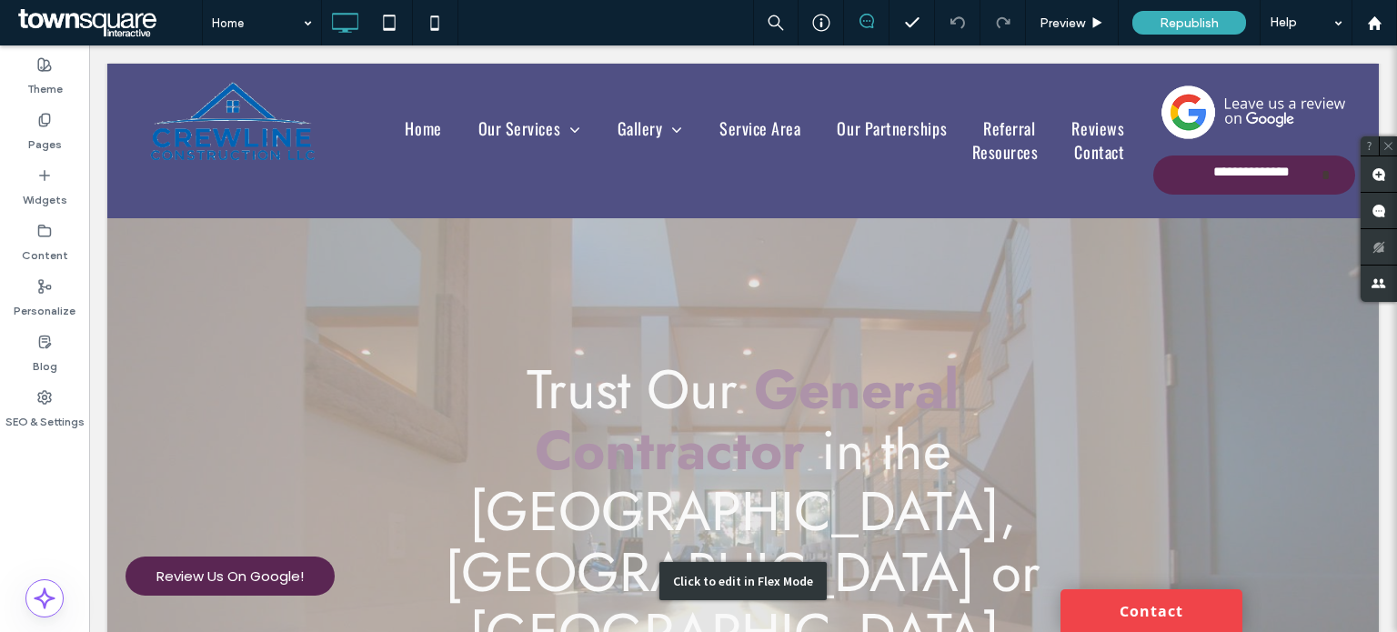
scroll to position [0, 0]
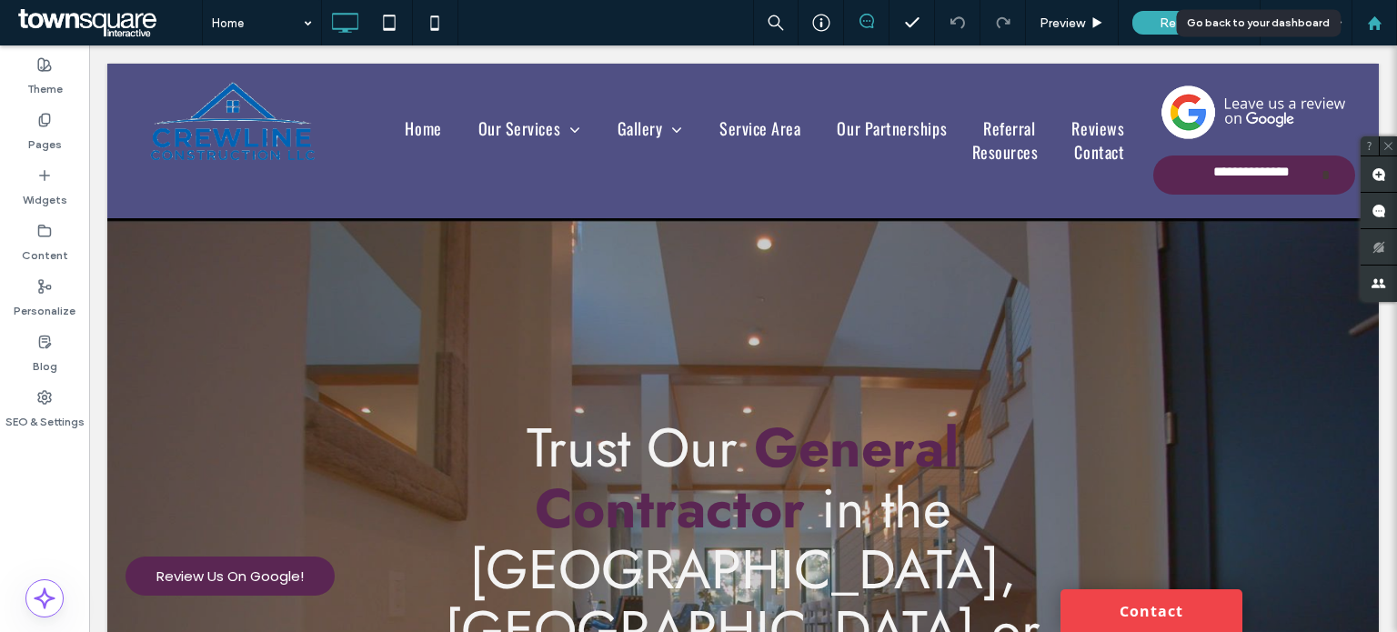
click at [1356, 26] on div at bounding box center [1374, 22] width 44 height 15
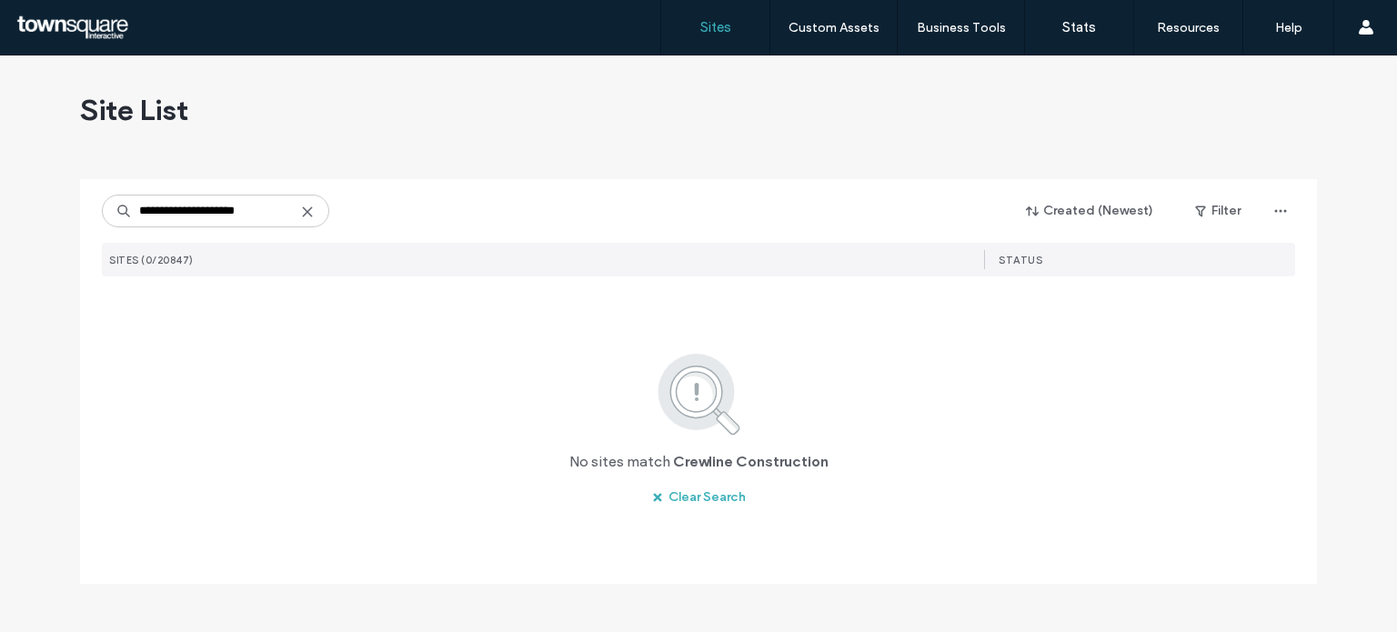
type input "**********"
click at [306, 208] on icon at bounding box center [307, 212] width 15 height 15
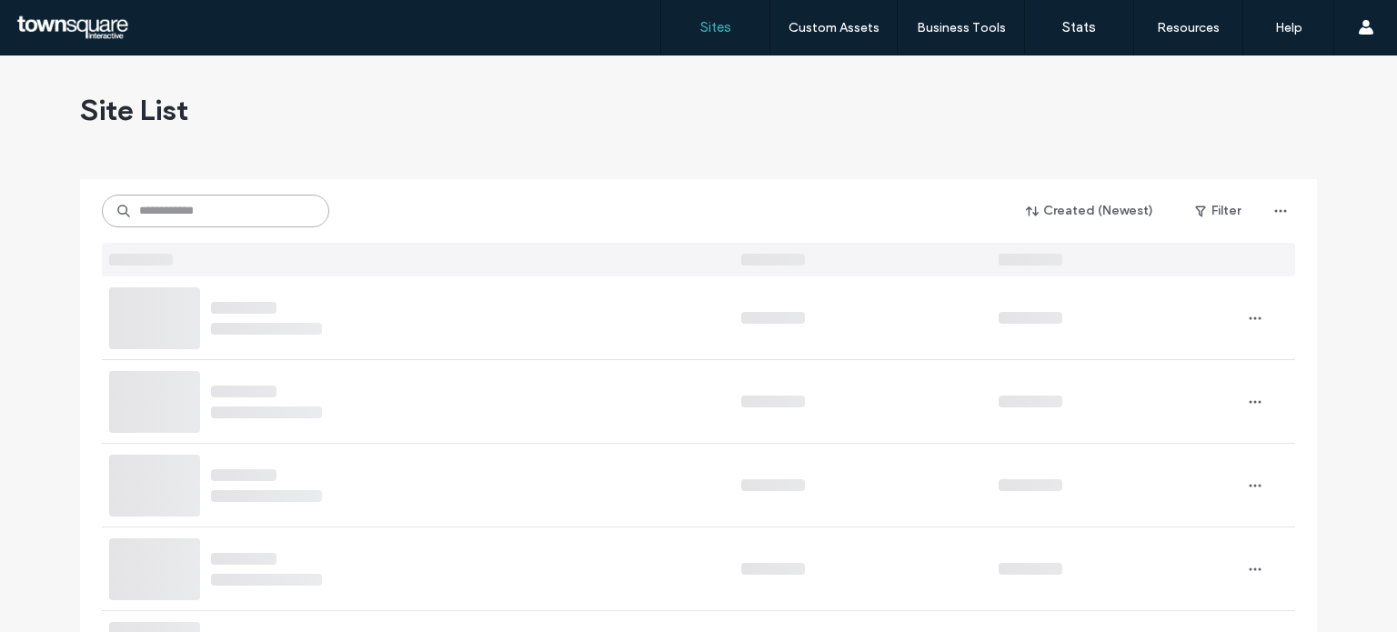
click at [269, 195] on input at bounding box center [215, 211] width 227 height 33
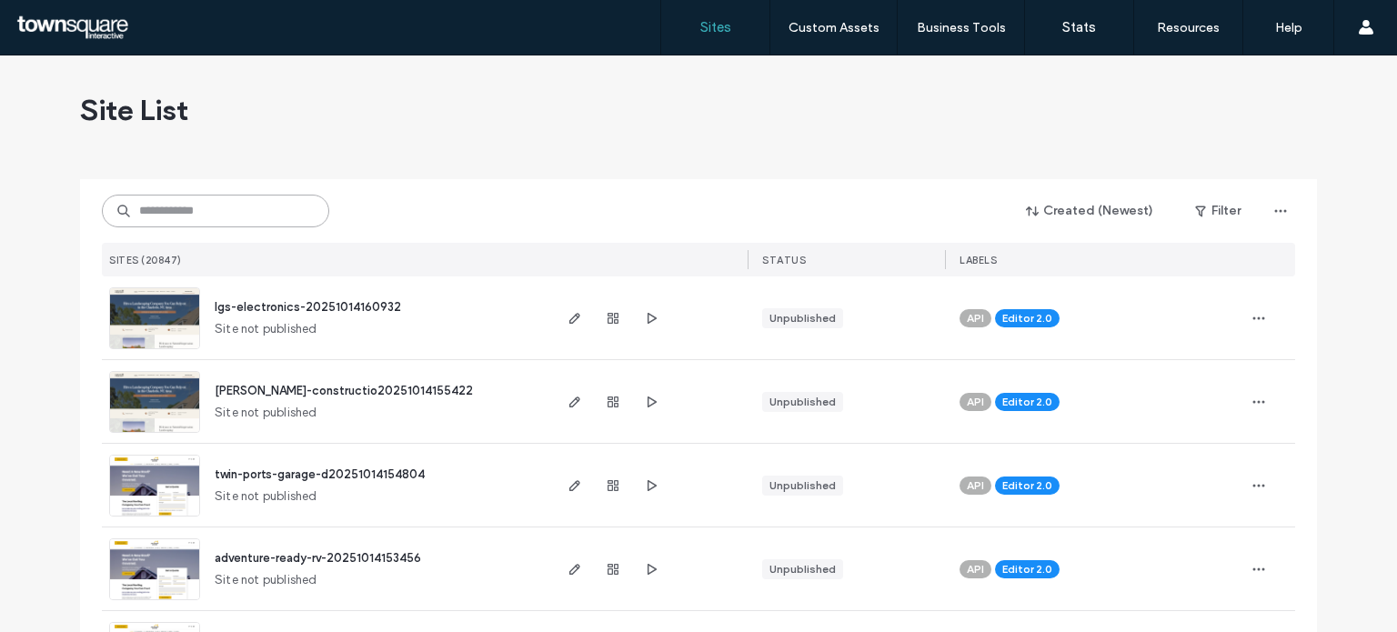
paste input "**********"
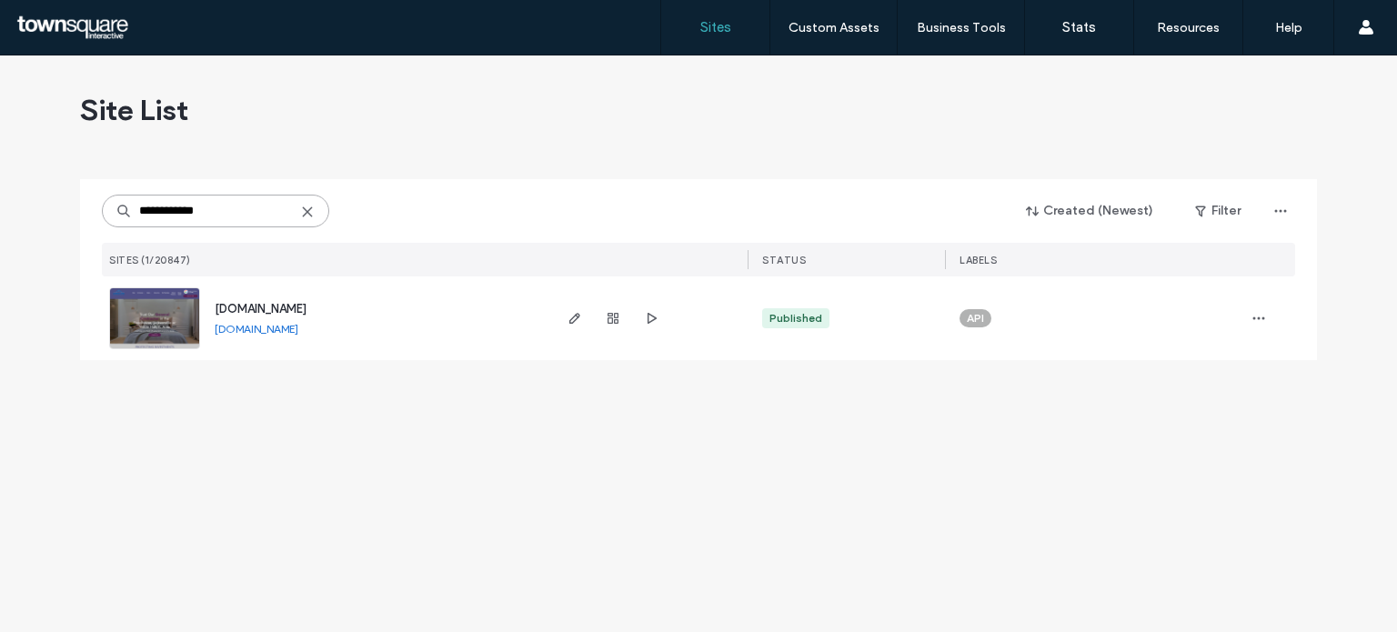
type input "**********"
click at [262, 309] on span "[DOMAIN_NAME]" at bounding box center [261, 309] width 92 height 14
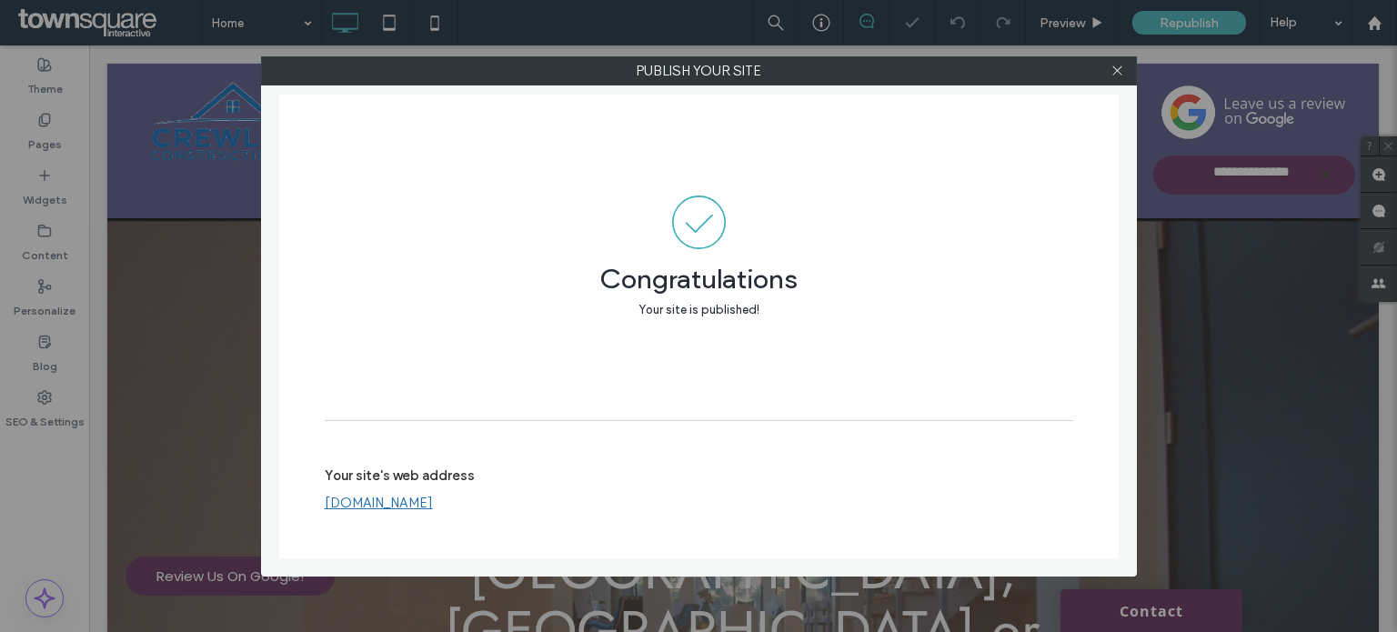
click at [402, 501] on link "[DOMAIN_NAME]" at bounding box center [379, 503] width 108 height 16
